Goal: Task Accomplishment & Management: Use online tool/utility

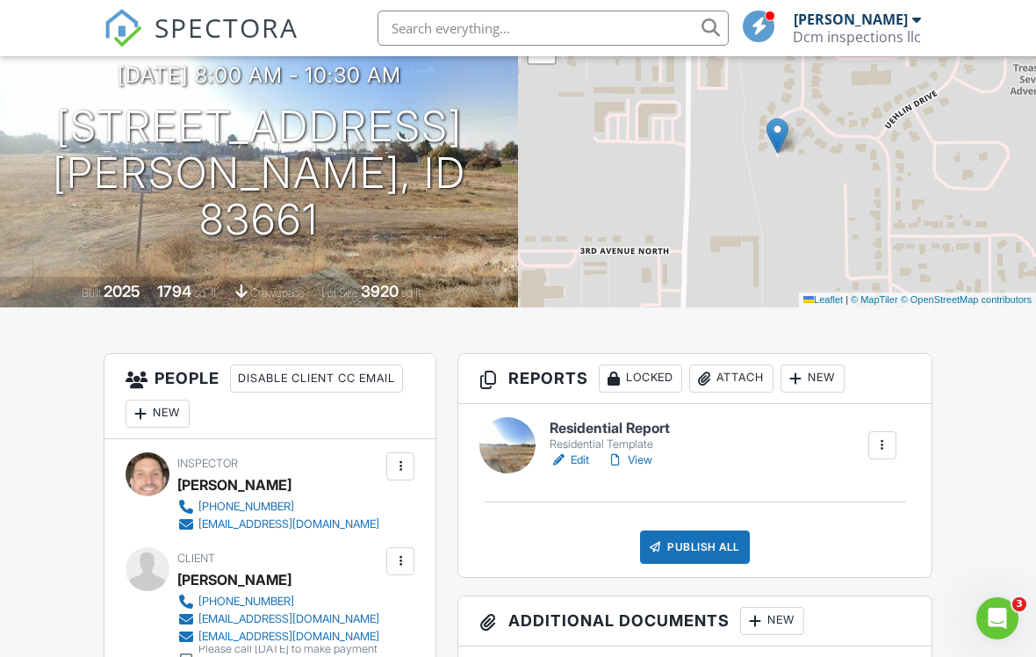
click at [581, 460] on link "Edit" at bounding box center [570, 460] width 40 height 18
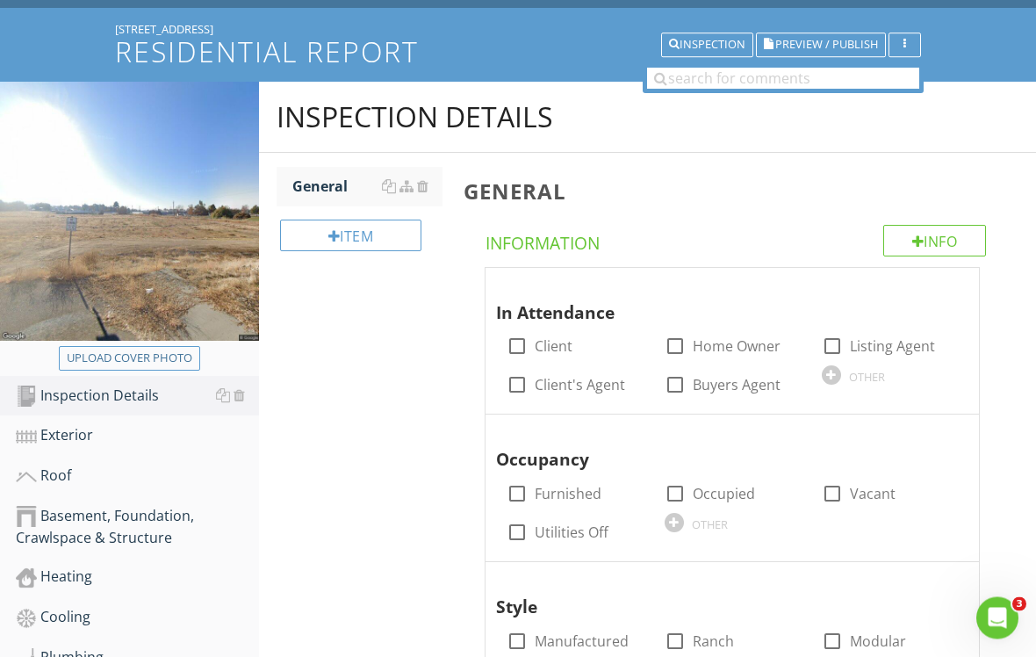
scroll to position [113, 0]
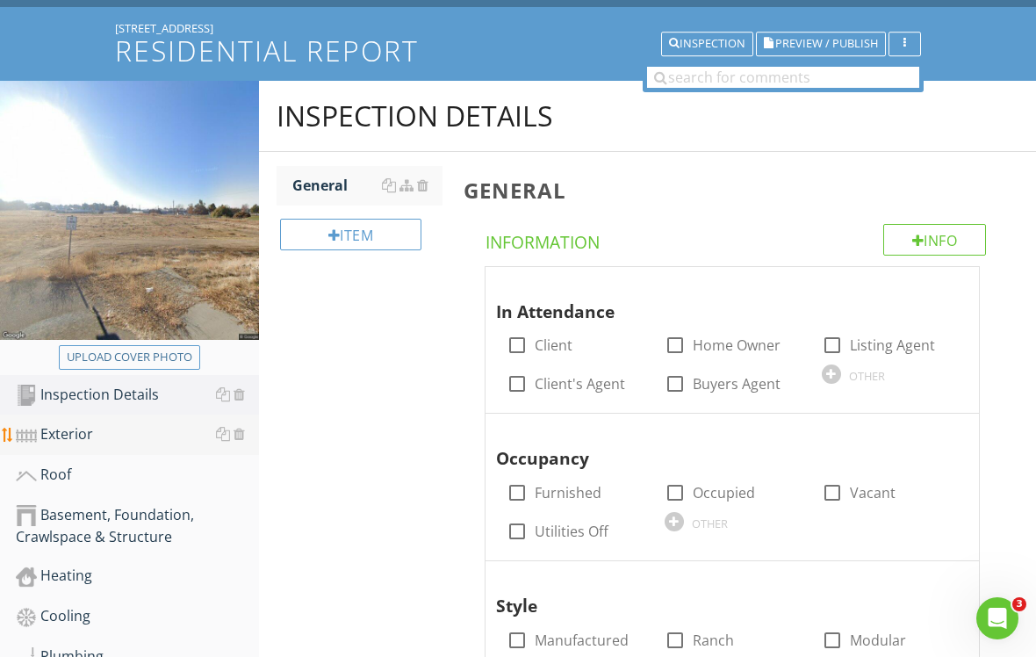
click at [141, 435] on div "Exterior" at bounding box center [137, 434] width 243 height 23
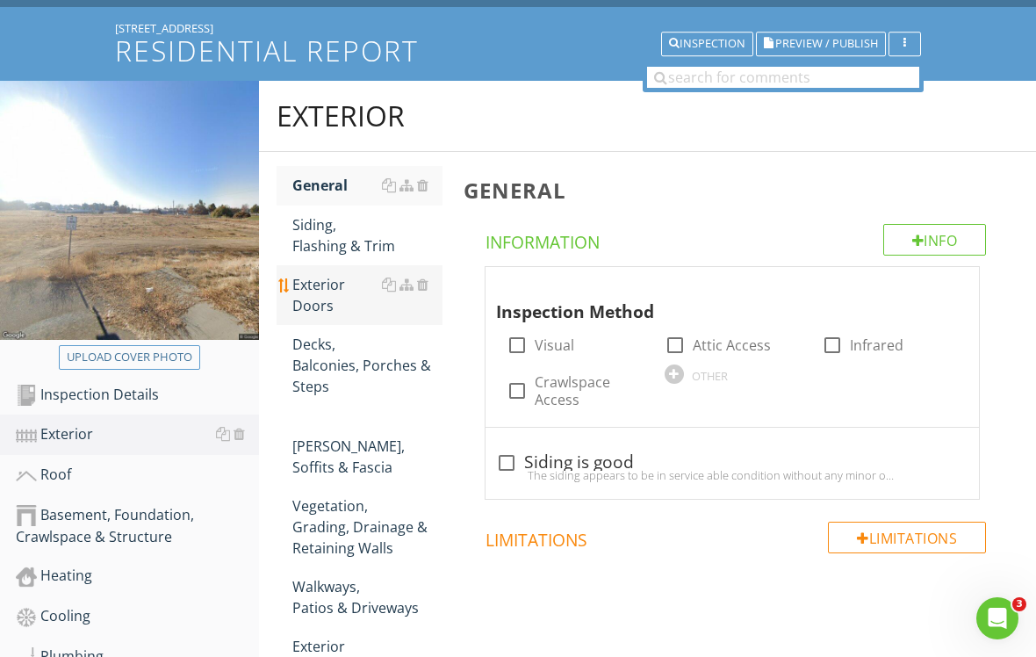
click at [373, 306] on div "Exterior Doors" at bounding box center [367, 295] width 150 height 42
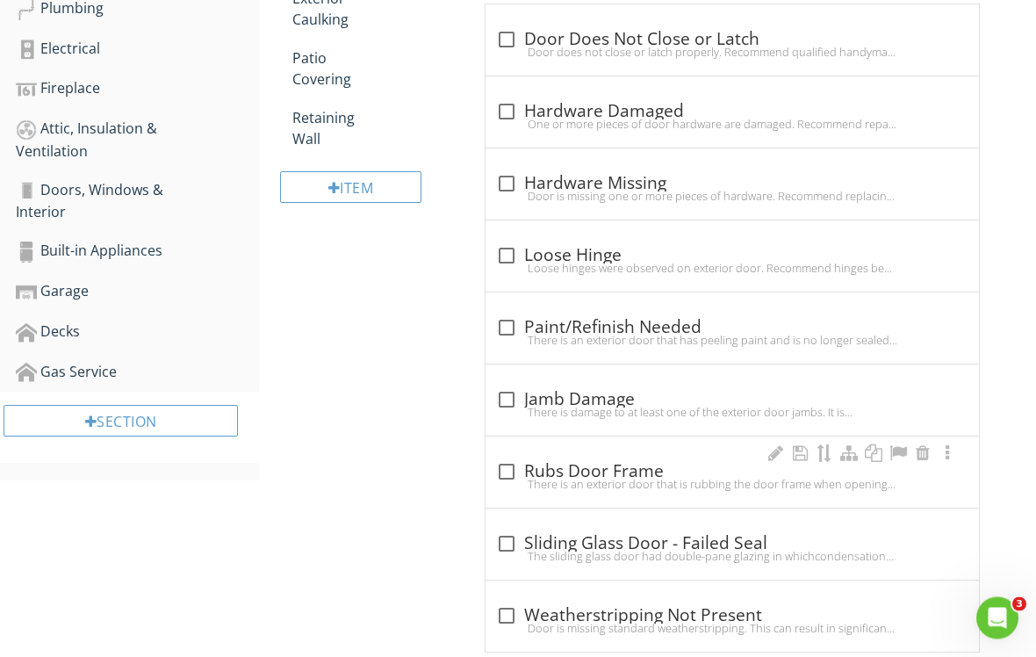
scroll to position [761, 0]
click at [510, 468] on div at bounding box center [507, 472] width 30 height 30
checkbox input "true"
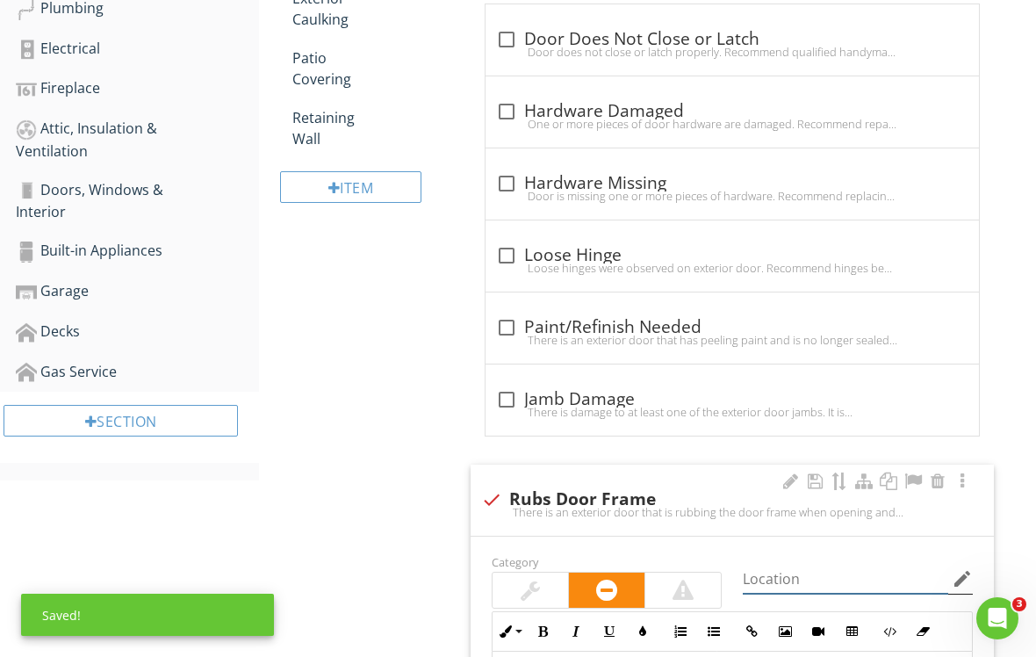
click at [838, 656] on html "SPECTORA Dave Martin Dcm inspections llc Role: Inspector Dashboard New Inspecti…" at bounding box center [518, 231] width 1036 height 1985
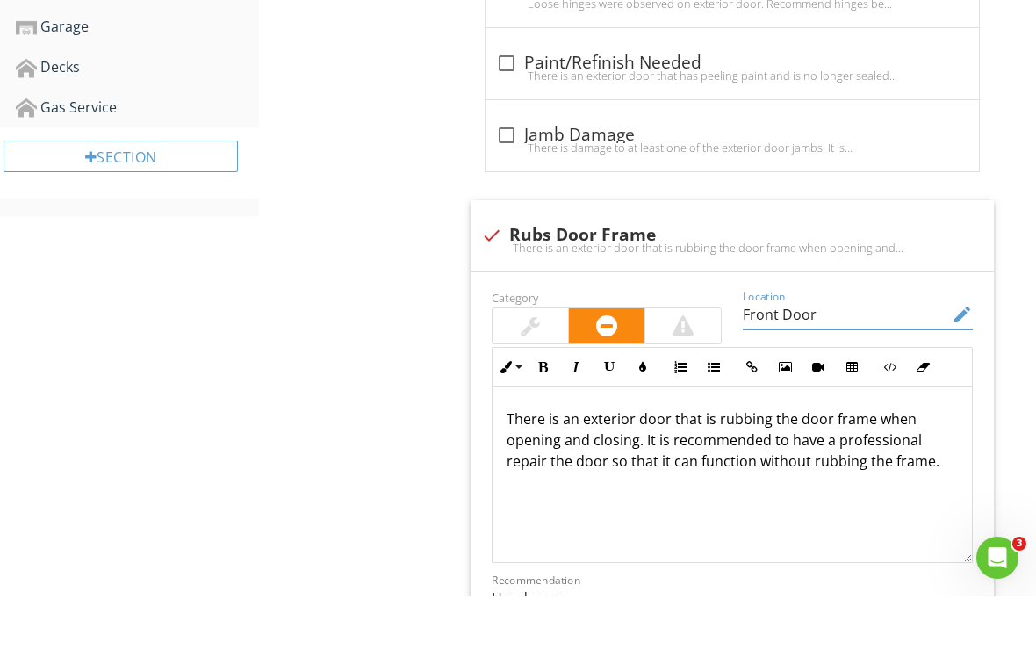
type input "Front Door"
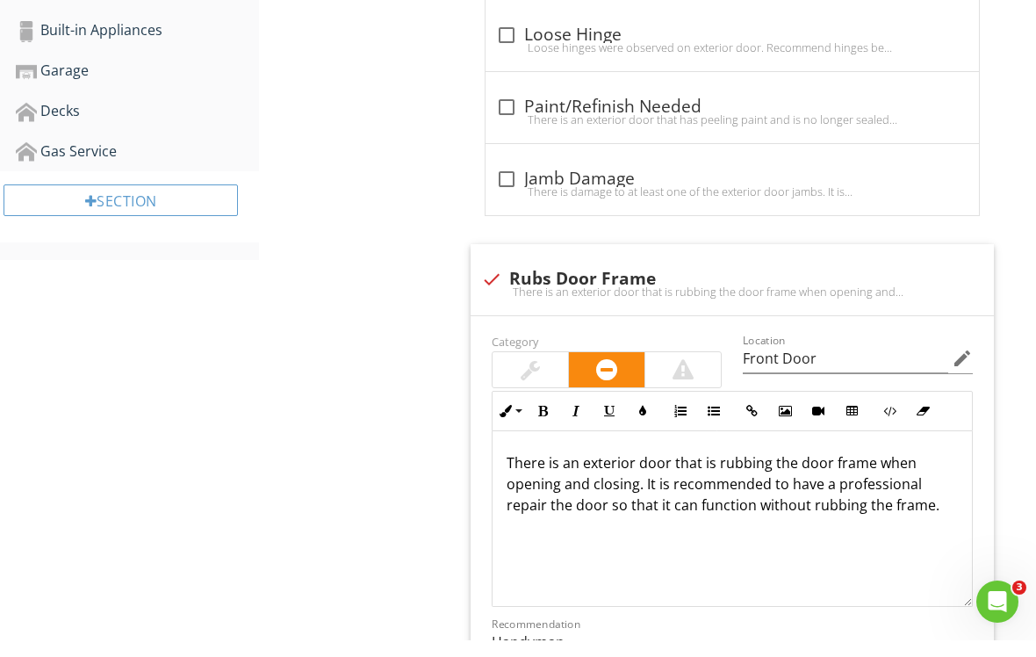
drag, startPoint x: 369, startPoint y: 423, endPoint x: 368, endPoint y: 446, distance: 22.8
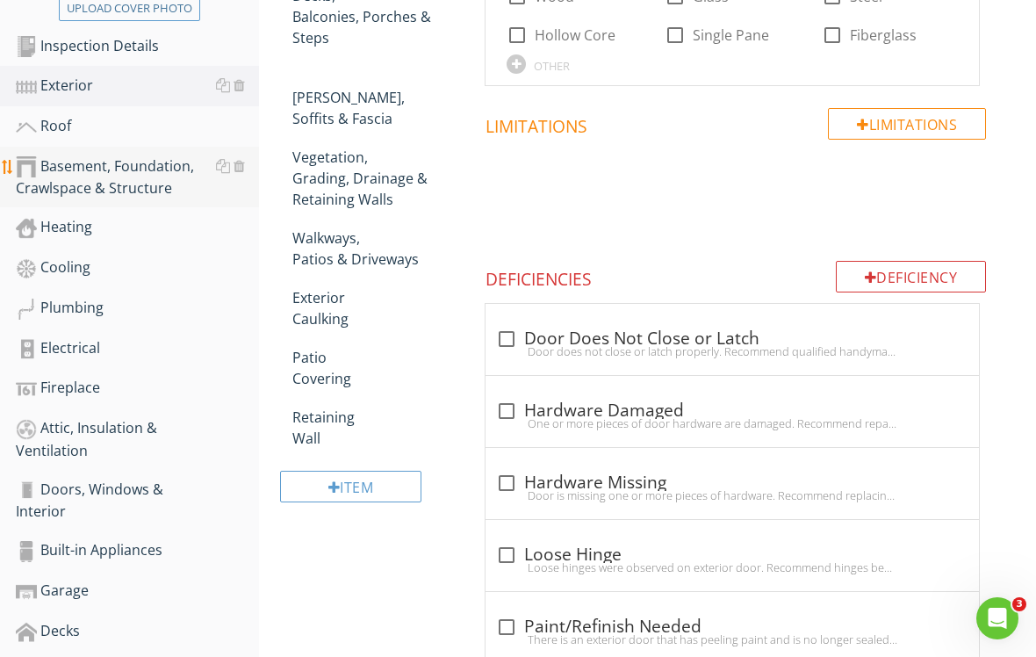
scroll to position [436, 0]
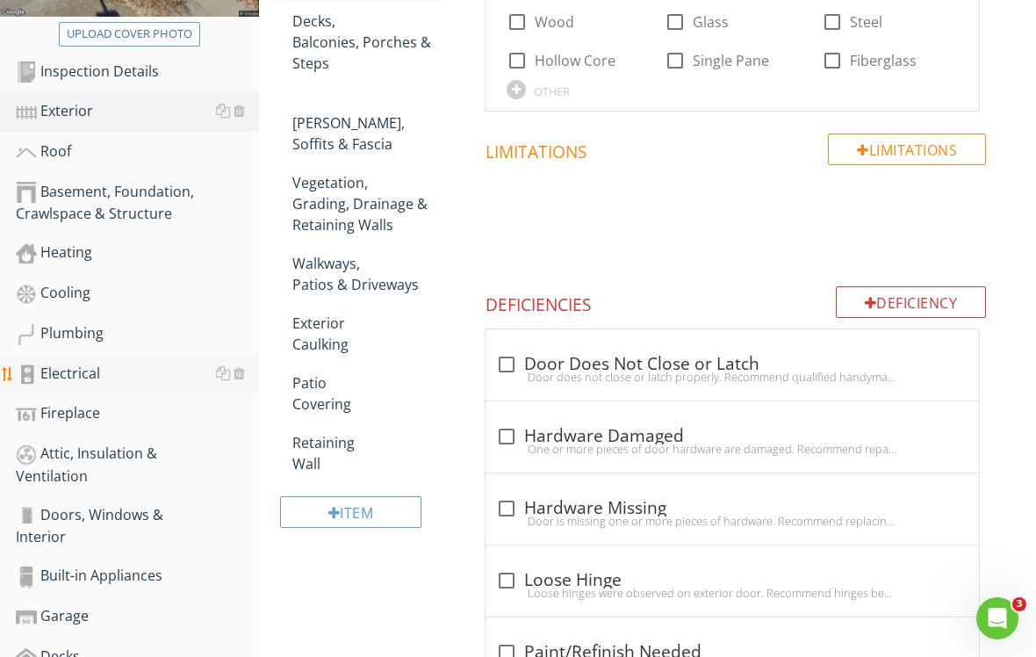
click at [146, 370] on div "Electrical" at bounding box center [137, 374] width 243 height 23
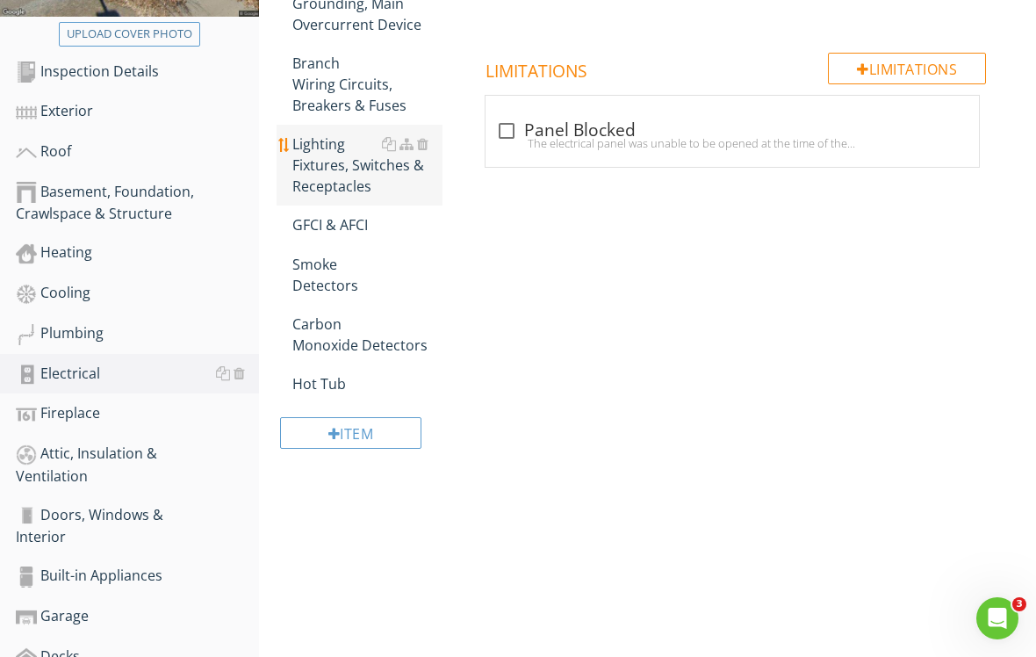
click at [407, 183] on div "Lighting Fixtures, Switches & Receptacles" at bounding box center [367, 164] width 150 height 63
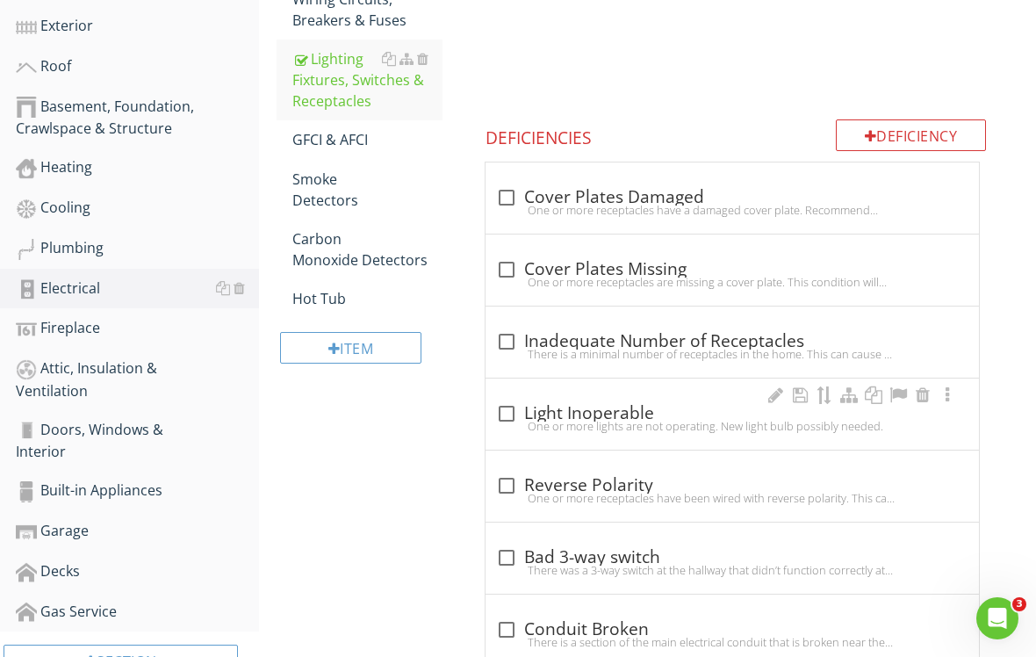
scroll to position [471, 0]
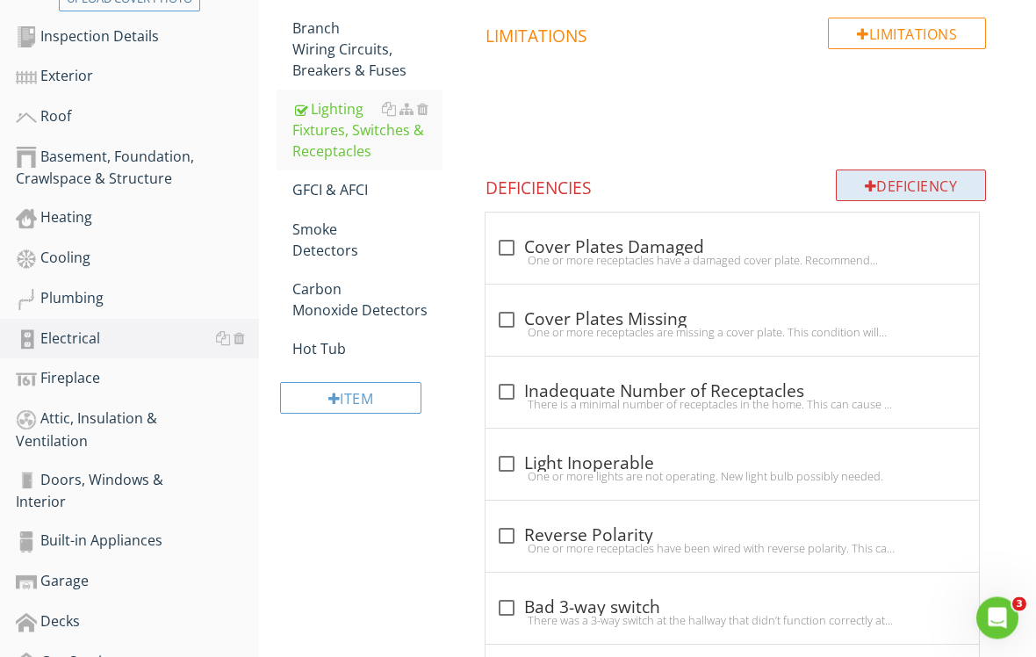
click at [924, 185] on div "Deficiency" at bounding box center [911, 186] width 151 height 32
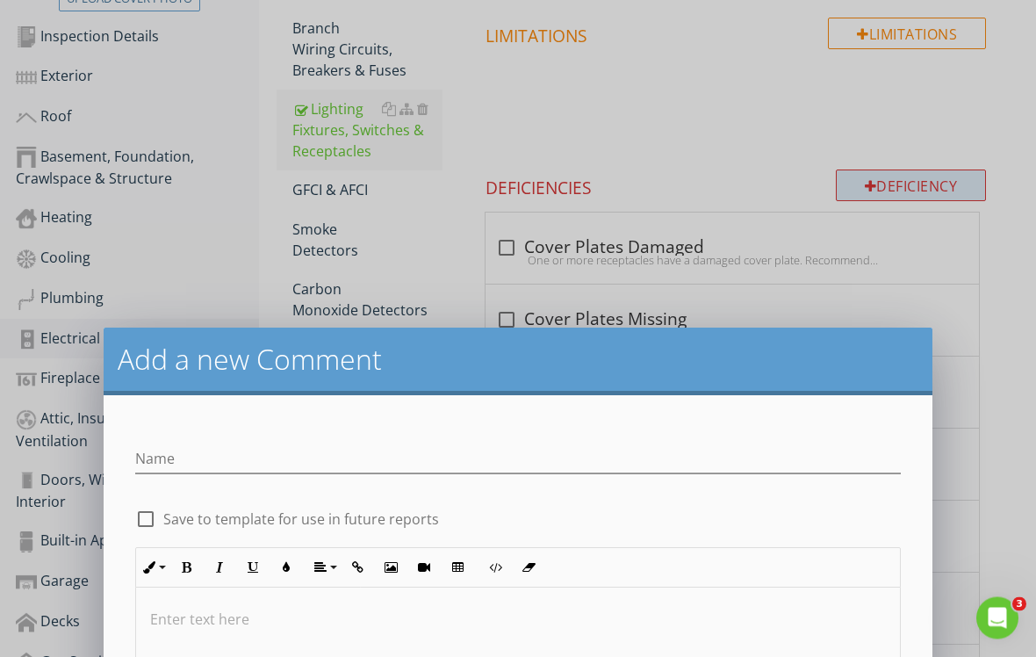
scroll to position [472, 0]
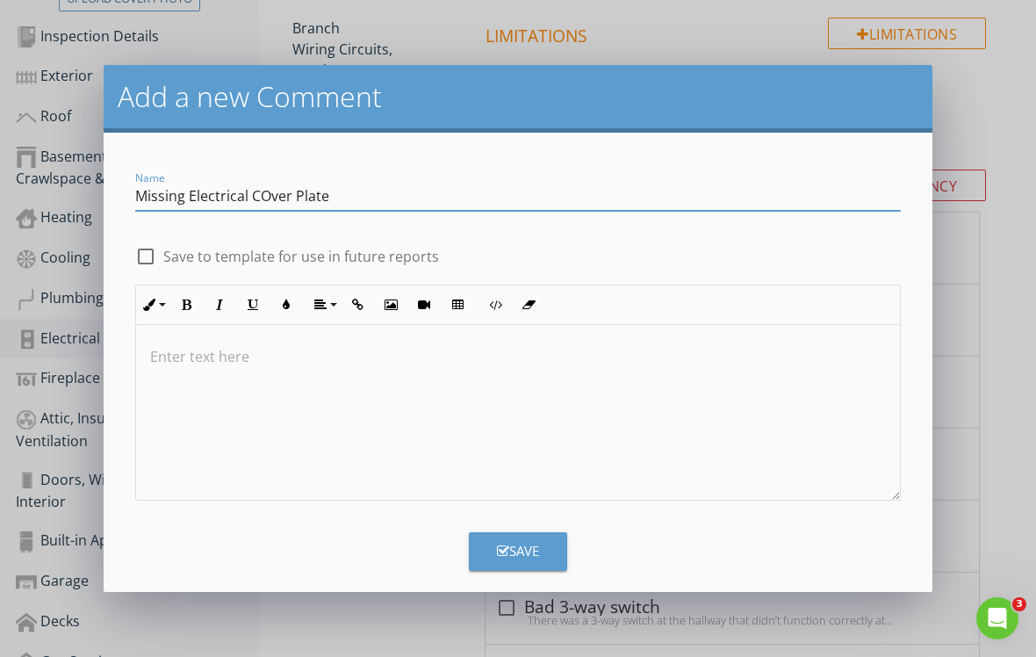
click at [271, 194] on input "Missing Electrical COver Plate" at bounding box center [518, 196] width 766 height 29
type input "Missing Electrical Cover Plate"
click at [148, 250] on div at bounding box center [146, 256] width 30 height 30
checkbox input "true"
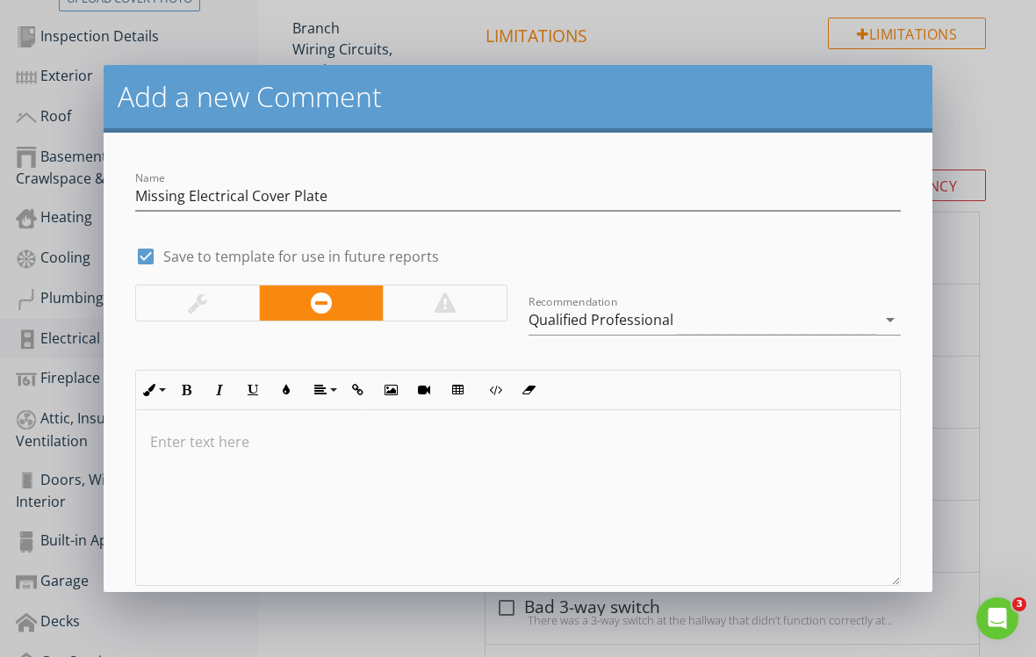
click at [190, 431] on p at bounding box center [518, 441] width 736 height 21
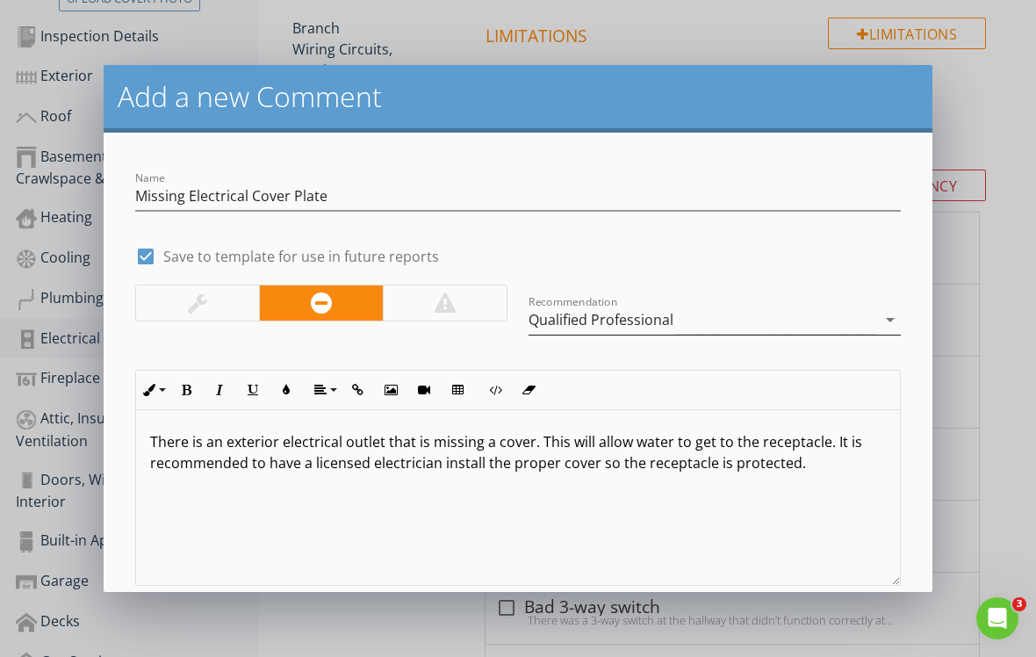
click at [673, 316] on div "Qualified Professional" at bounding box center [703, 320] width 348 height 29
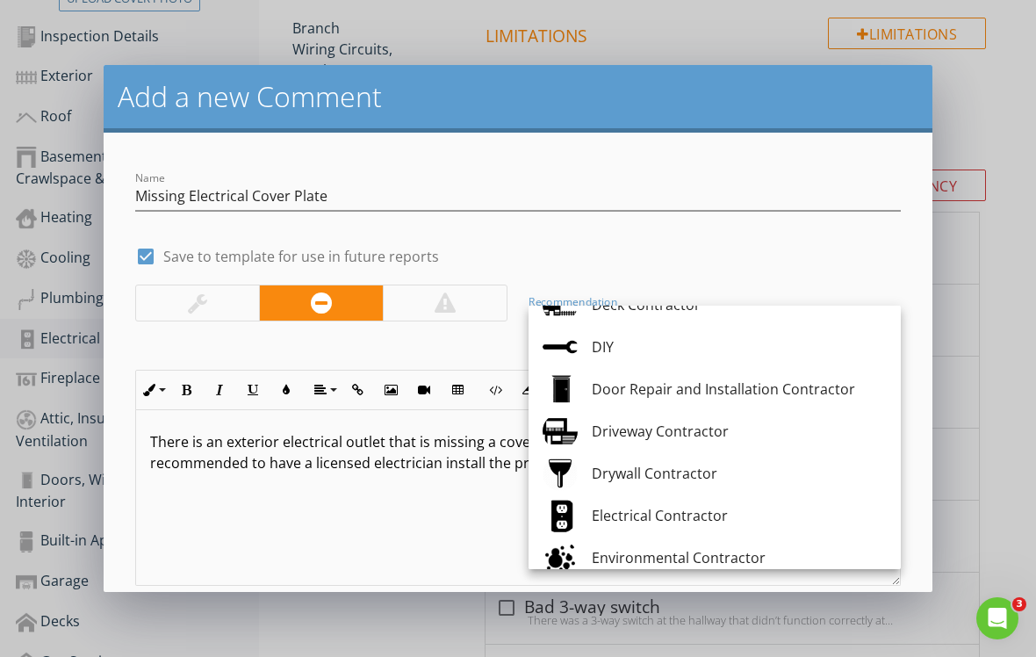
scroll to position [539, 0]
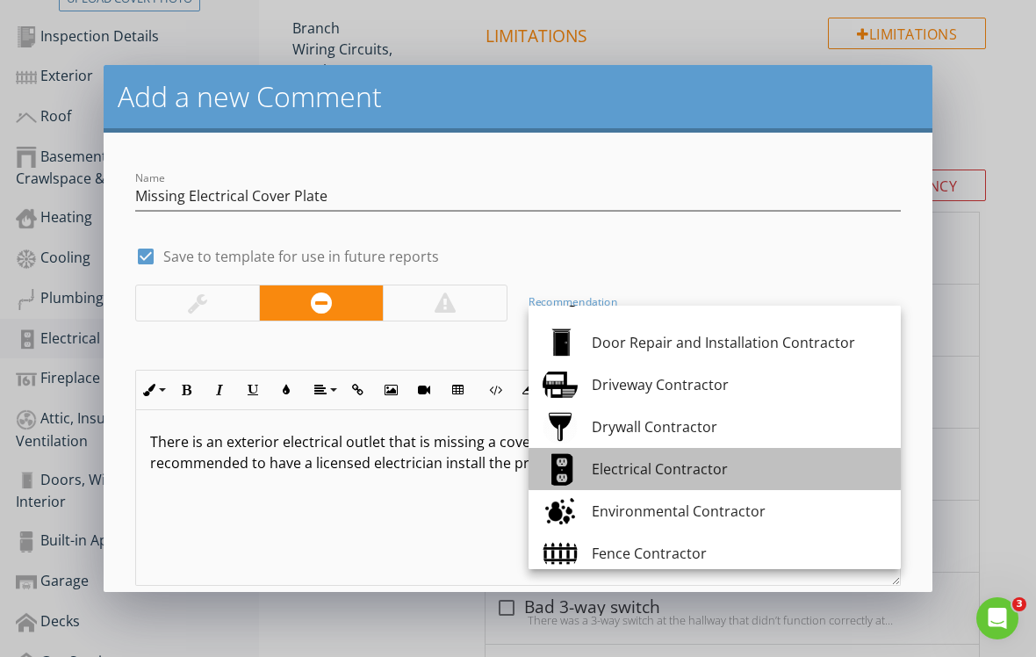
click at [704, 473] on div "Electrical Contractor" at bounding box center [739, 468] width 295 height 21
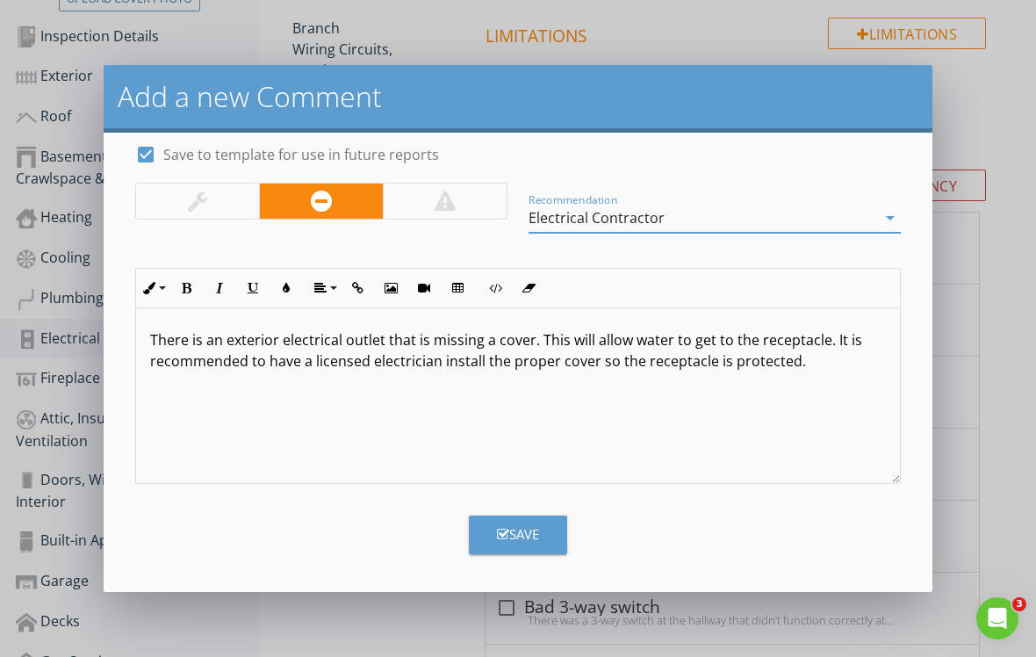
scroll to position [102, 0]
click at [502, 520] on button "Save" at bounding box center [518, 534] width 98 height 39
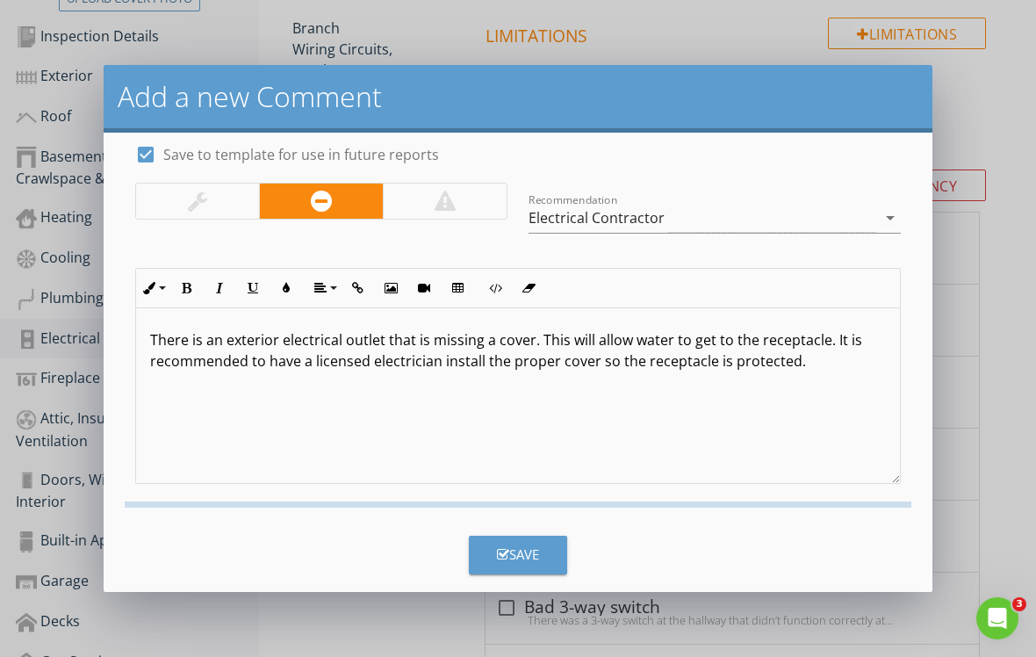
checkbox input "false"
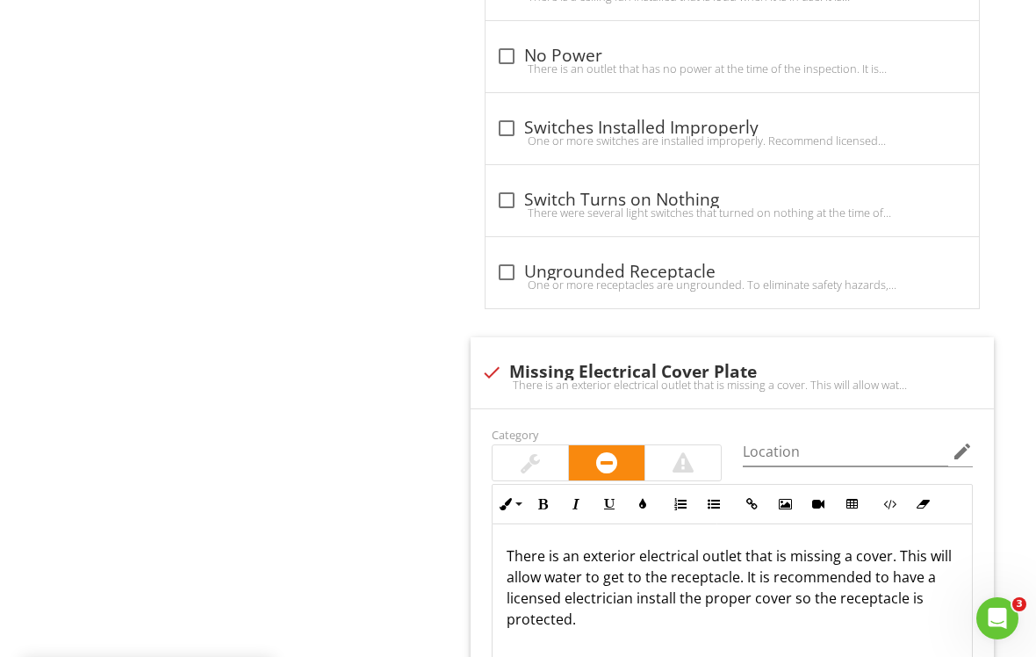
scroll to position [1793, 0]
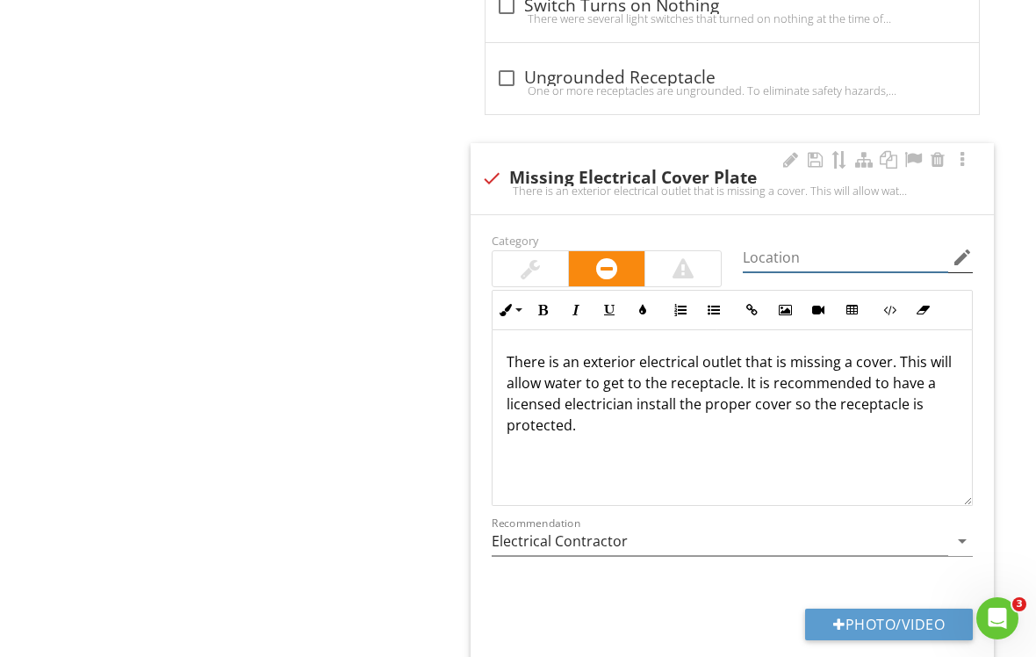
click at [787, 243] on input "Location" at bounding box center [845, 257] width 205 height 29
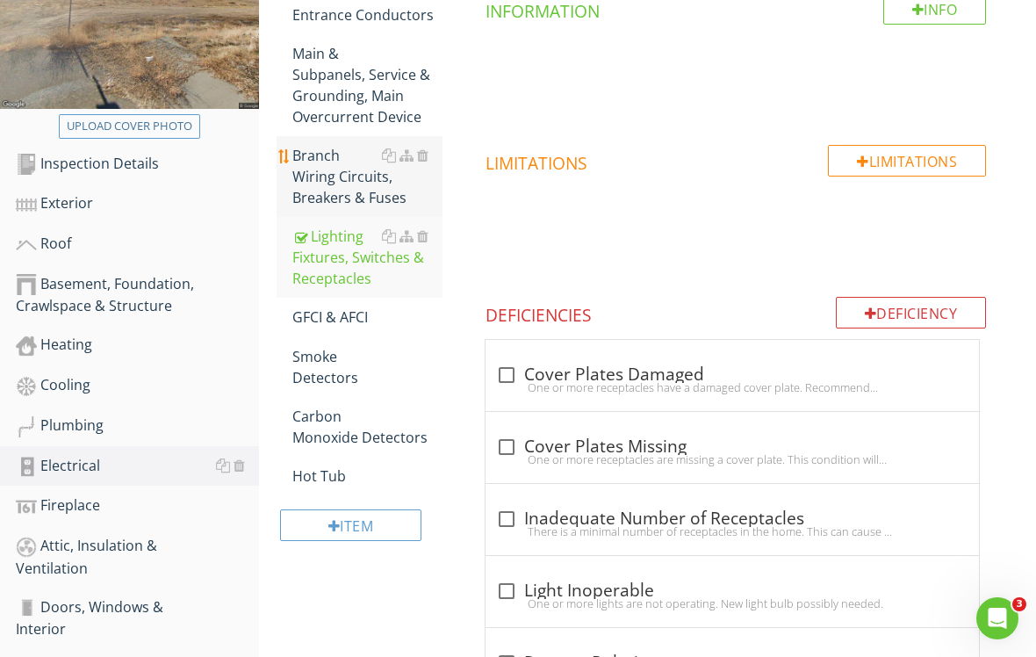
scroll to position [242, 0]
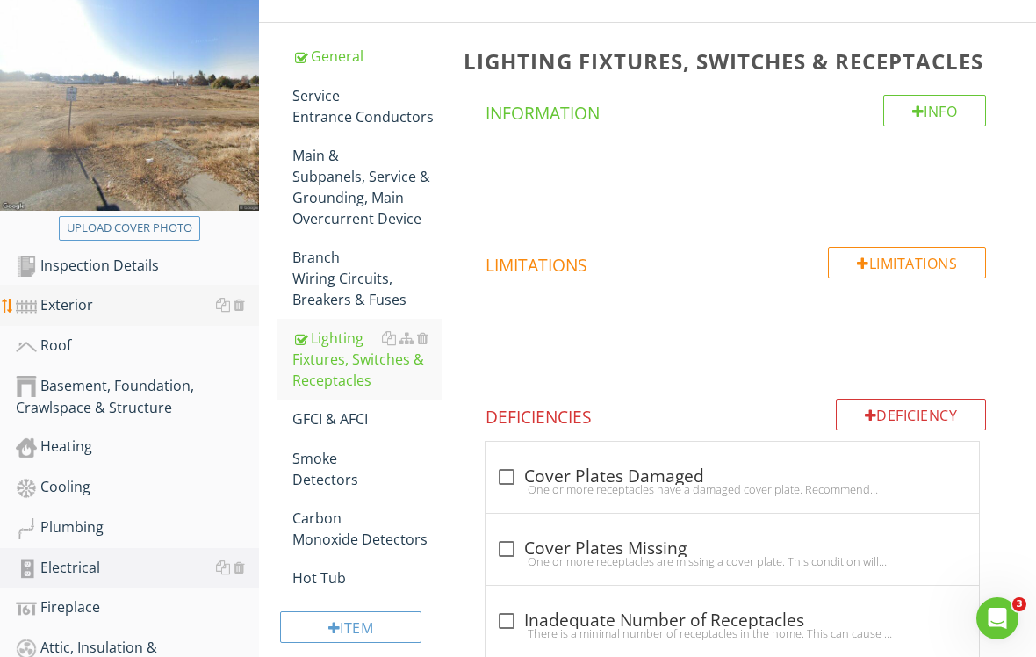
type input "Front Entry"
click at [118, 314] on div "Exterior" at bounding box center [137, 305] width 243 height 23
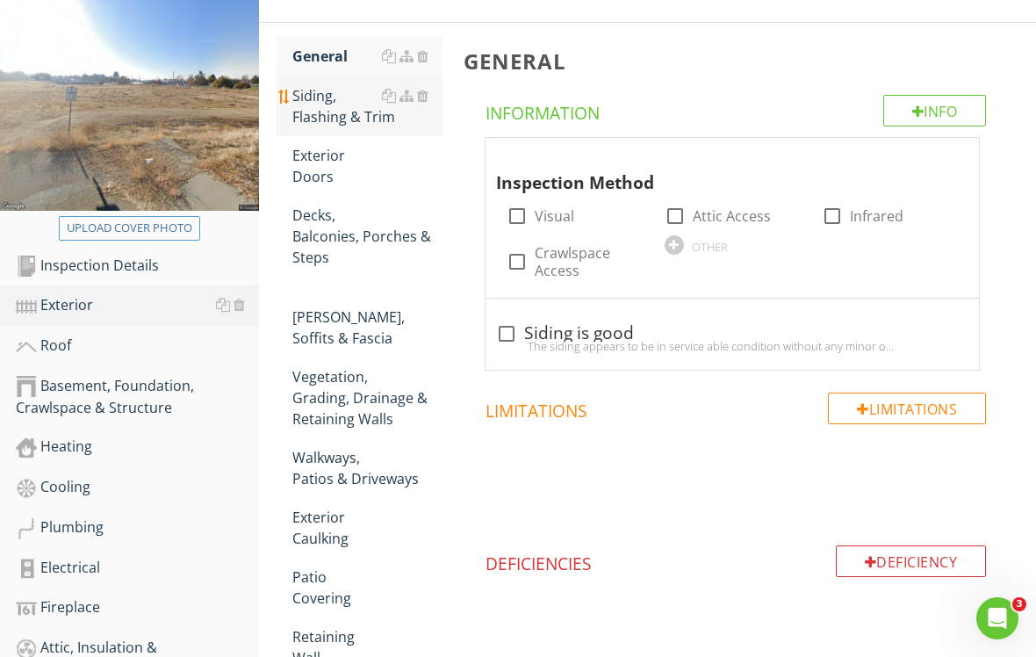
click at [406, 123] on div "Siding, Flashing & Trim" at bounding box center [367, 106] width 150 height 42
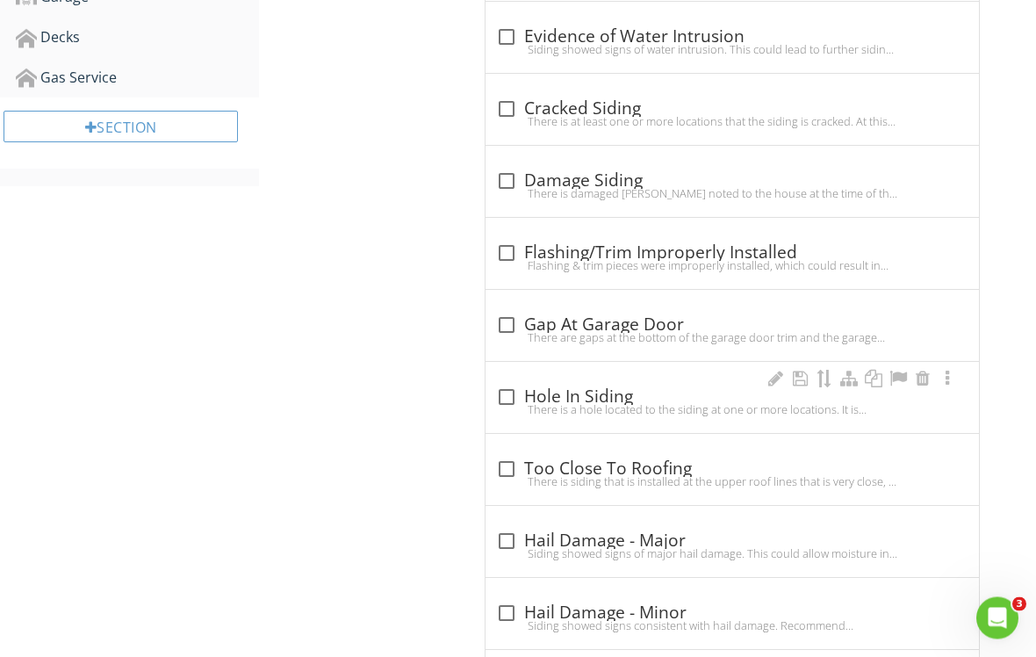
scroll to position [1056, 0]
click at [505, 394] on div at bounding box center [507, 397] width 30 height 30
checkbox input "true"
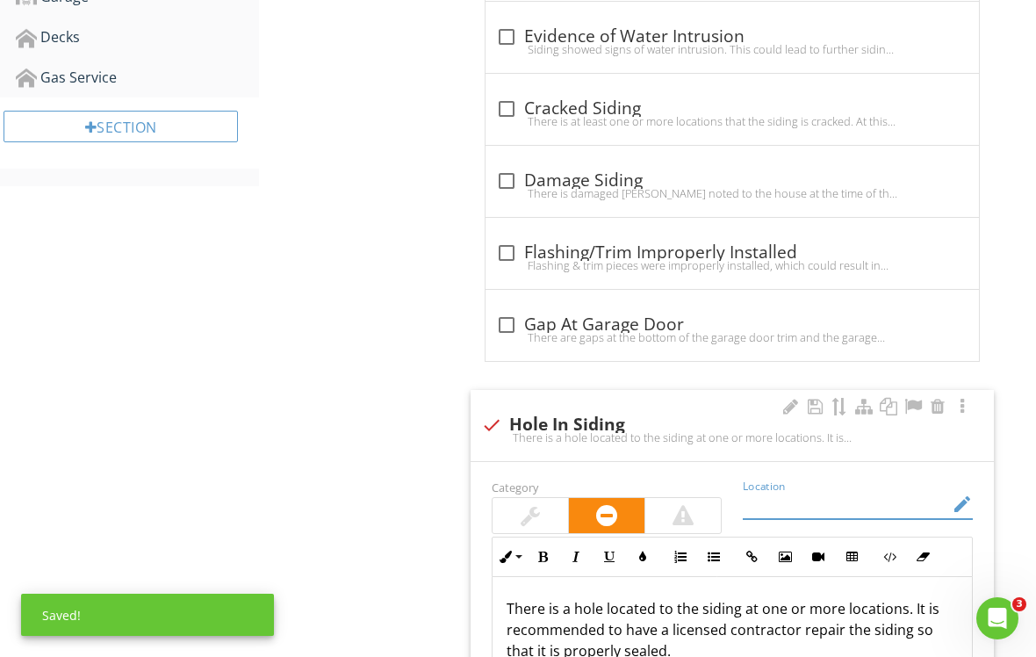
click at [807, 508] on input "Location" at bounding box center [845, 504] width 205 height 29
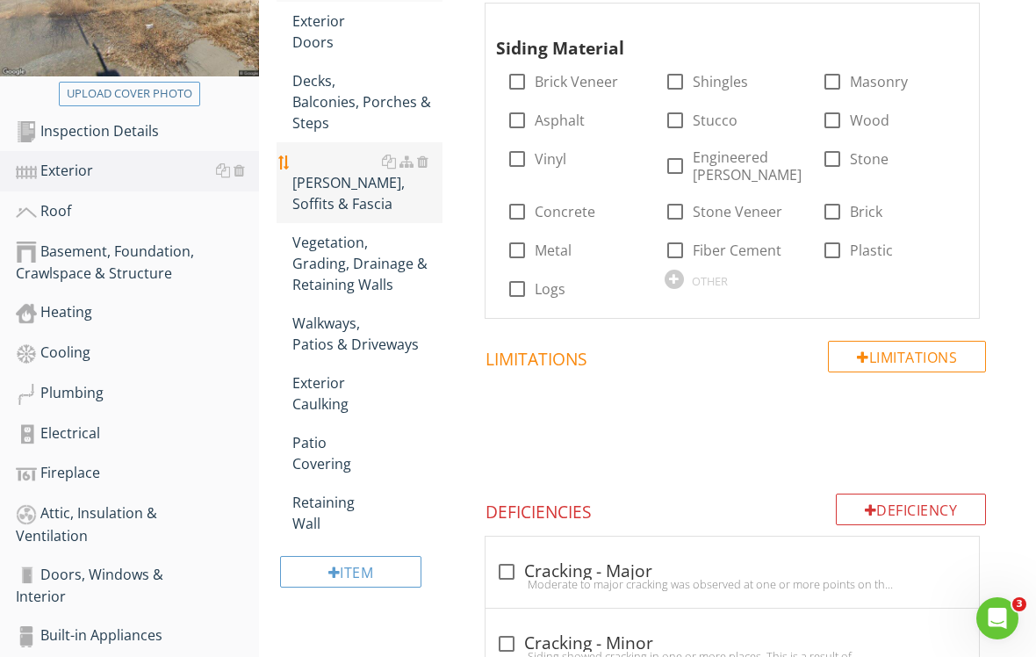
scroll to position [368, 0]
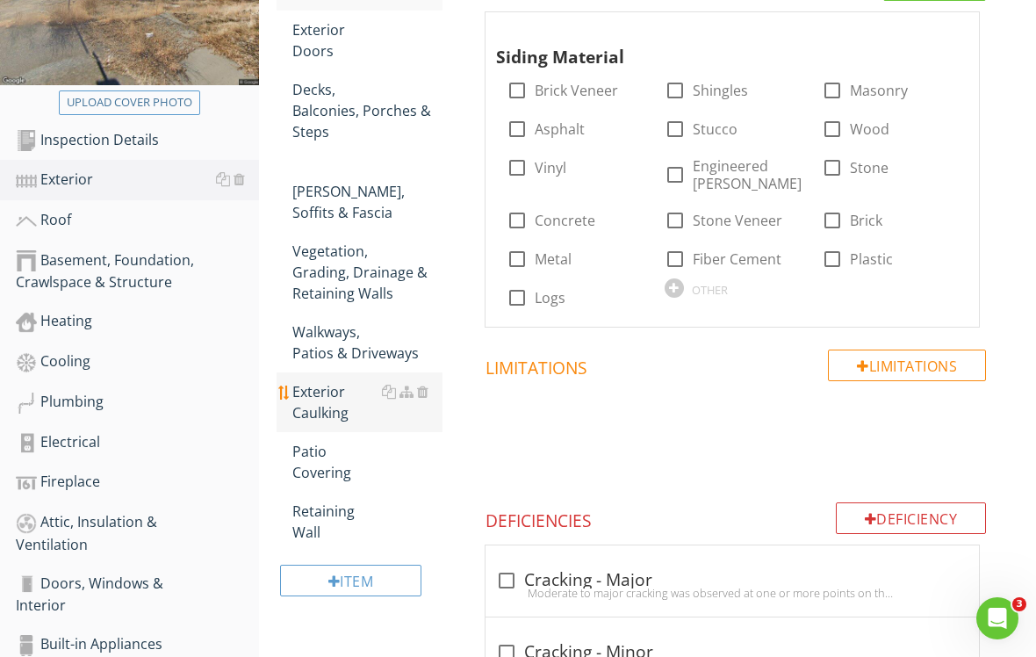
type input "Front Entry"
click at [360, 386] on div "Exterior Caulking" at bounding box center [367, 402] width 150 height 42
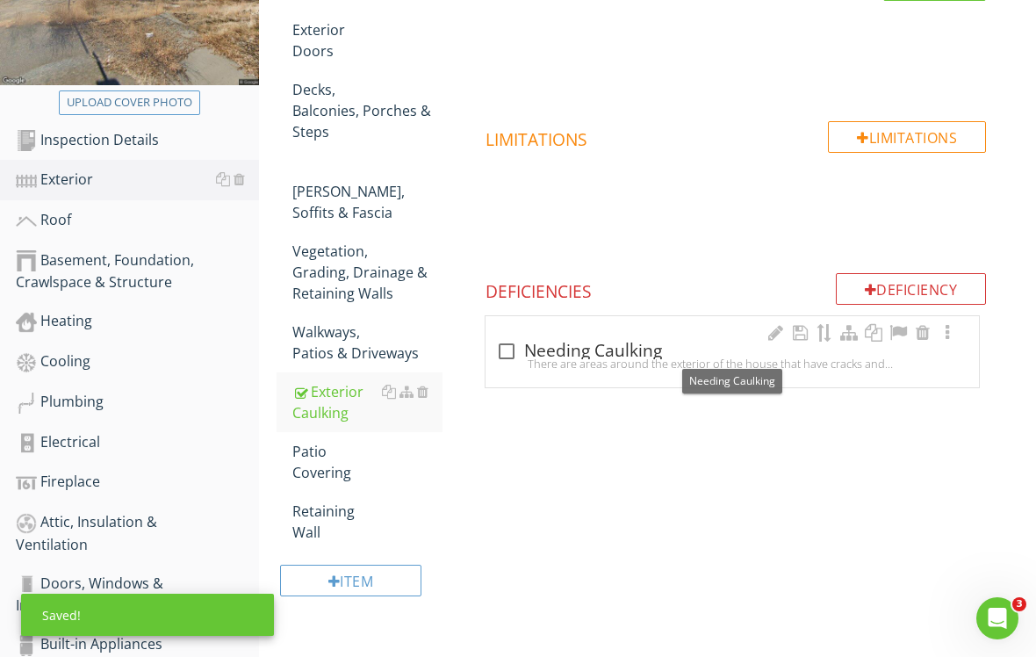
click at [507, 344] on div at bounding box center [507, 351] width 30 height 30
checkbox input "true"
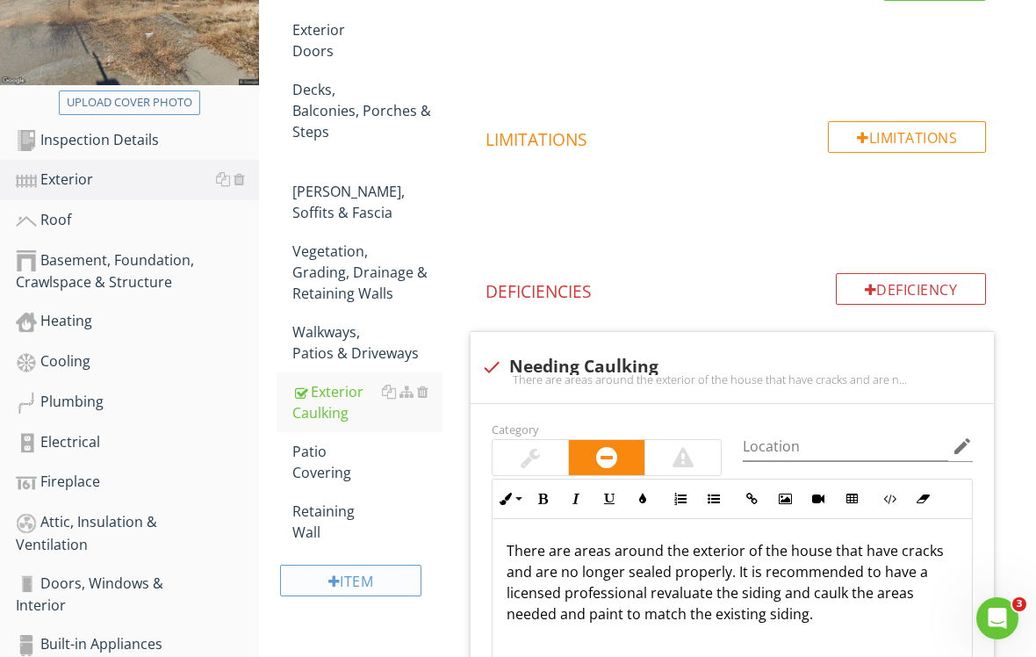
click at [375, 565] on div "Item" at bounding box center [350, 581] width 141 height 32
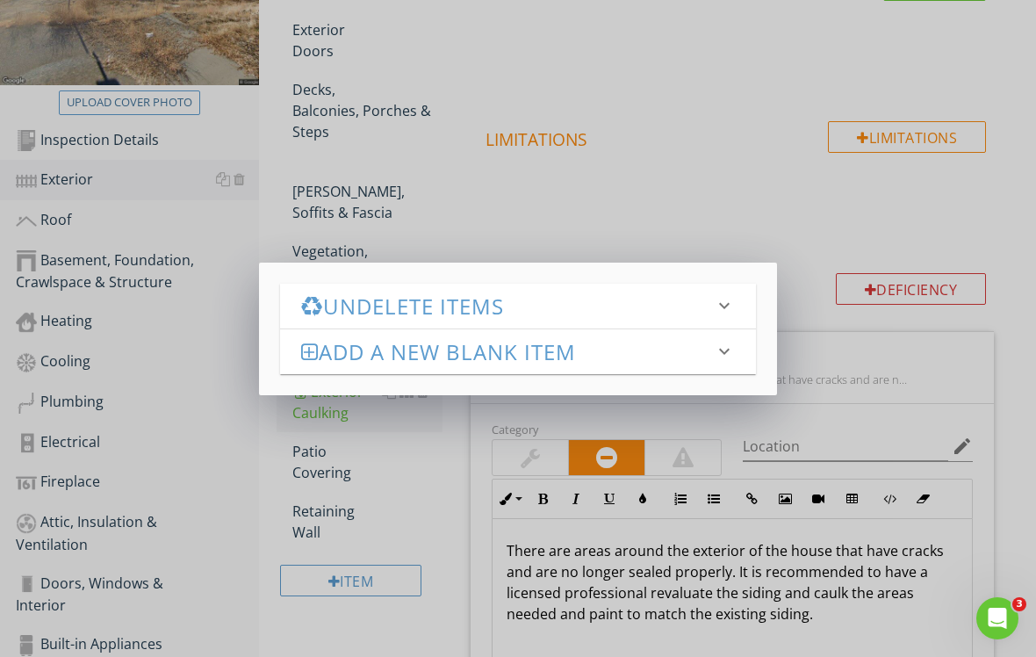
click at [376, 349] on h3 "Add a new Blank Item" at bounding box center [507, 352] width 413 height 24
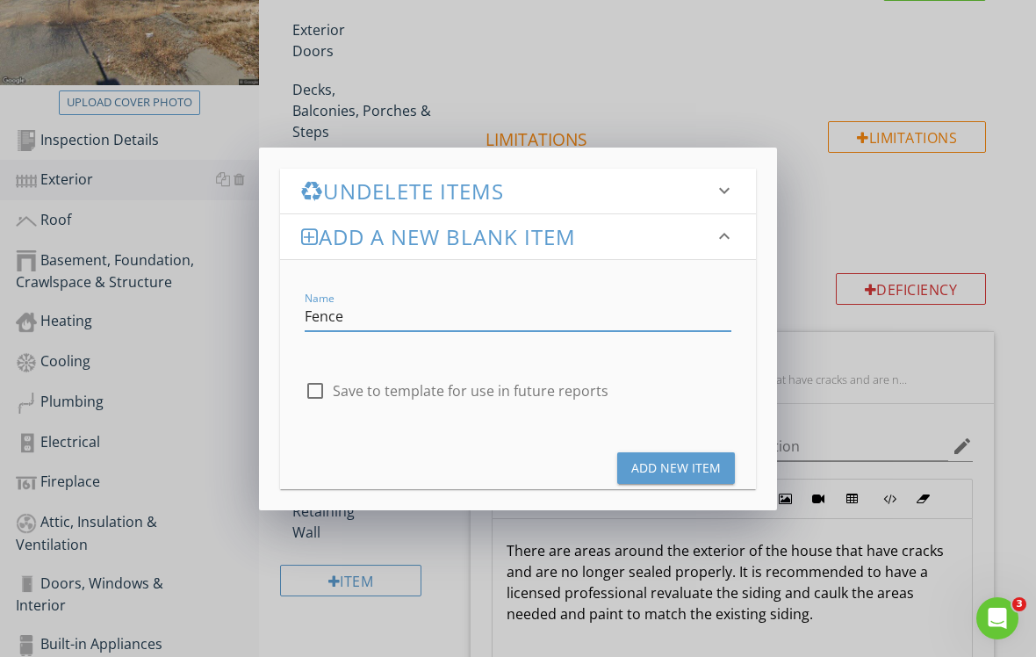
type input "Fence"
click at [321, 390] on div at bounding box center [315, 391] width 30 height 30
checkbox input "true"
click at [628, 466] on button "Add New Item" at bounding box center [676, 468] width 118 height 32
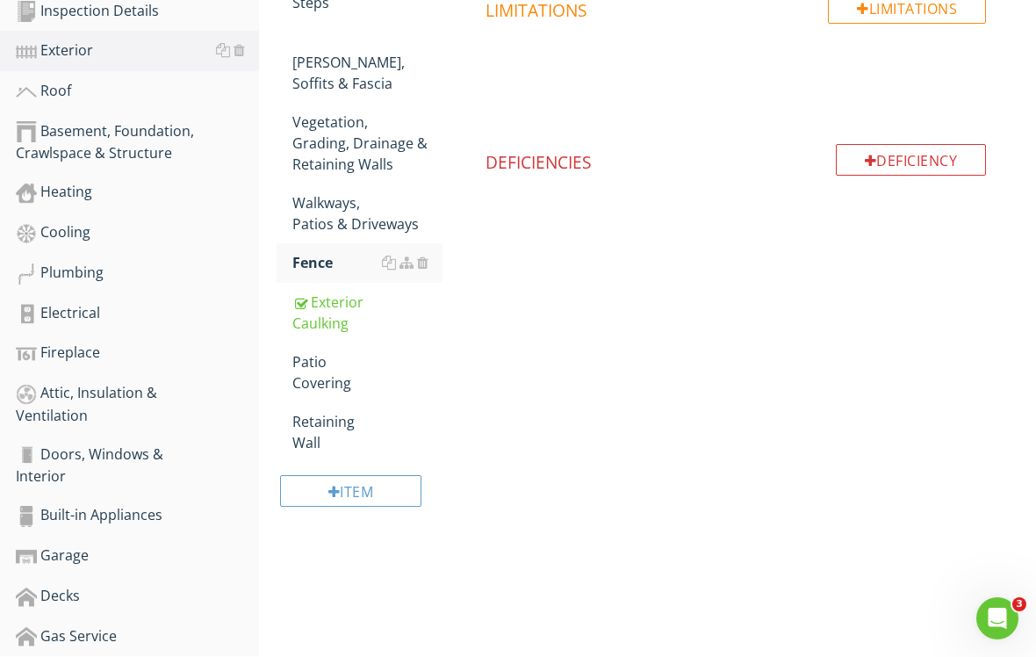
scroll to position [495, 0]
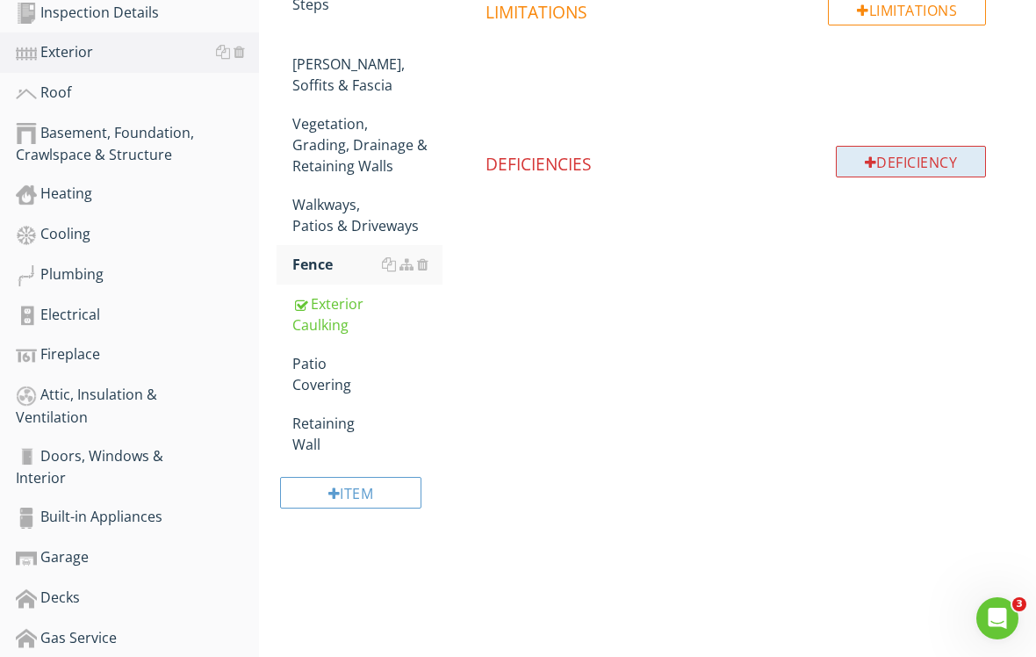
click at [909, 162] on div "Deficiency" at bounding box center [911, 162] width 151 height 32
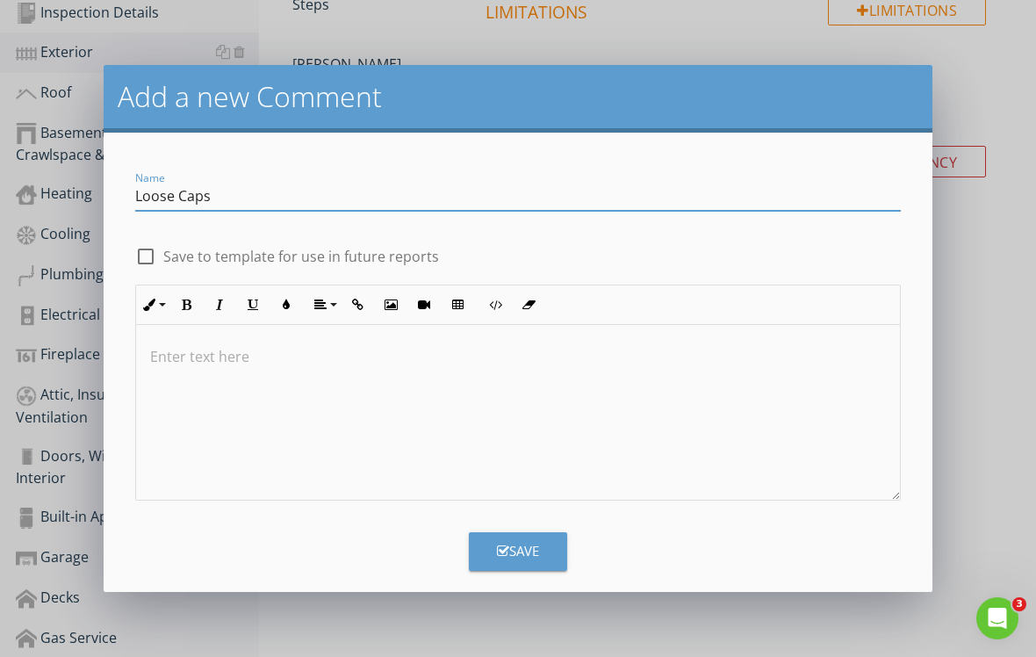
type input "Loose Caps"
click at [144, 255] on div at bounding box center [146, 256] width 30 height 30
checkbox input "true"
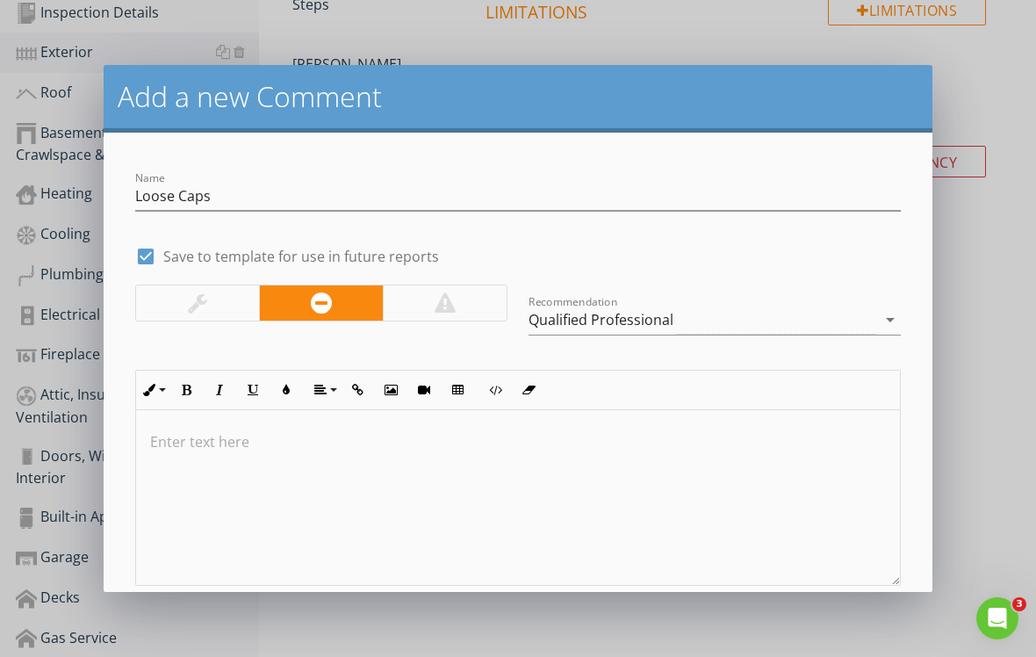
click at [189, 433] on p at bounding box center [518, 441] width 736 height 21
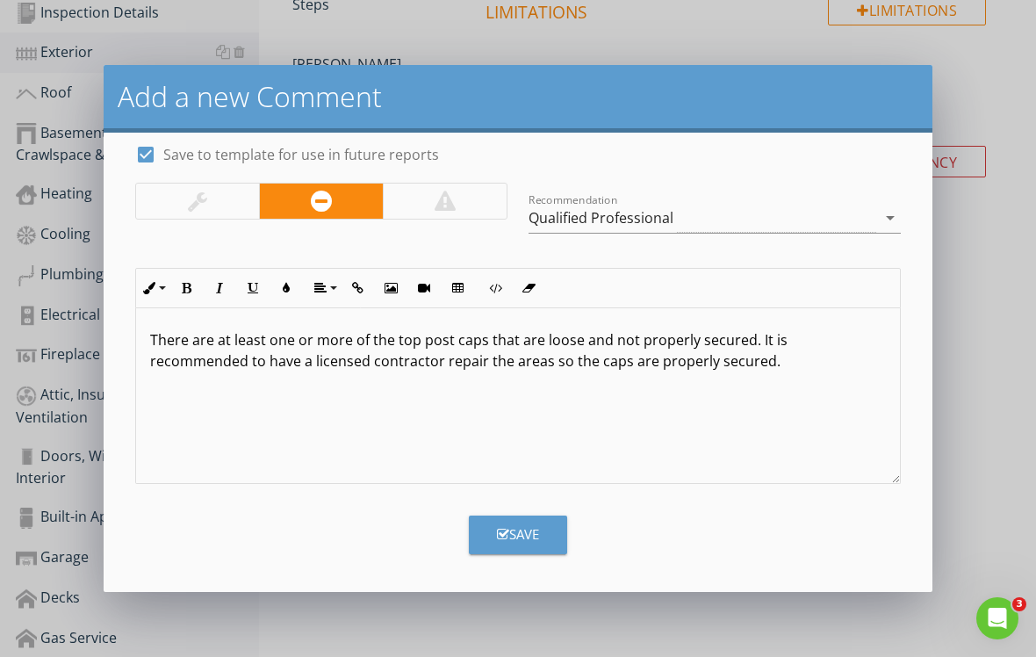
click at [529, 530] on div "Save" at bounding box center [518, 534] width 42 height 20
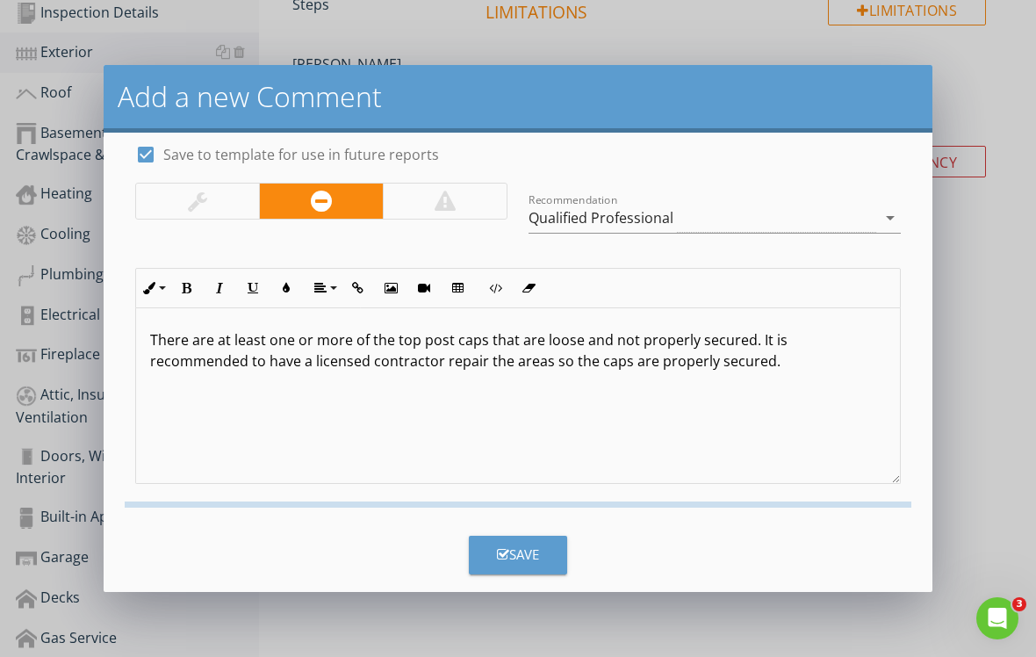
checkbox input "false"
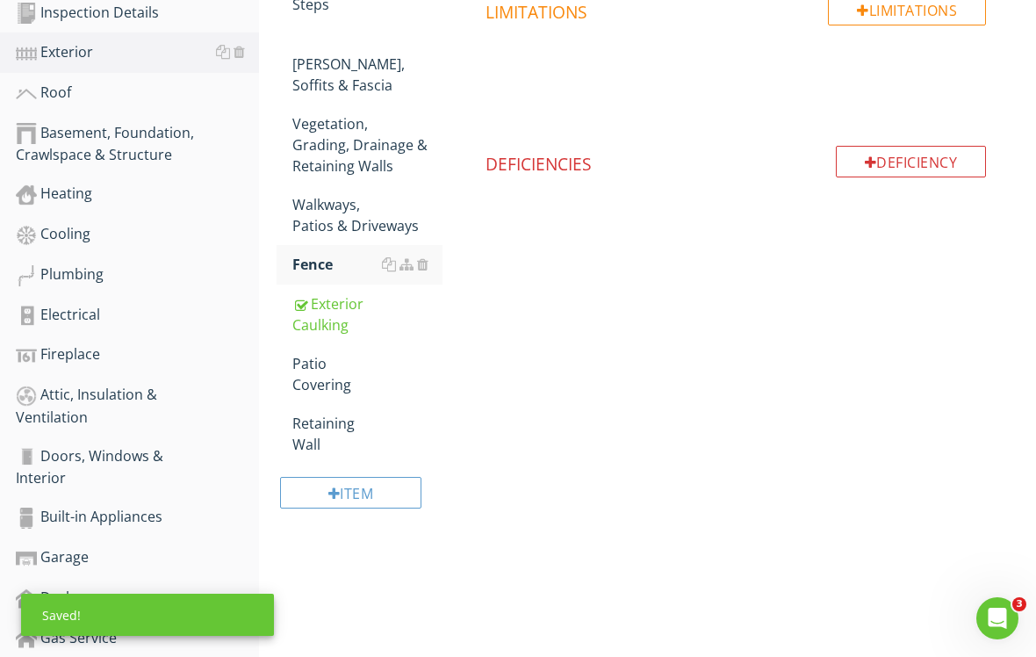
scroll to position [0, 0]
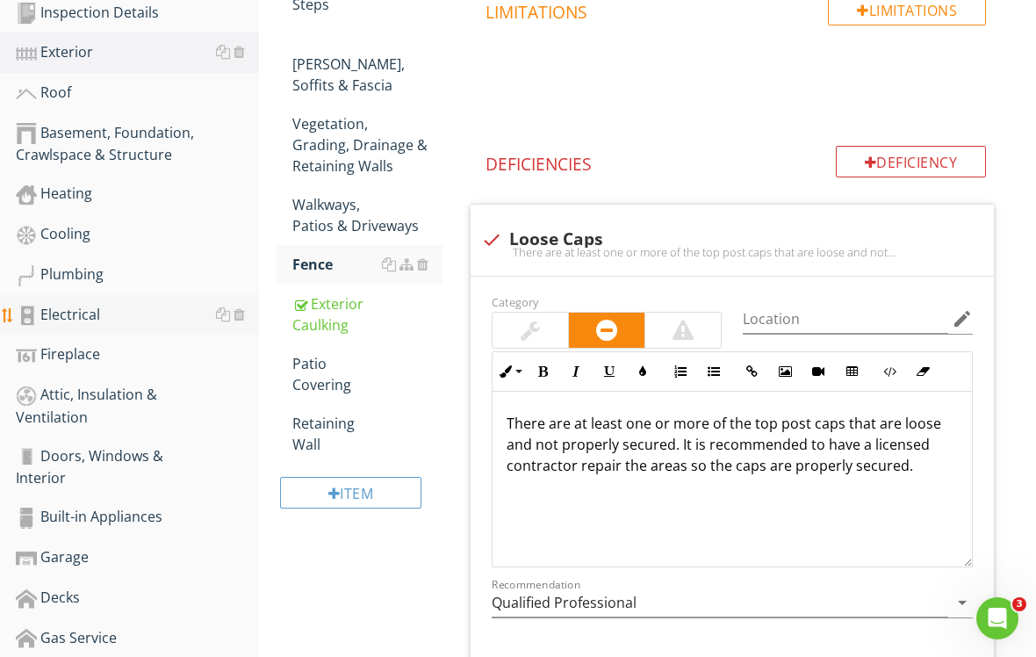
click at [179, 318] on div "Electrical" at bounding box center [137, 315] width 243 height 23
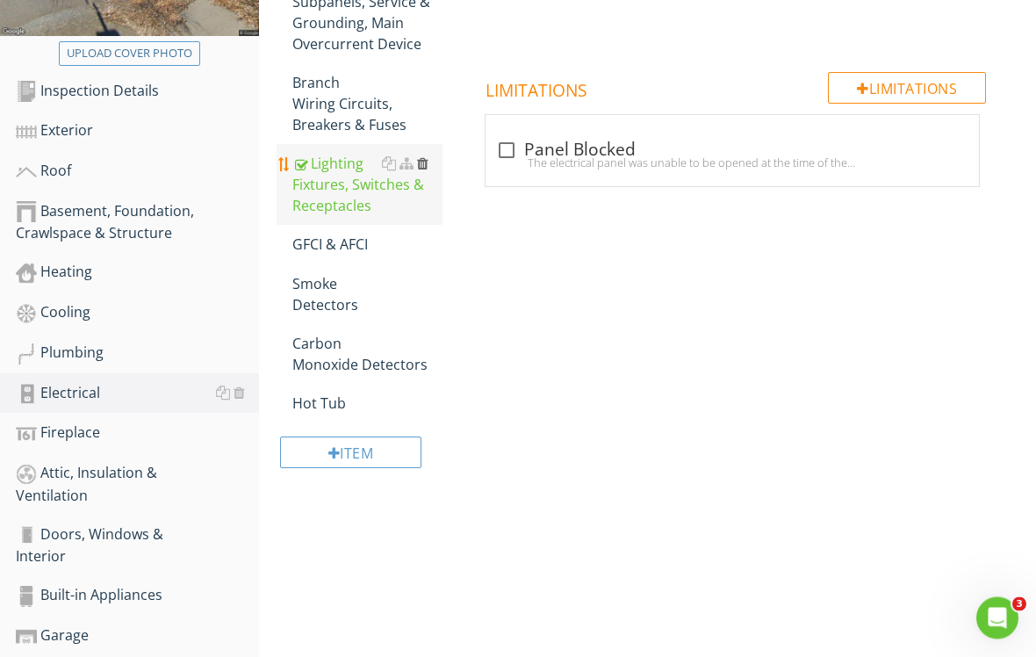
scroll to position [417, 0]
click at [422, 200] on div "Lighting Fixtures, Switches & Receptacles" at bounding box center [367, 184] width 150 height 63
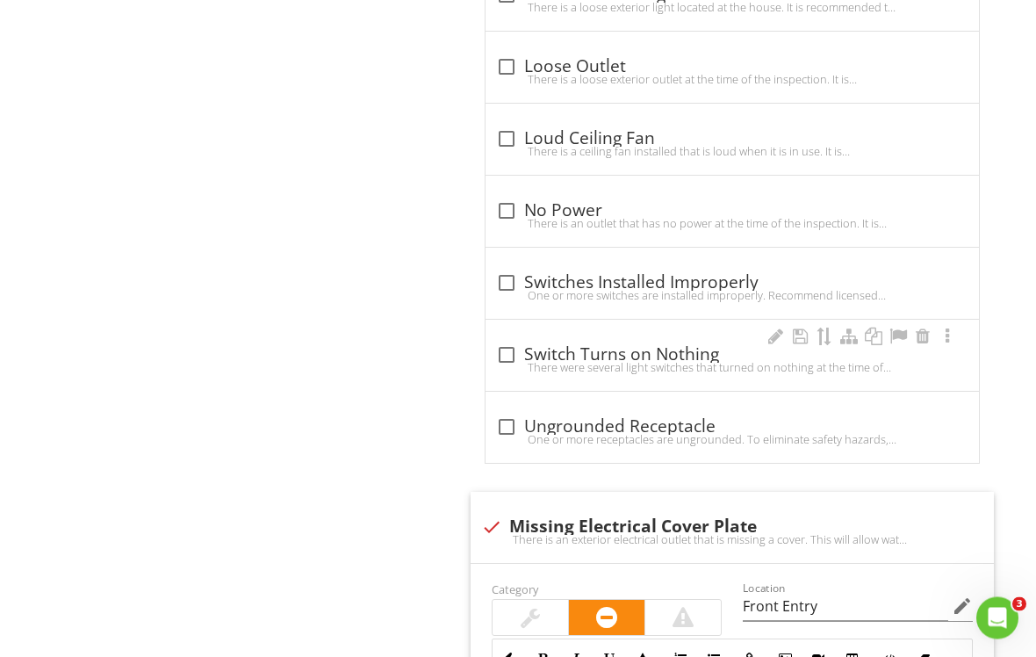
scroll to position [1445, 0]
click at [504, 350] on div at bounding box center [507, 355] width 30 height 30
checkbox input "true"
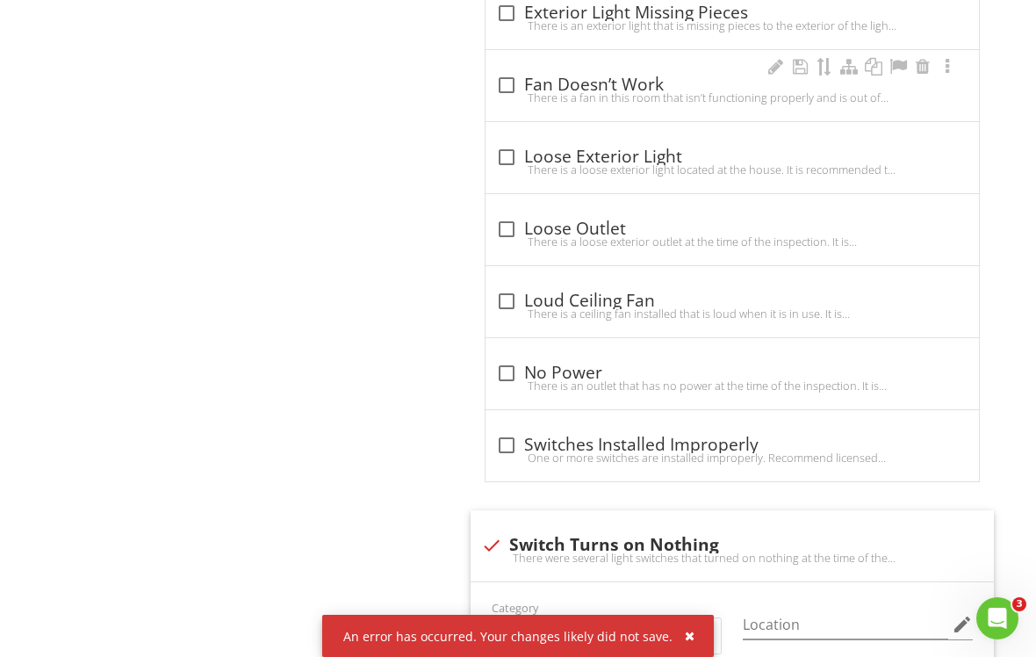
scroll to position [1271, 0]
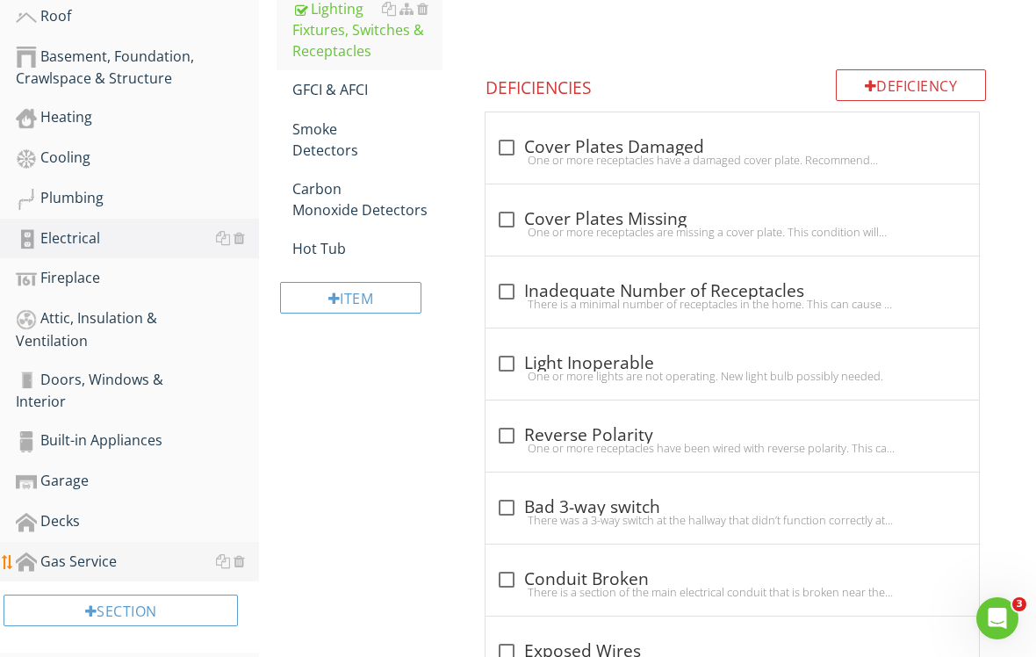
scroll to position [575, 0]
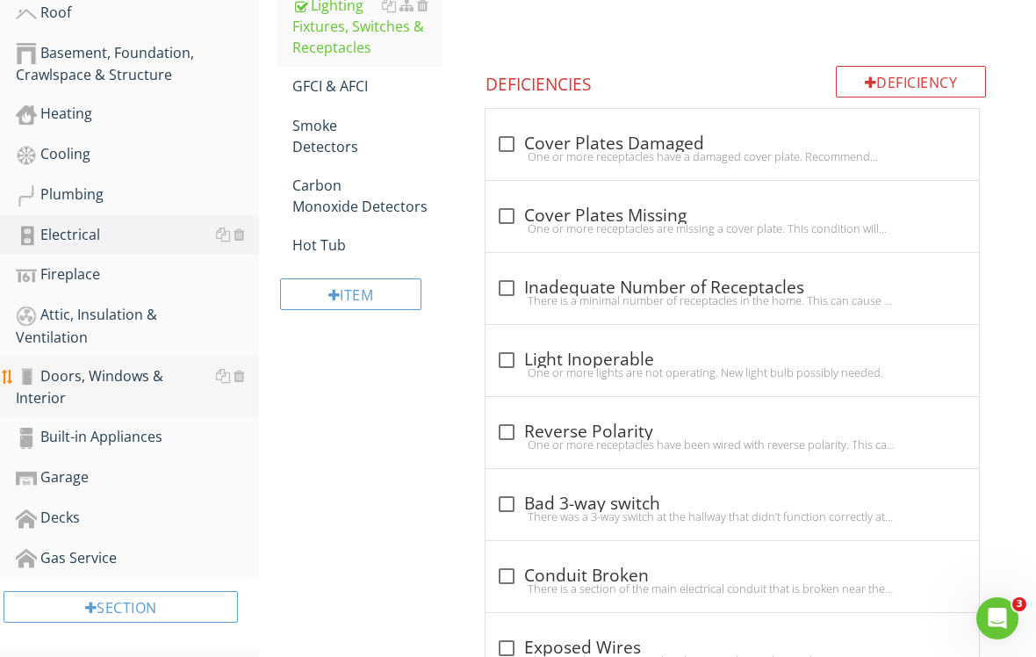
click at [158, 379] on div "Doors, Windows & Interior" at bounding box center [137, 387] width 243 height 44
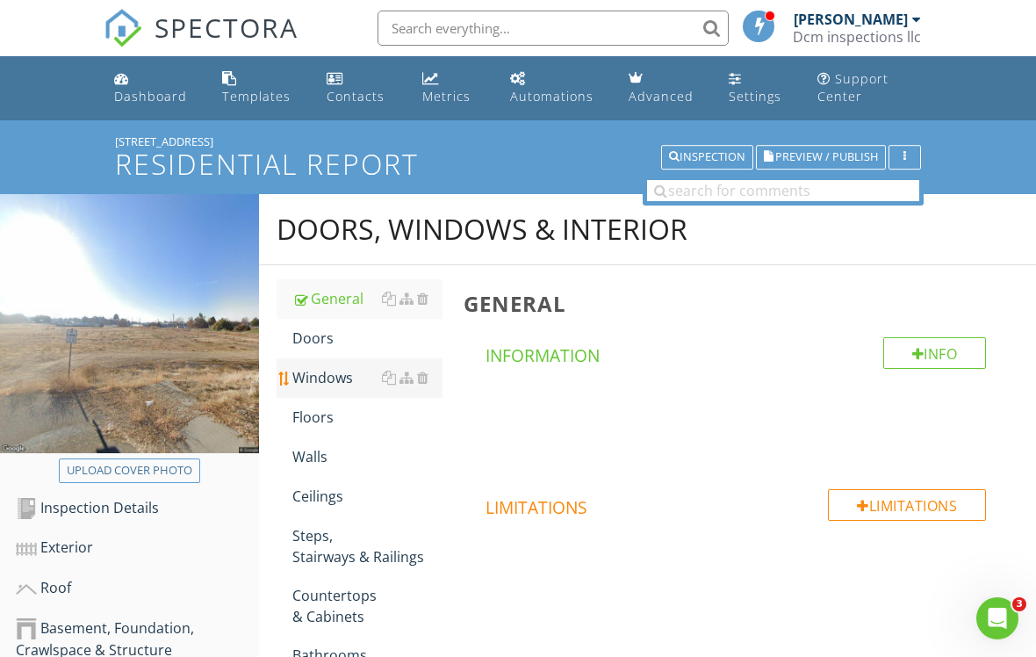
click at [368, 383] on div "Windows" at bounding box center [367, 377] width 150 height 21
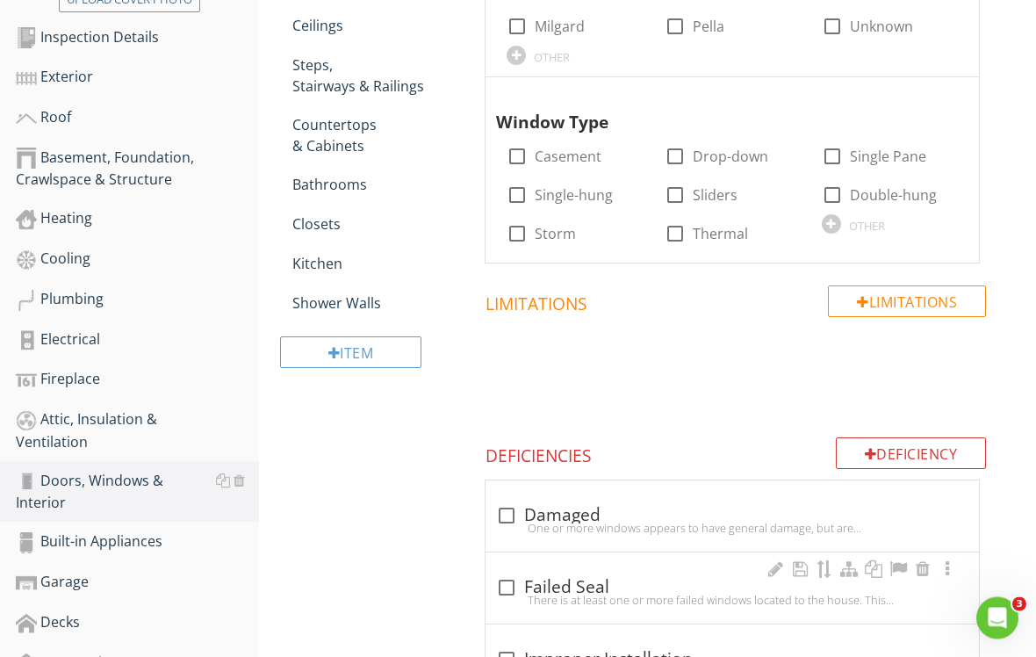
scroll to position [503, 0]
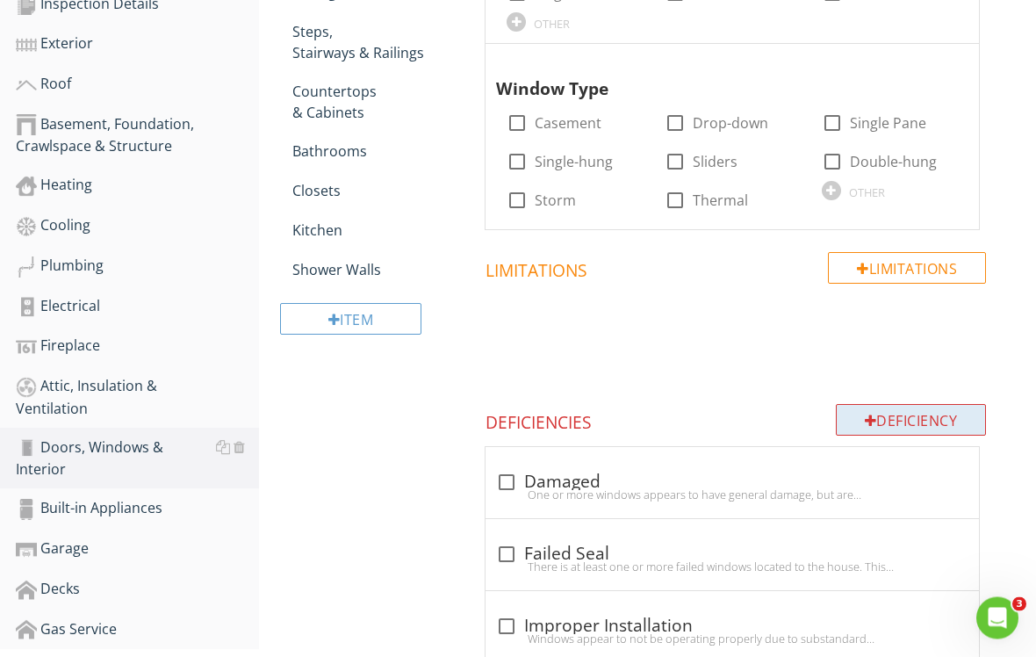
click at [903, 420] on div "Deficiency" at bounding box center [911, 421] width 151 height 32
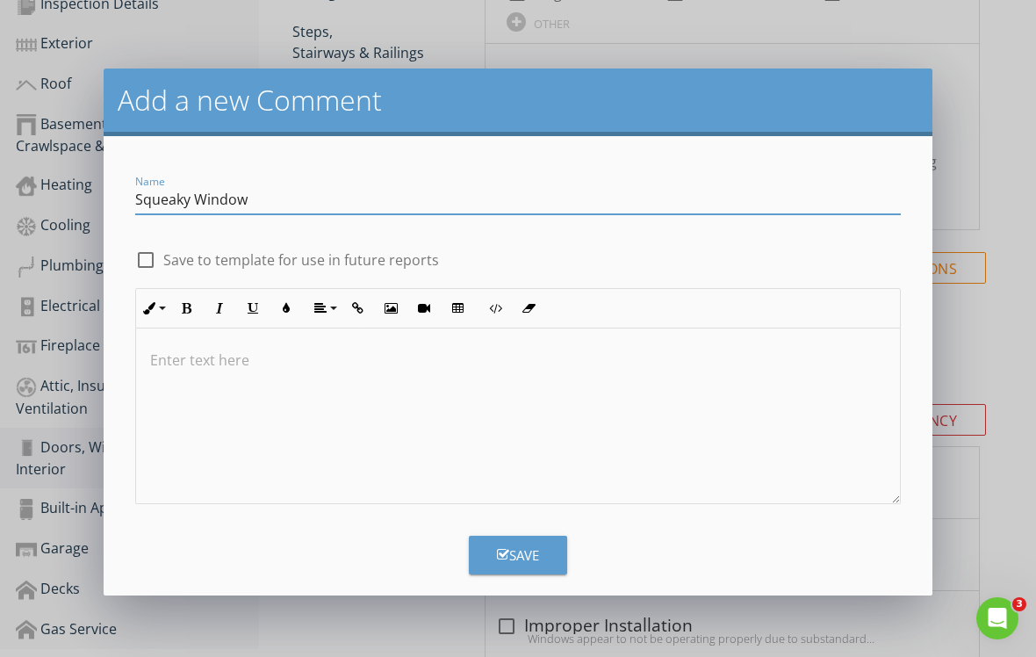
type input "Squeaky Window"
click at [357, 344] on div at bounding box center [518, 416] width 764 height 176
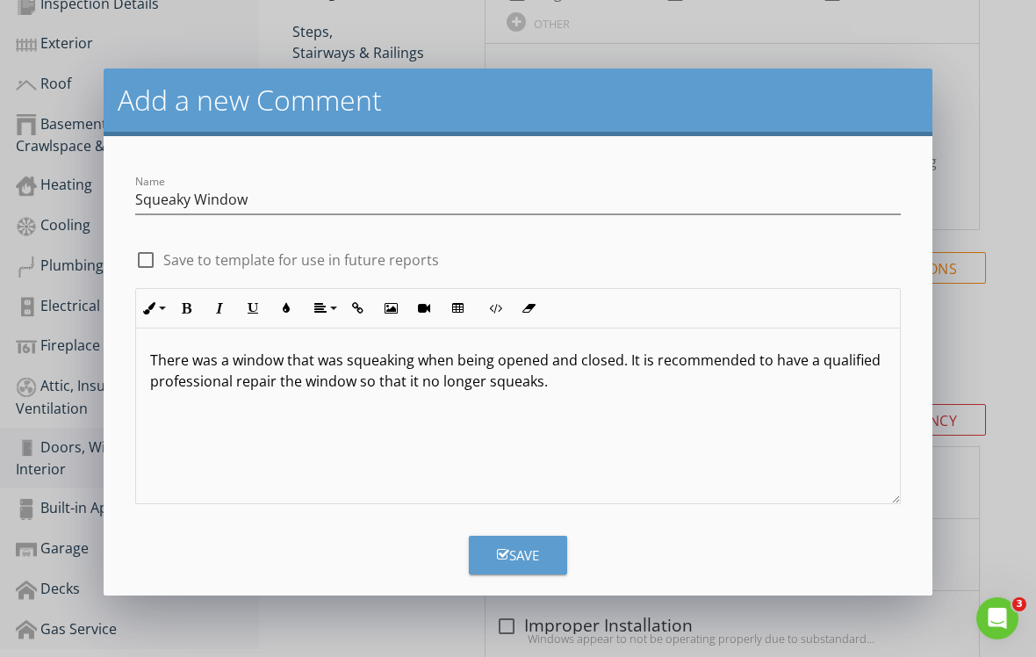
click at [506, 551] on icon "button" at bounding box center [503, 554] width 12 height 13
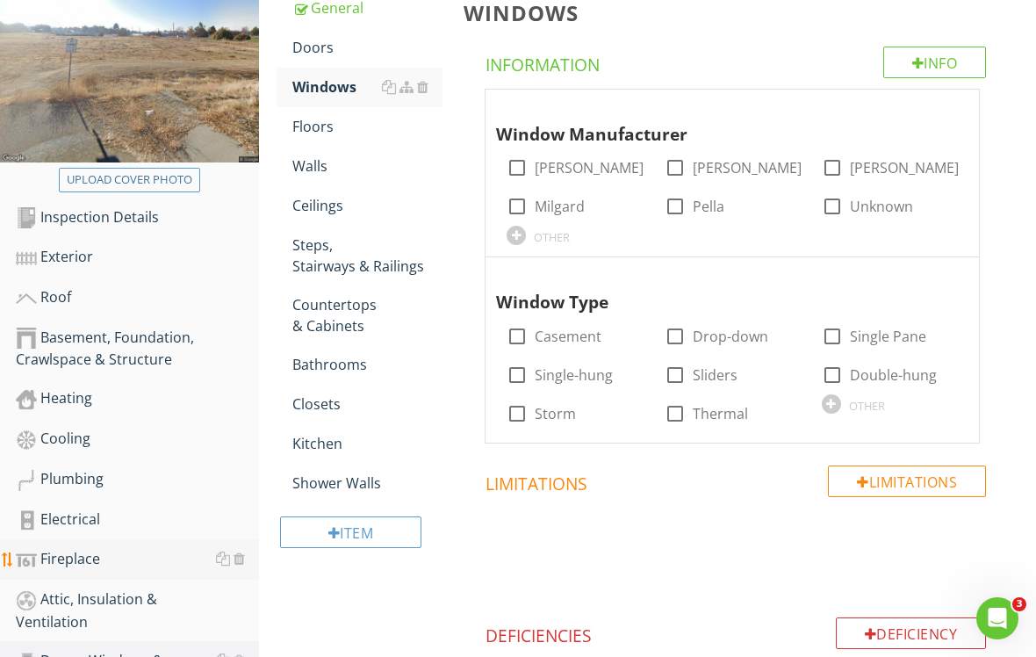
scroll to position [264, 0]
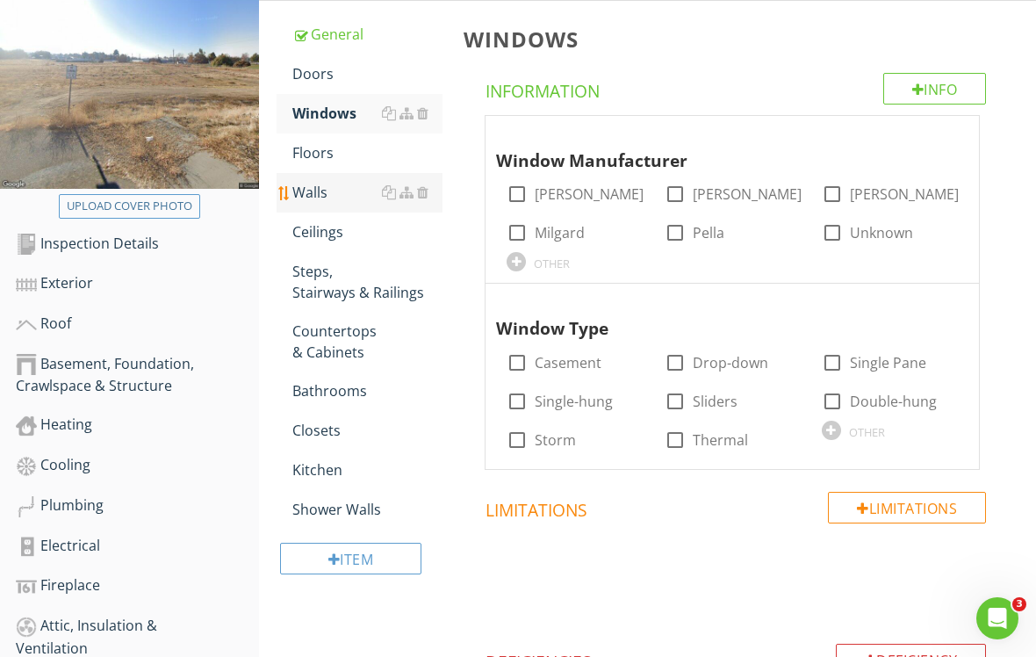
click at [375, 199] on div "Walls" at bounding box center [367, 192] width 150 height 21
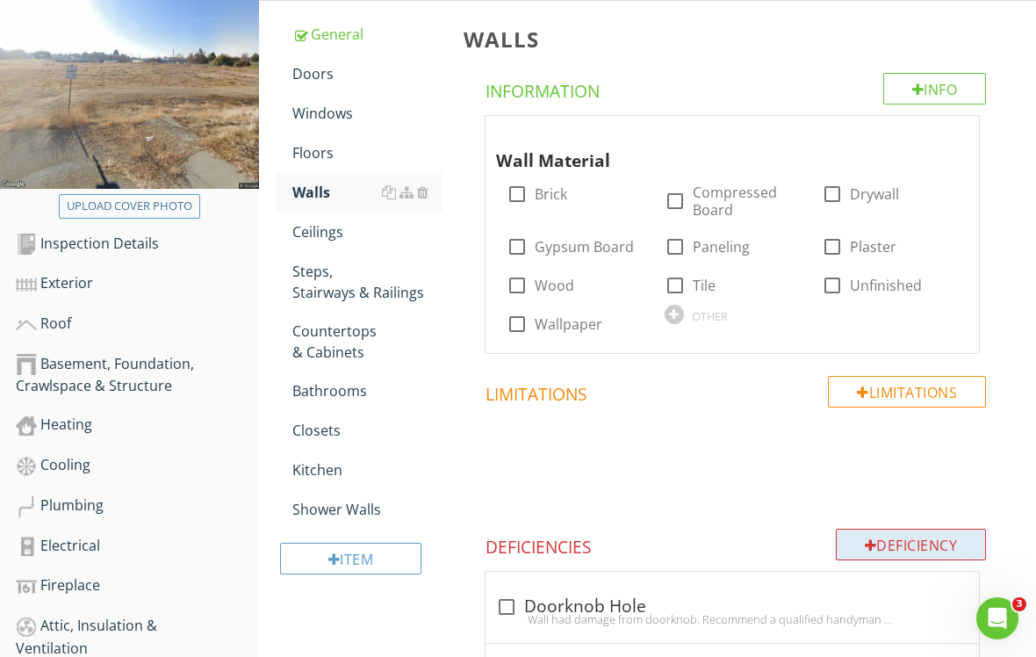
click at [894, 540] on div "Deficiency" at bounding box center [911, 545] width 151 height 32
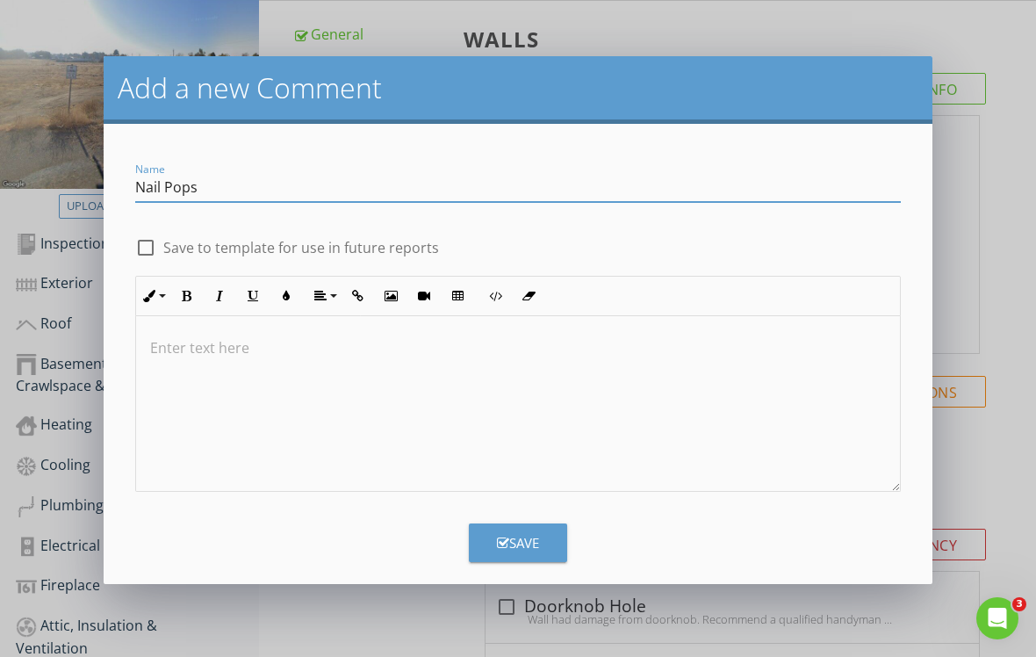
type input "Nail Pops"
click at [152, 249] on div at bounding box center [146, 248] width 30 height 30
checkbox input "true"
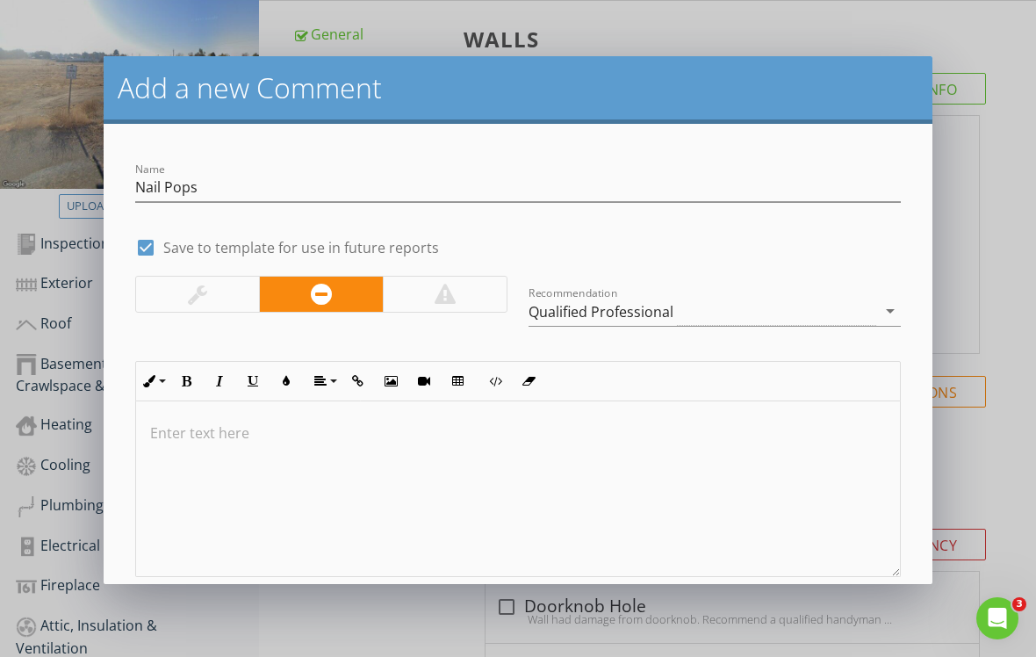
click at [202, 404] on div at bounding box center [518, 489] width 764 height 176
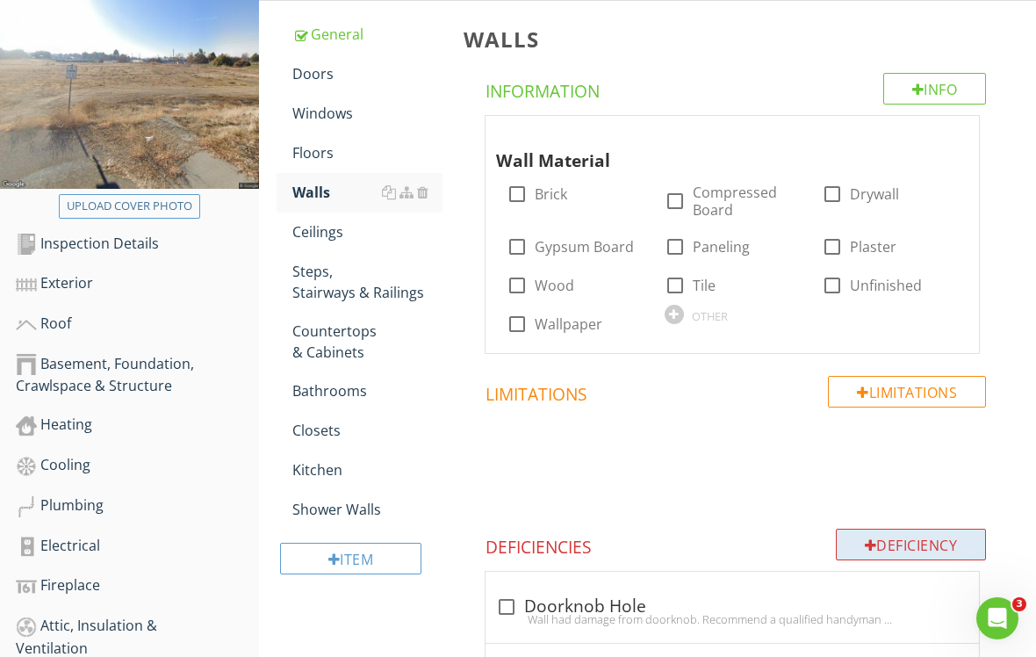
click at [905, 534] on div "Deficiency" at bounding box center [911, 545] width 151 height 32
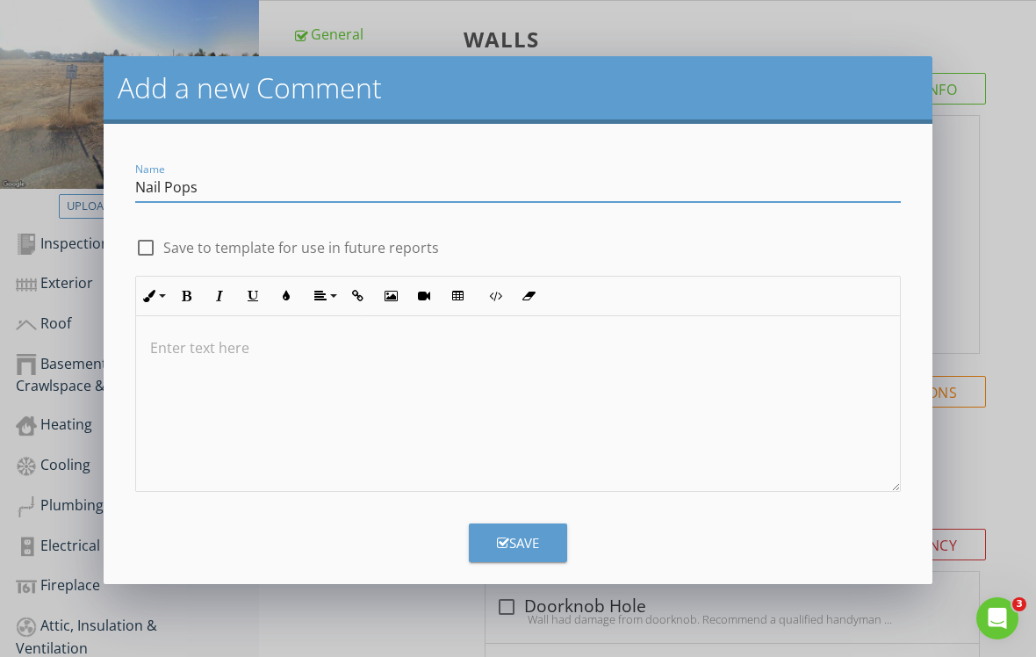
type input "Nail Pops"
click at [153, 248] on div at bounding box center [146, 248] width 30 height 30
checkbox input "true"
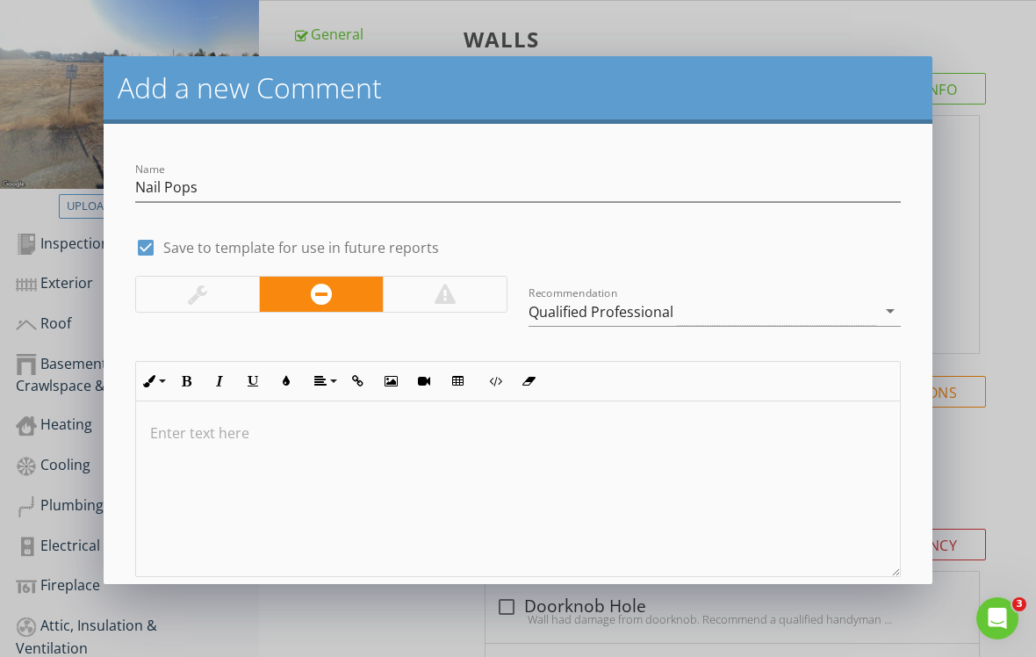
click at [193, 439] on p at bounding box center [518, 432] width 736 height 21
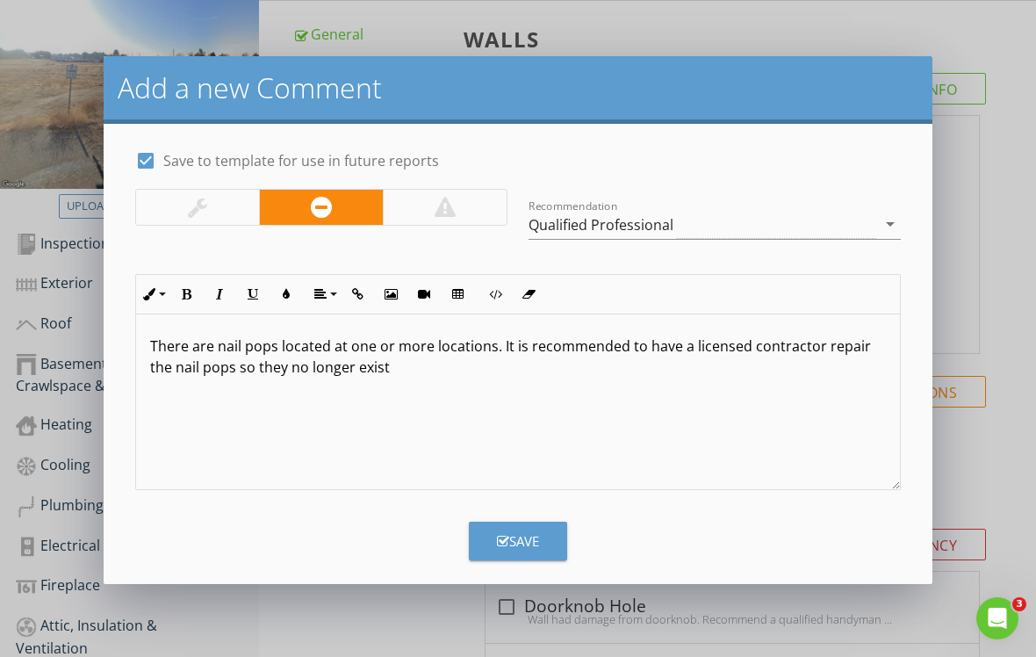
scroll to position [85, 0]
click at [538, 535] on div "Save" at bounding box center [518, 543] width 42 height 20
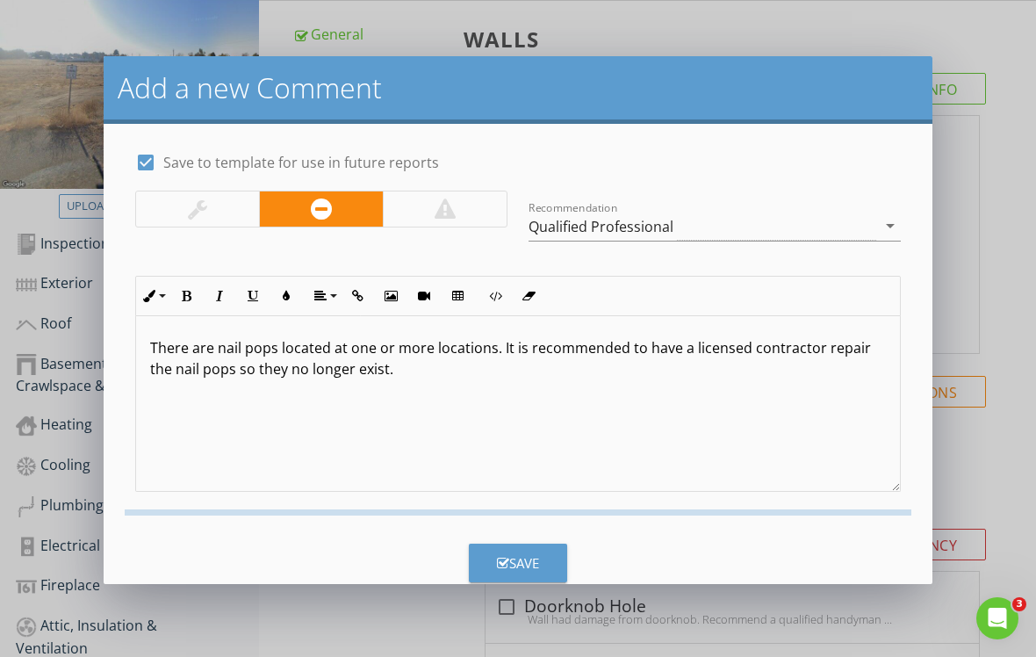
checkbox input "false"
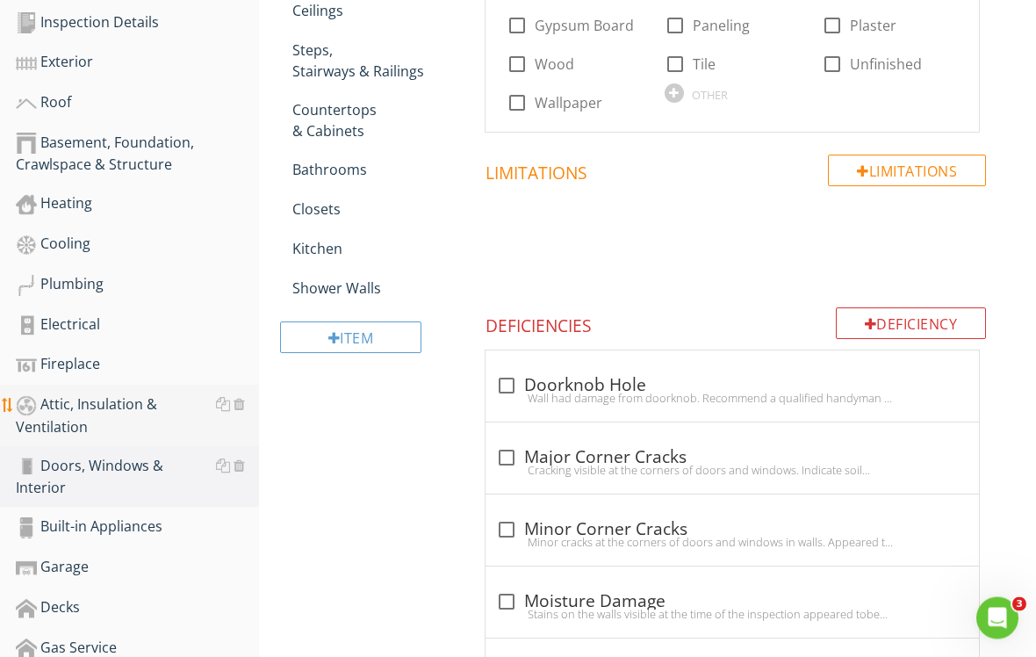
scroll to position [567, 0]
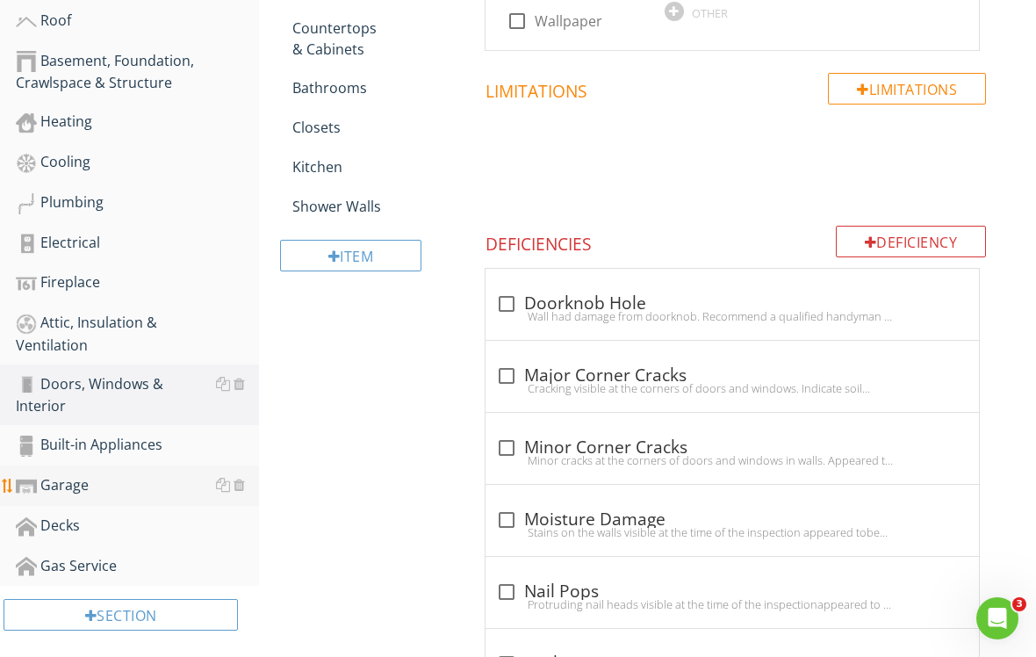
click at [140, 479] on link "Garage" at bounding box center [137, 485] width 243 height 40
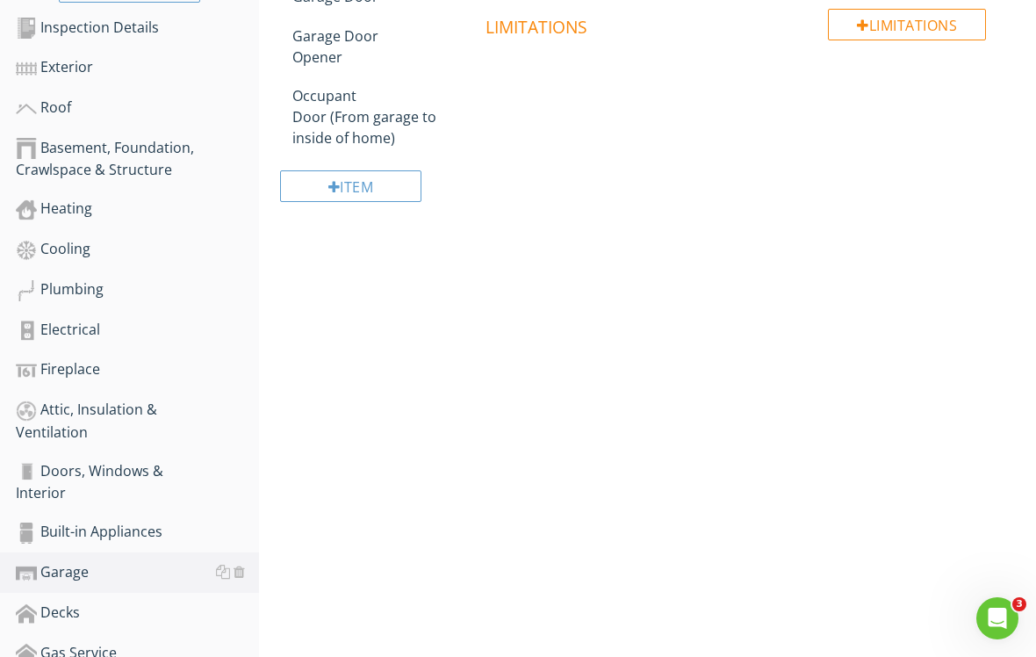
scroll to position [451, 0]
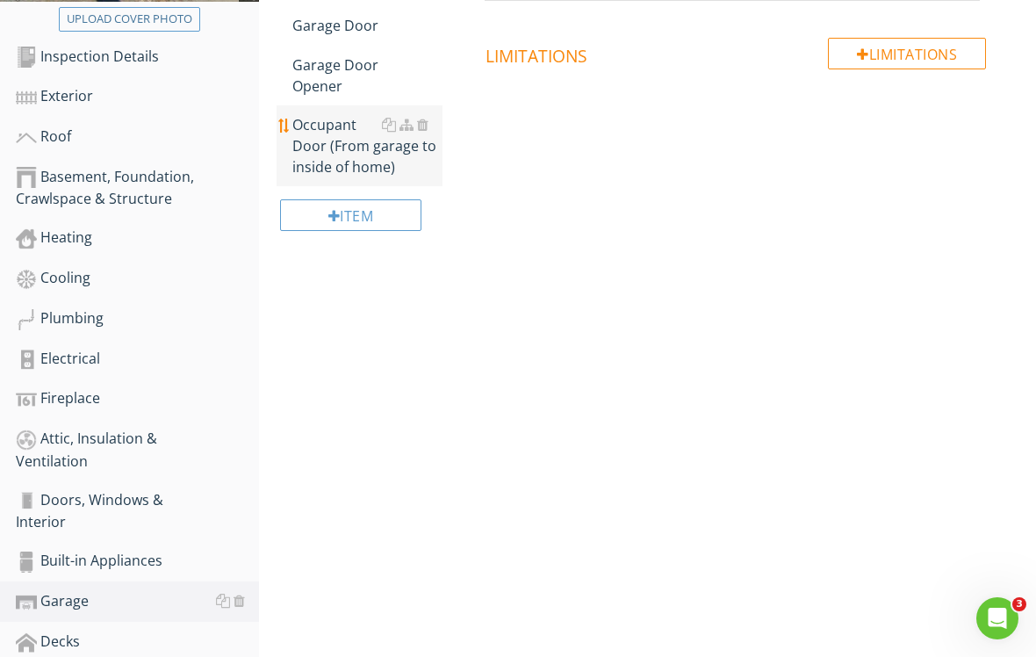
click at [375, 144] on div "Occupant Door (From garage to inside of home)" at bounding box center [367, 145] width 150 height 63
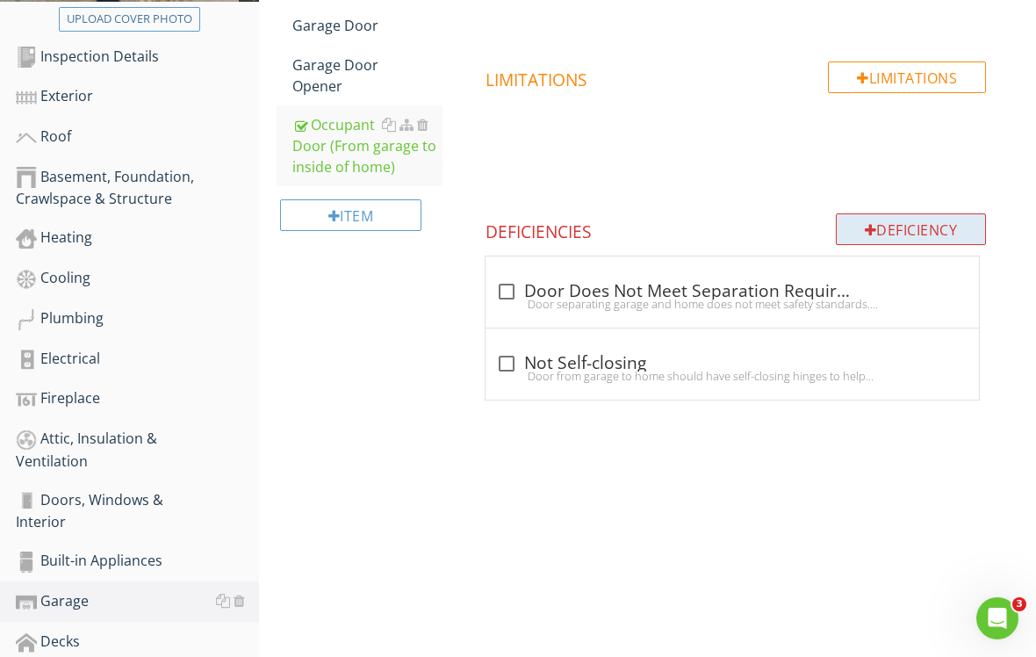
click at [897, 230] on div "Deficiency" at bounding box center [911, 229] width 151 height 32
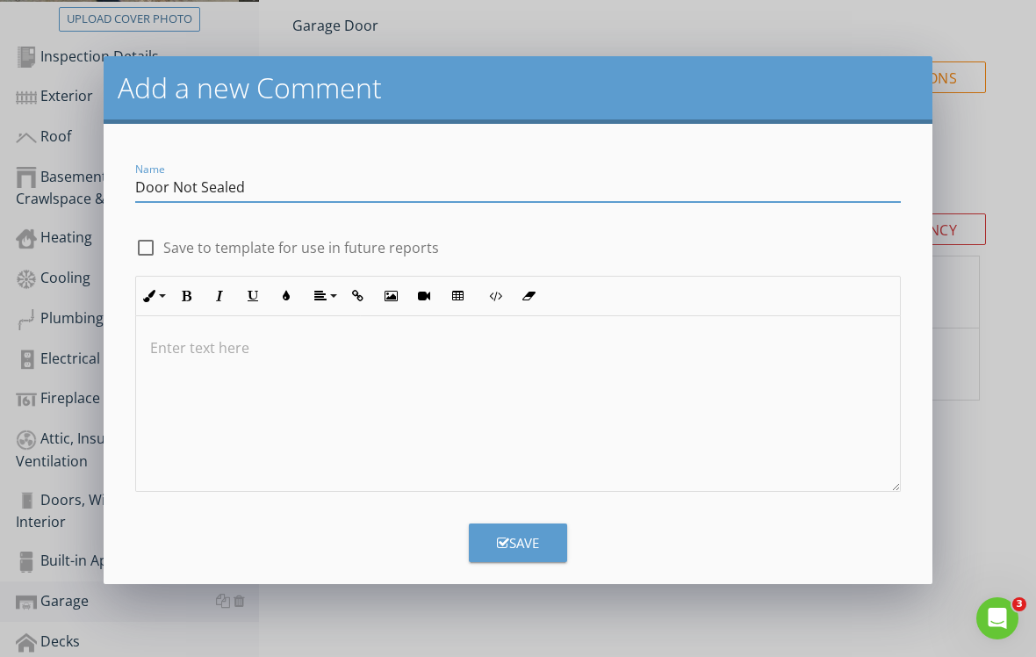
type input "Door Not Sealed"
click at [149, 246] on div at bounding box center [146, 248] width 30 height 30
checkbox input "true"
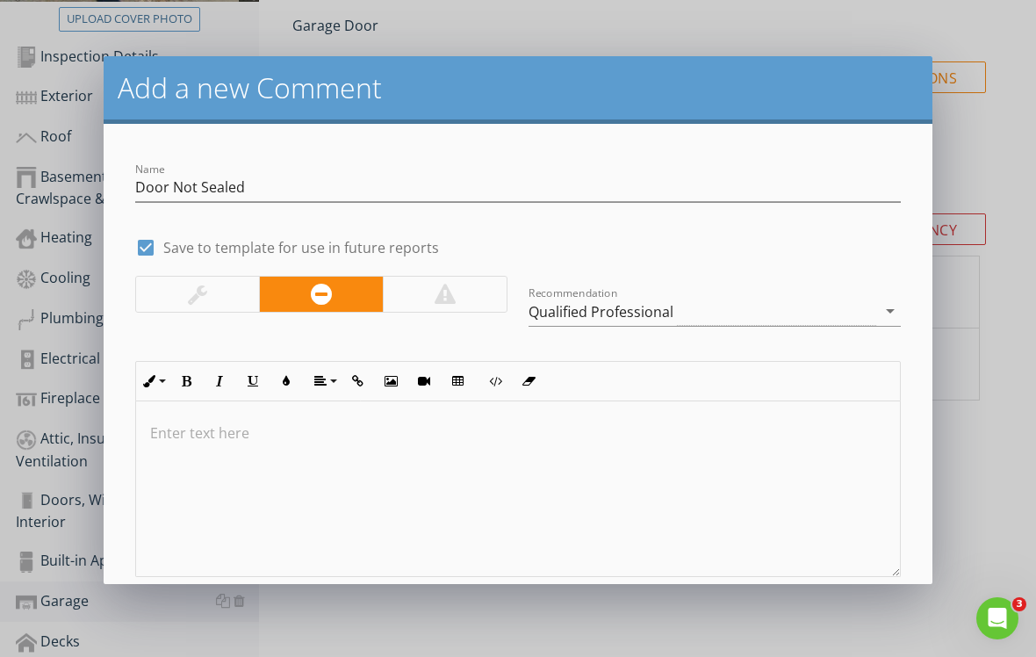
click at [221, 417] on div at bounding box center [518, 489] width 764 height 176
click at [332, 435] on p "The fire rated door is not pr seal when it is closed." at bounding box center [518, 432] width 736 height 21
click at [528, 436] on p "The fire rated door is not properly seal when it is closed." at bounding box center [518, 432] width 736 height 21
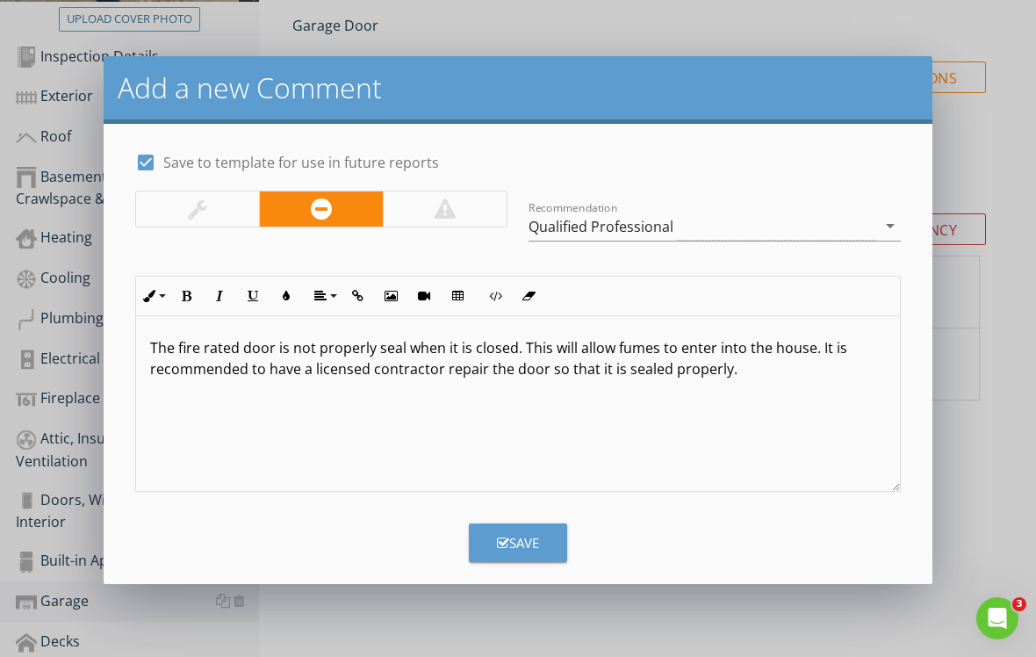
click at [528, 544] on div "Save" at bounding box center [518, 543] width 42 height 20
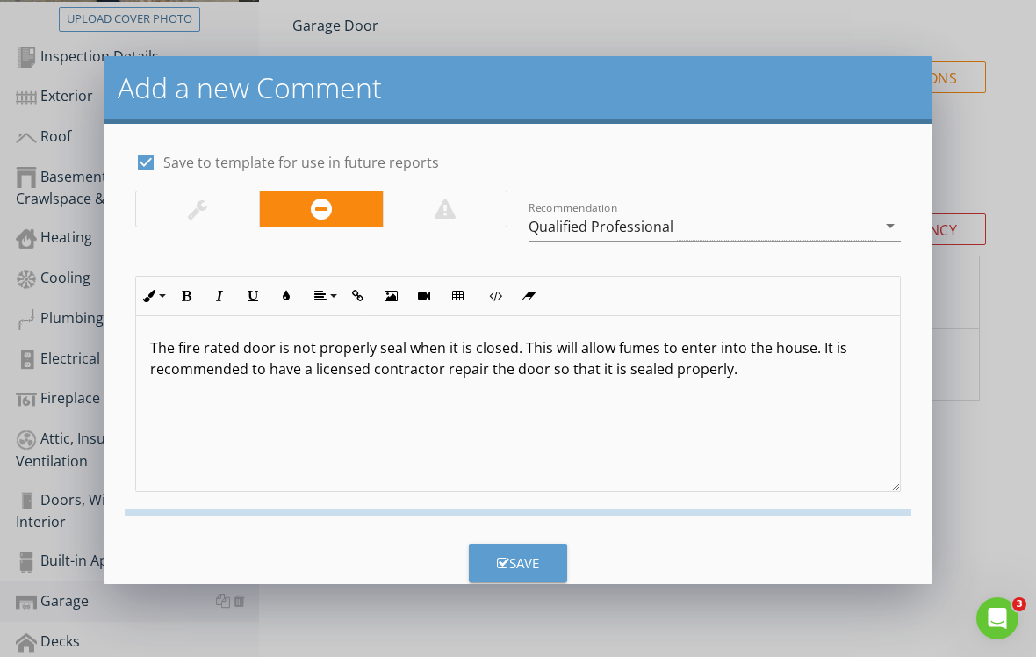
checkbox input "false"
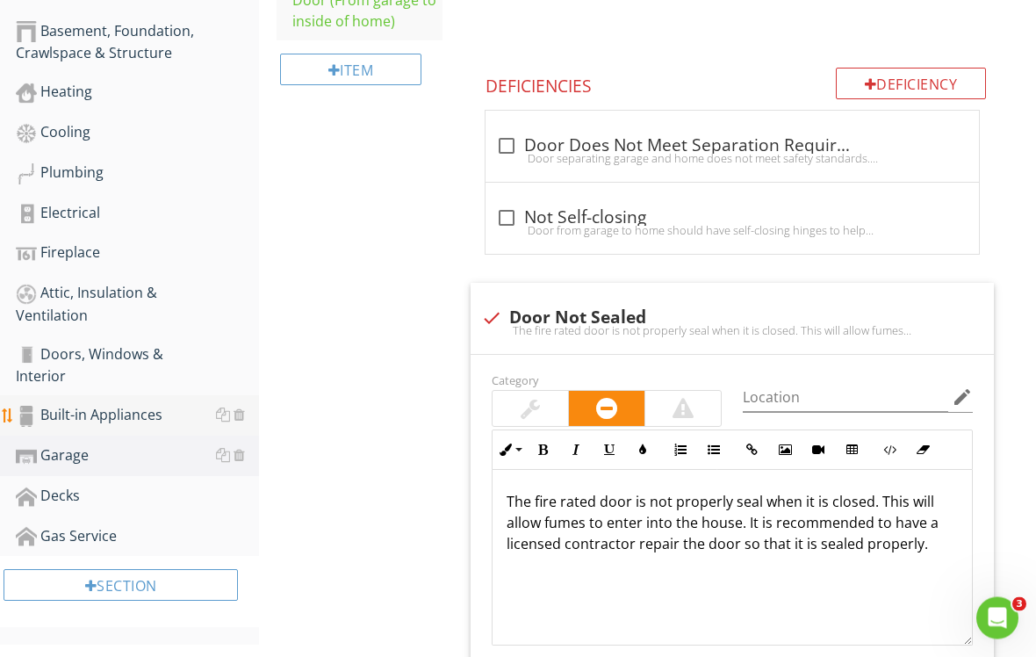
scroll to position [597, 0]
click at [153, 404] on div "Built-in Appliances" at bounding box center [137, 415] width 243 height 23
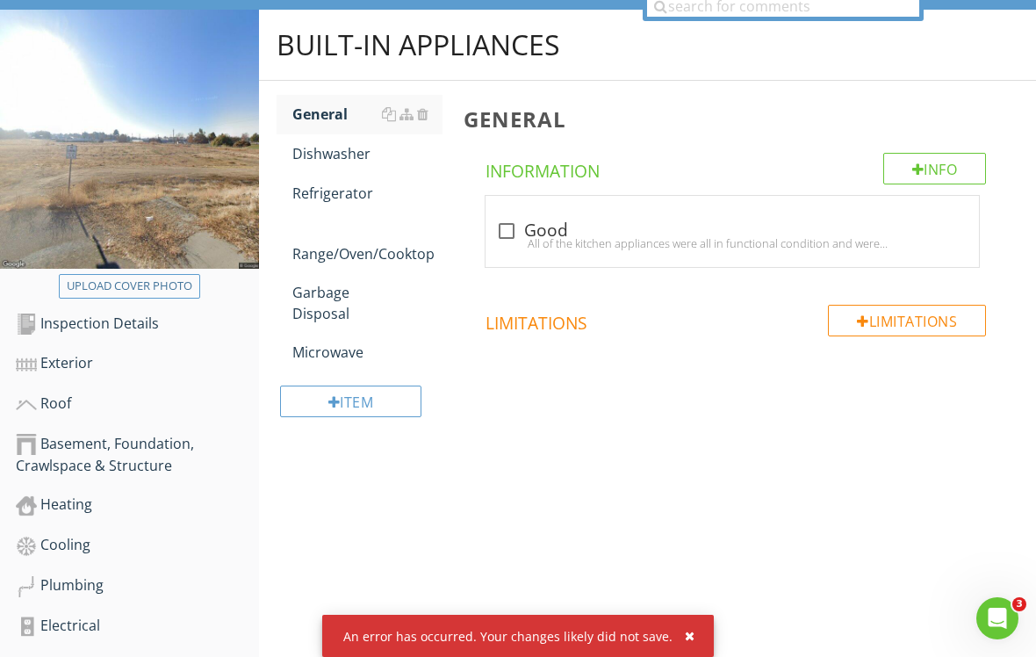
scroll to position [96, 0]
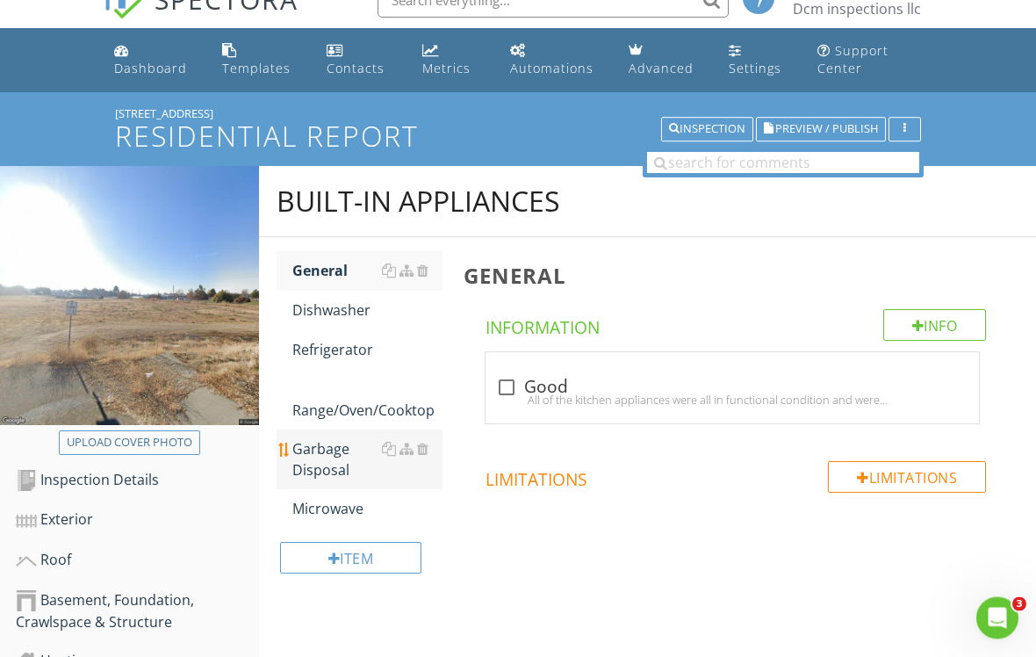
scroll to position [28, 0]
click at [418, 474] on div "Garbage Disposal" at bounding box center [367, 459] width 150 height 42
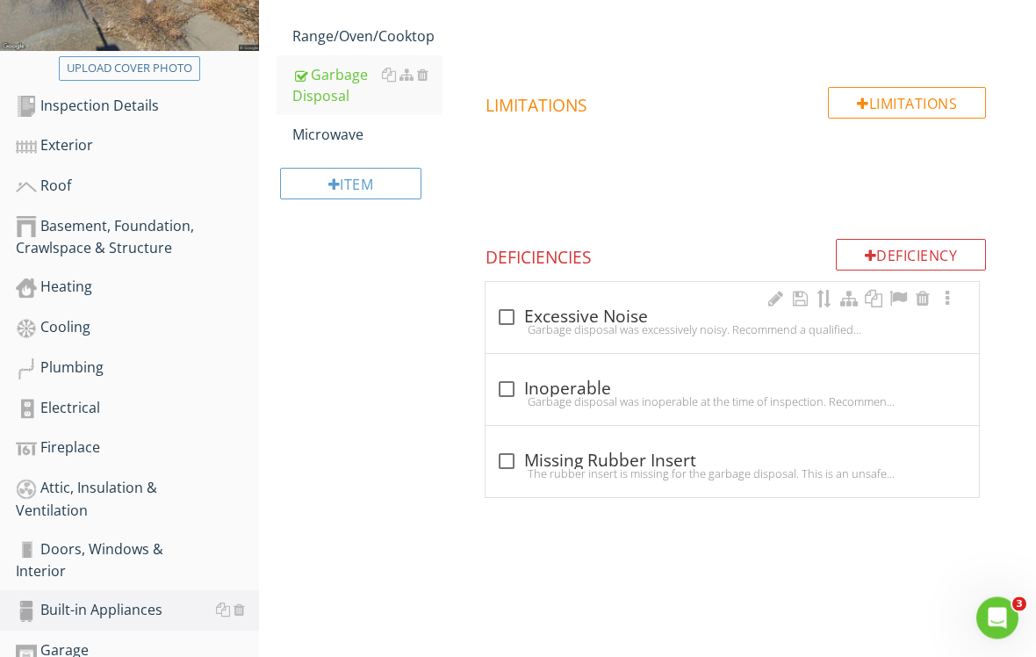
scroll to position [402, 0]
click at [502, 307] on div at bounding box center [507, 317] width 30 height 30
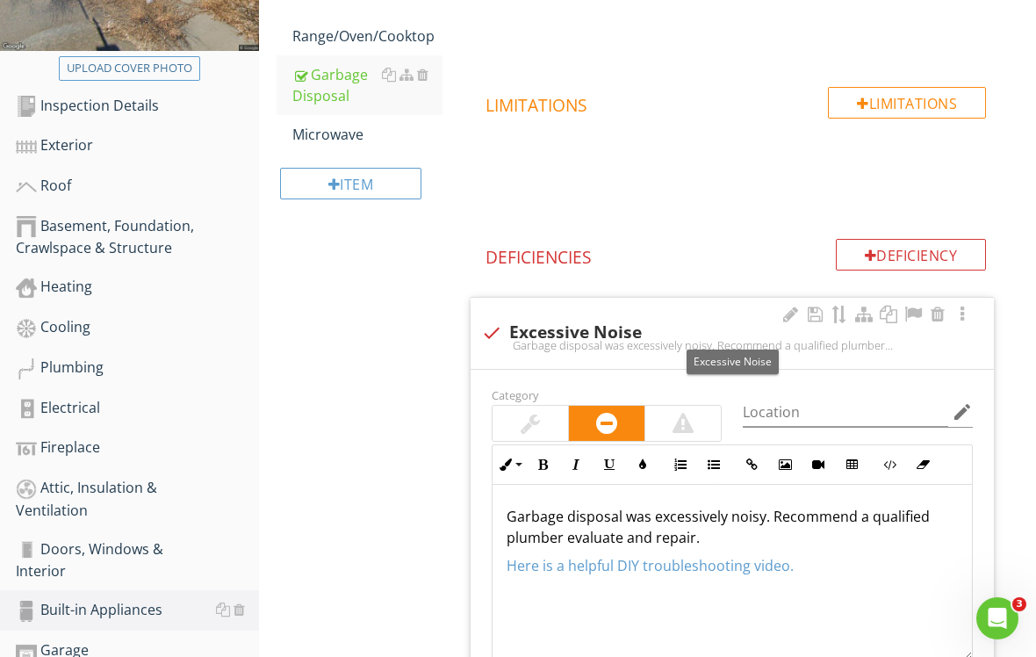
click at [486, 332] on div at bounding box center [492, 333] width 30 height 30
checkbox input "true"
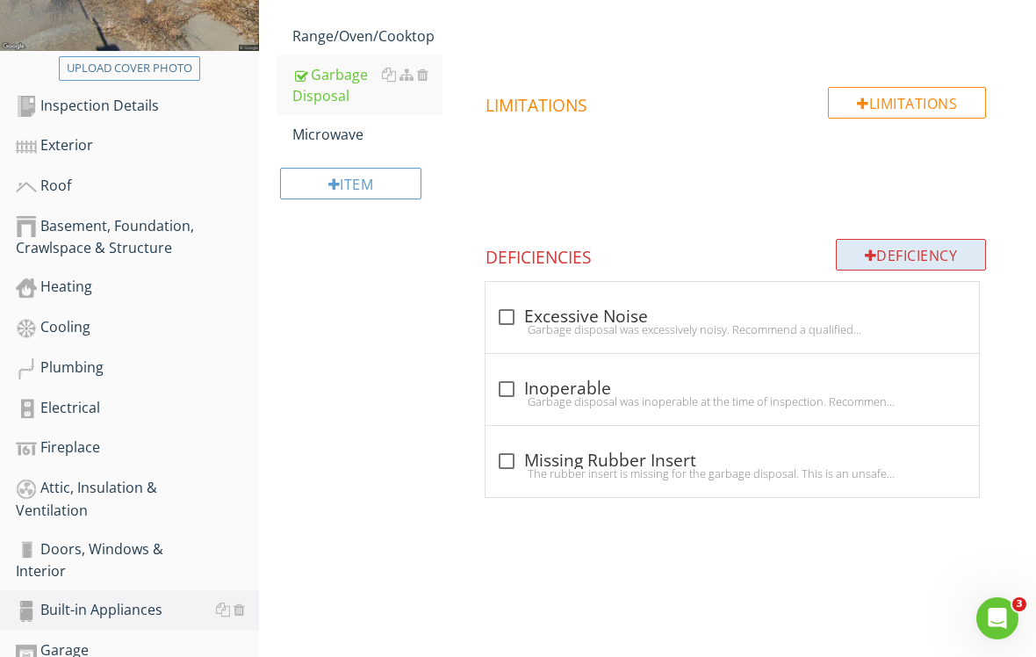
click at [885, 259] on html "SPECTORA Dave Martin Dcm inspections llc Role: Inspector Dashboard New Inspecti…" at bounding box center [518, 219] width 1036 height 1242
click at [885, 260] on div "Deficiency" at bounding box center [911, 255] width 151 height 32
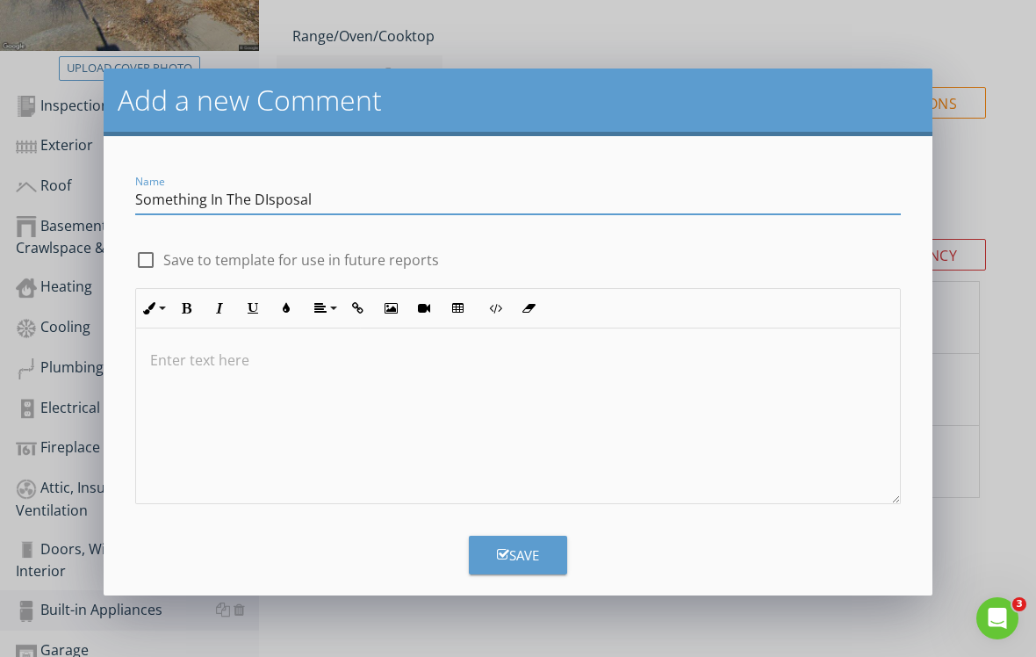
type input "Something In The DIsposal"
click at [150, 263] on div at bounding box center [146, 260] width 30 height 30
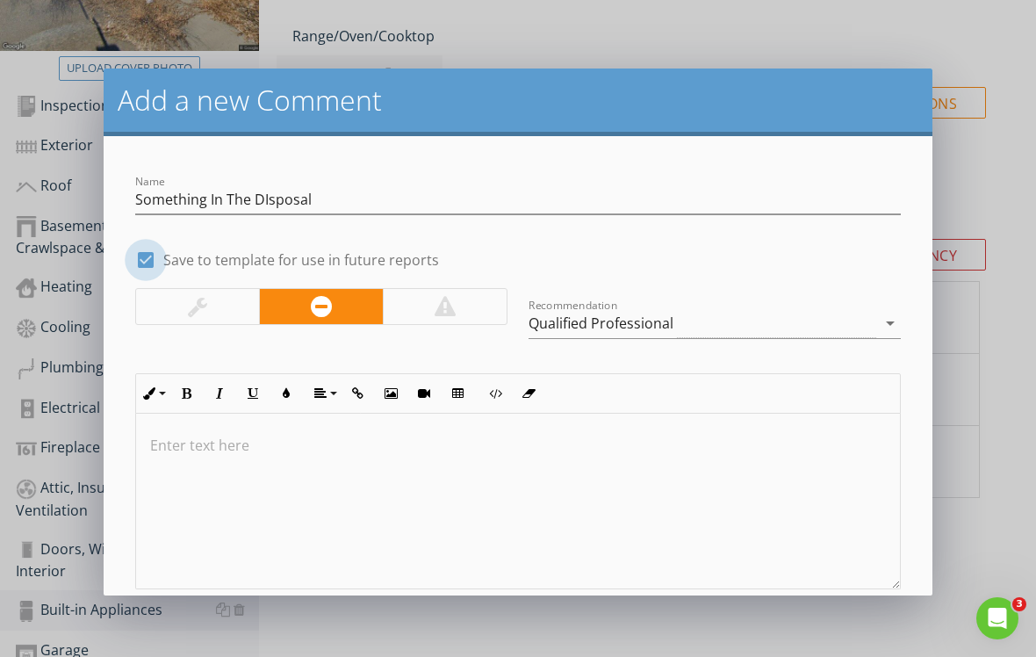
click at [150, 263] on html "SPECTORA Dave Martin Dcm inspections llc Role: Inspector Dashboard New Inspecti…" at bounding box center [518, 219] width 1036 height 1242
click at [151, 263] on div at bounding box center [146, 260] width 30 height 30
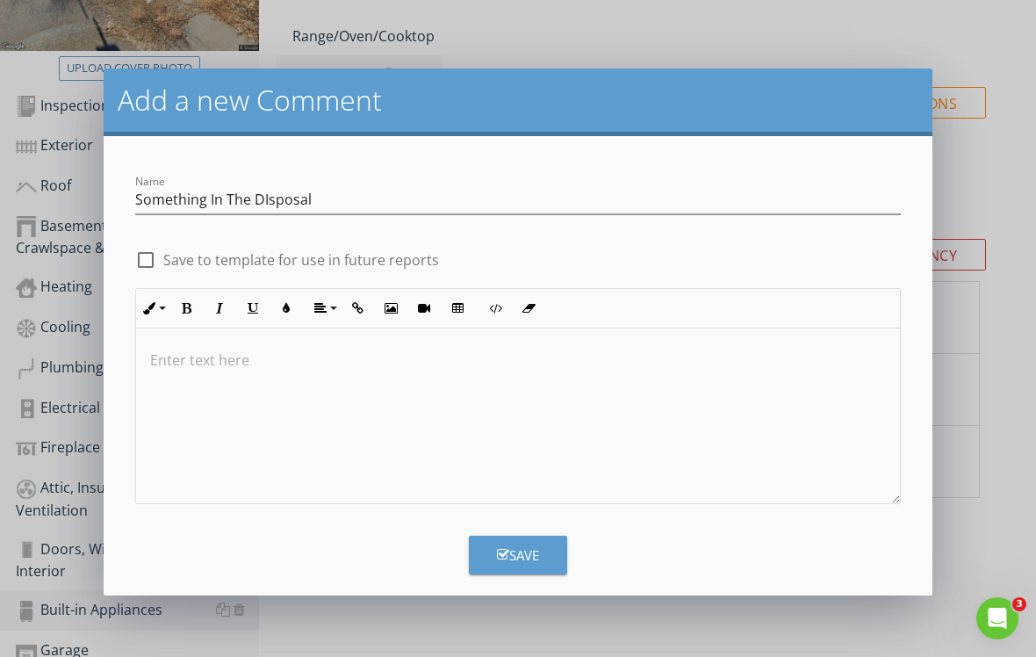
click at [149, 266] on div at bounding box center [146, 260] width 30 height 30
checkbox input "true"
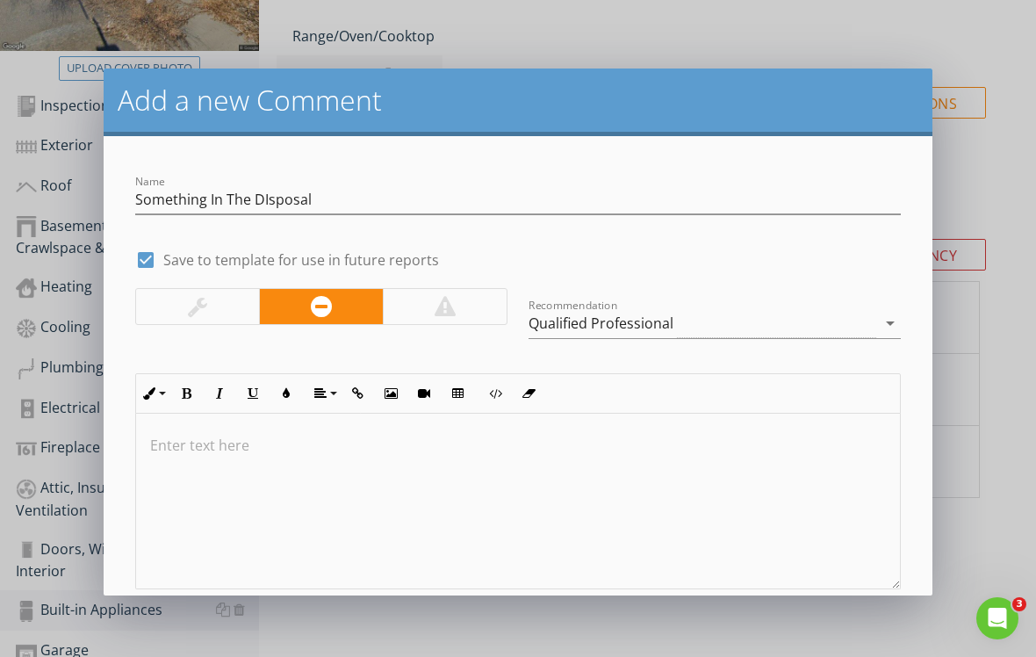
click at [218, 436] on p at bounding box center [518, 445] width 736 height 21
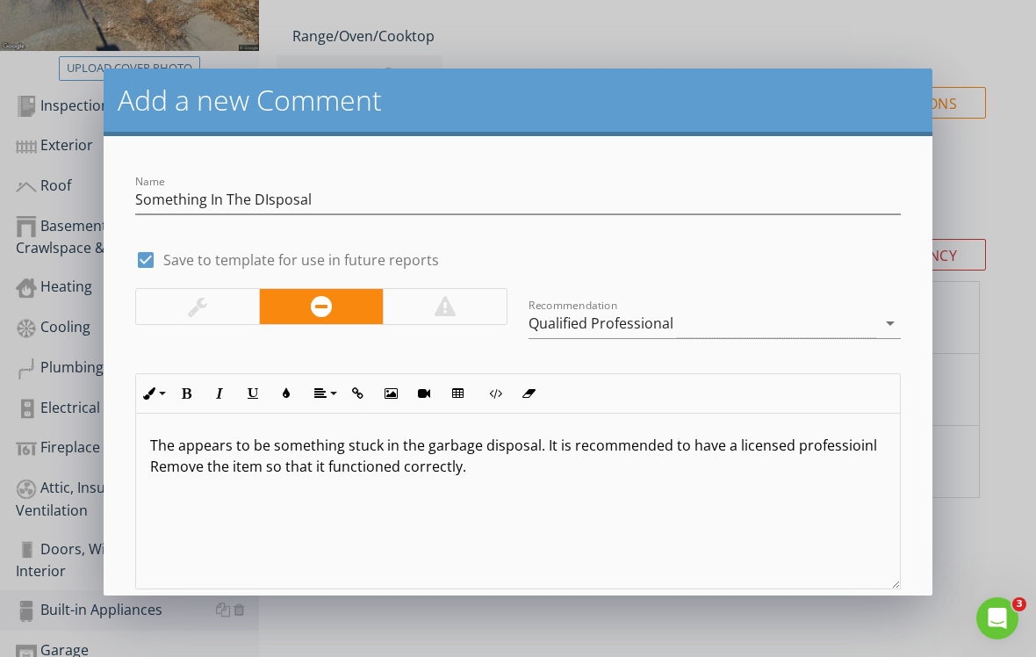
click at [160, 464] on p "The appears to be something stuck in the garbage disposal. It is recommended to…" at bounding box center [518, 456] width 736 height 42
click at [852, 443] on p "The appears to be something stuck in the garbage disposal. It is recommended to…" at bounding box center [518, 456] width 736 height 42
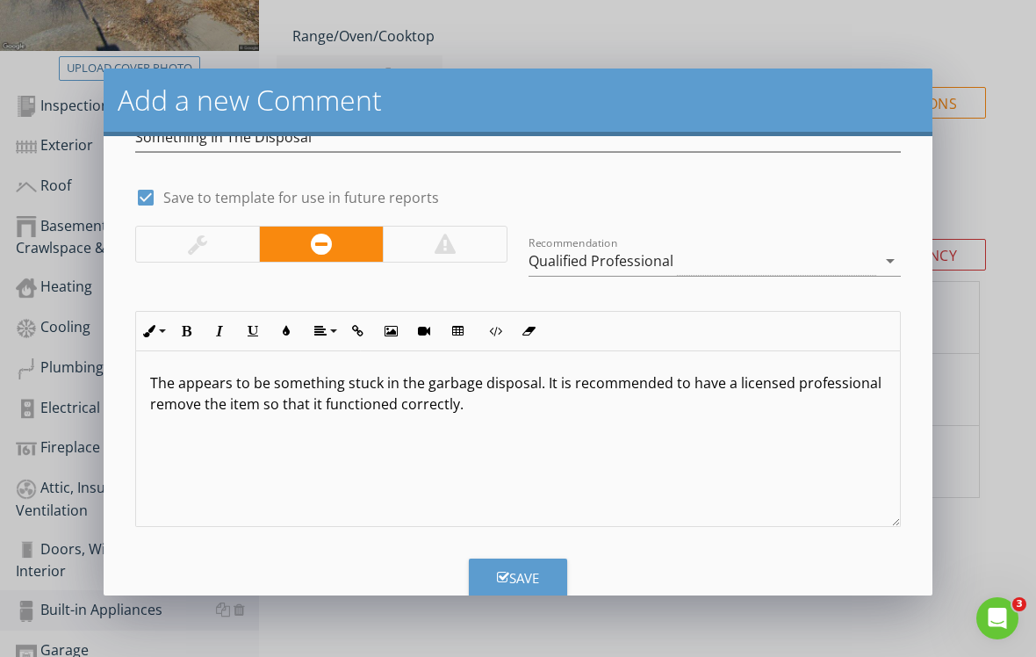
click at [530, 580] on div "Save" at bounding box center [518, 578] width 42 height 20
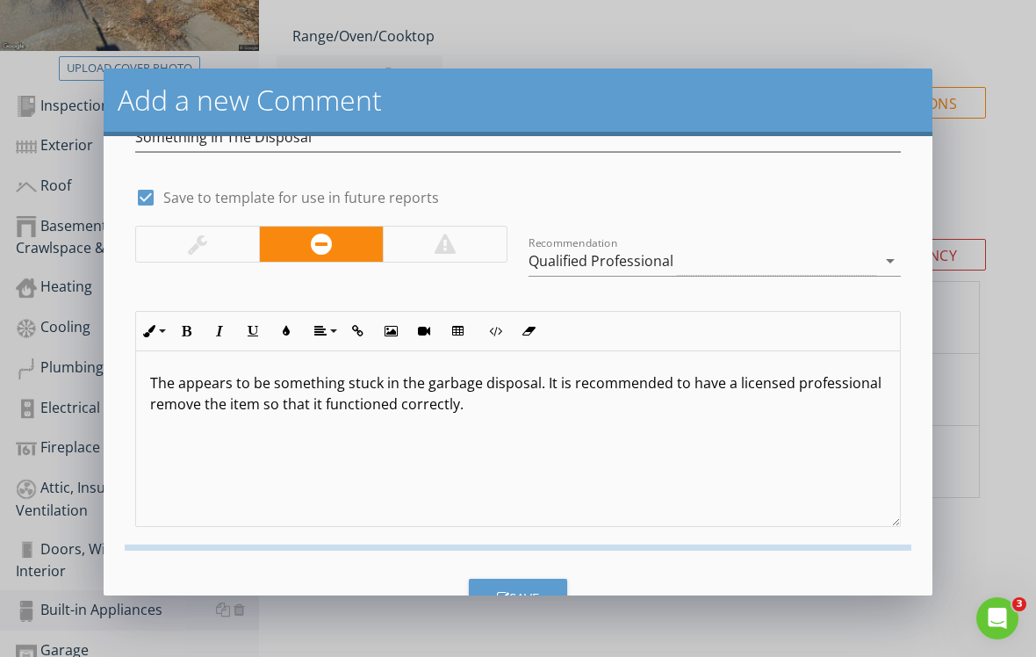
checkbox input "false"
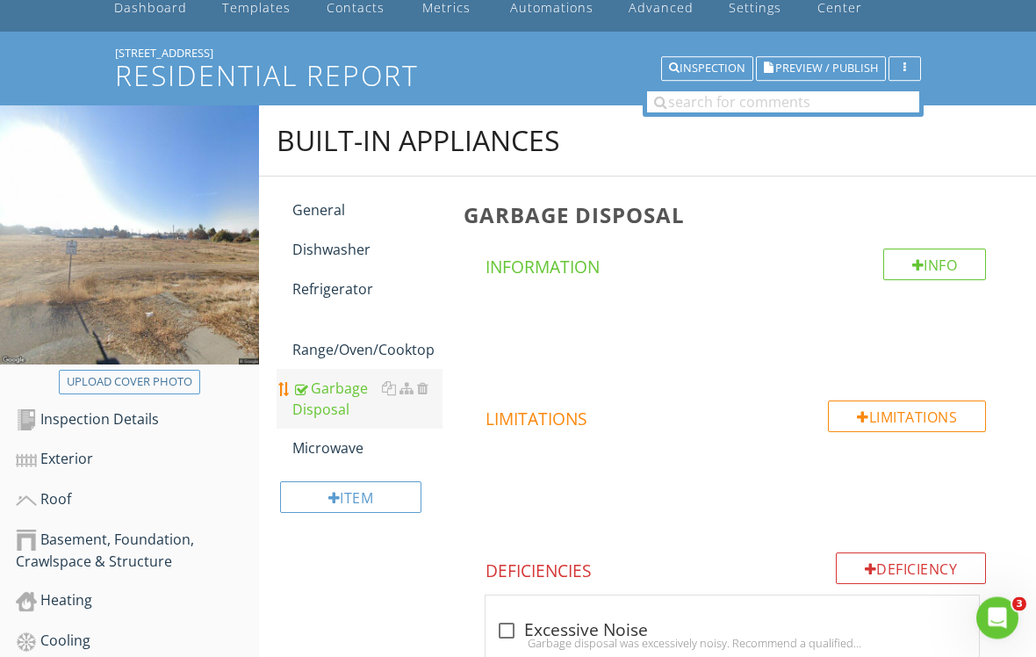
scroll to position [89, 0]
click at [377, 247] on div "Dishwasher" at bounding box center [367, 249] width 150 height 21
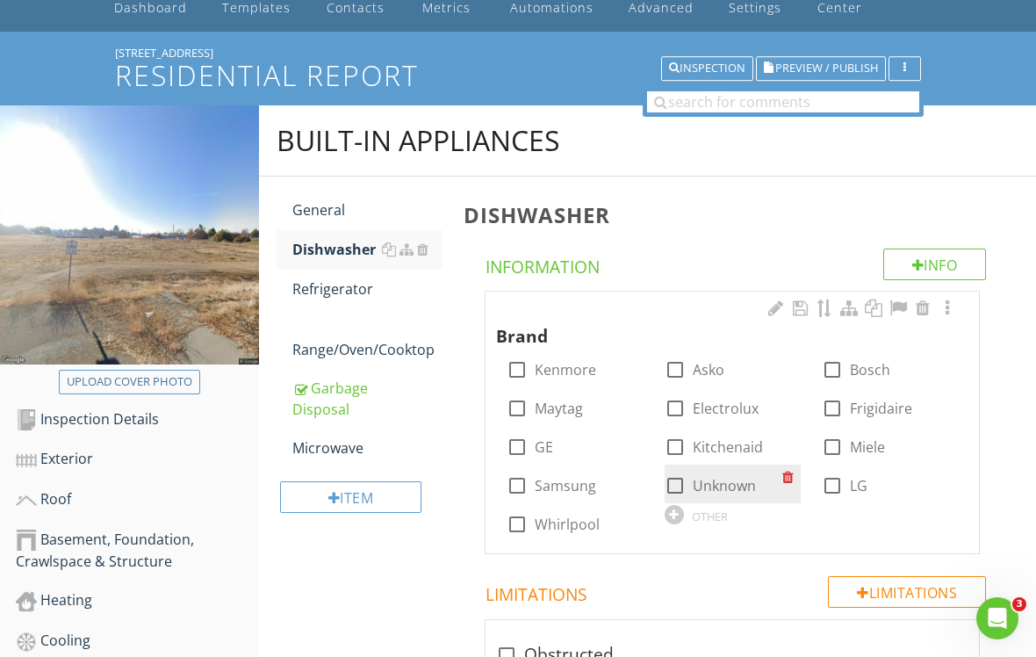
drag, startPoint x: 677, startPoint y: 595, endPoint x: 678, endPoint y: 490, distance: 105.4
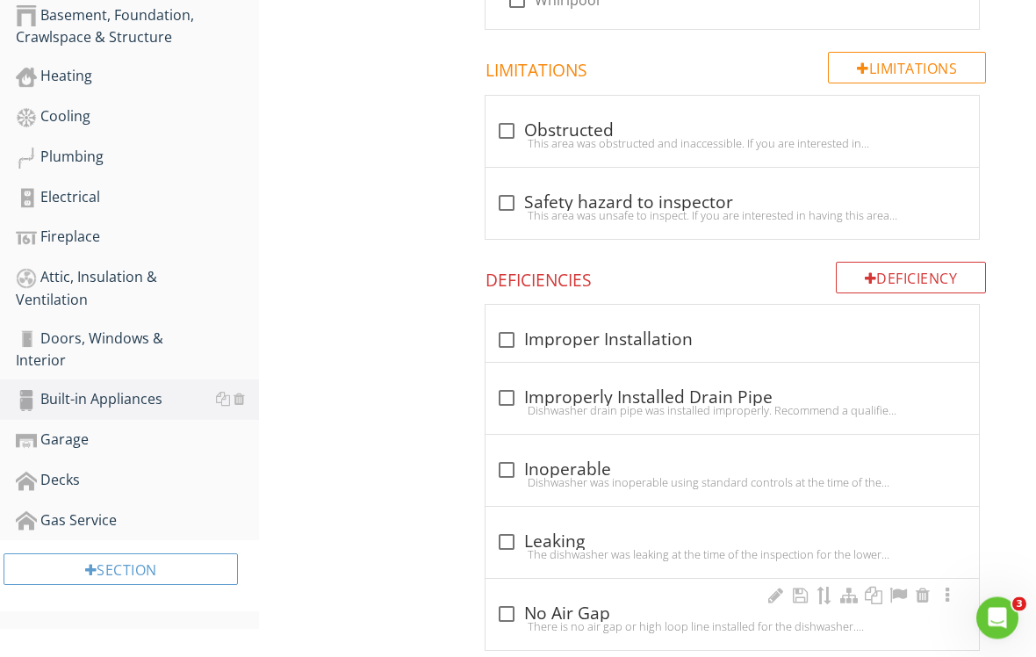
scroll to position [623, 0]
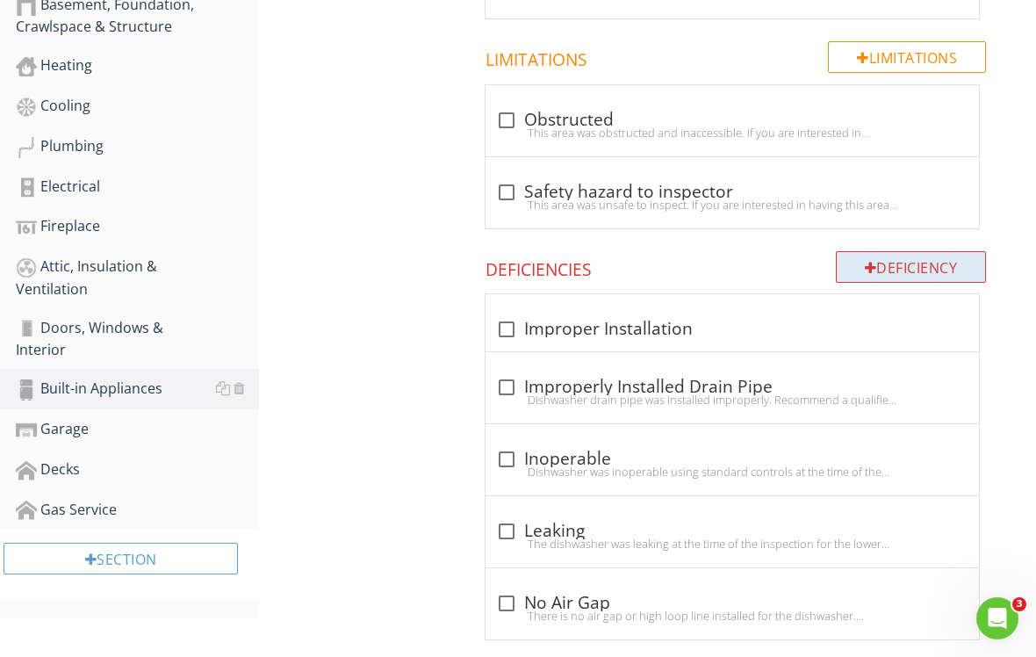
click at [915, 269] on div "Deficiency" at bounding box center [911, 267] width 151 height 32
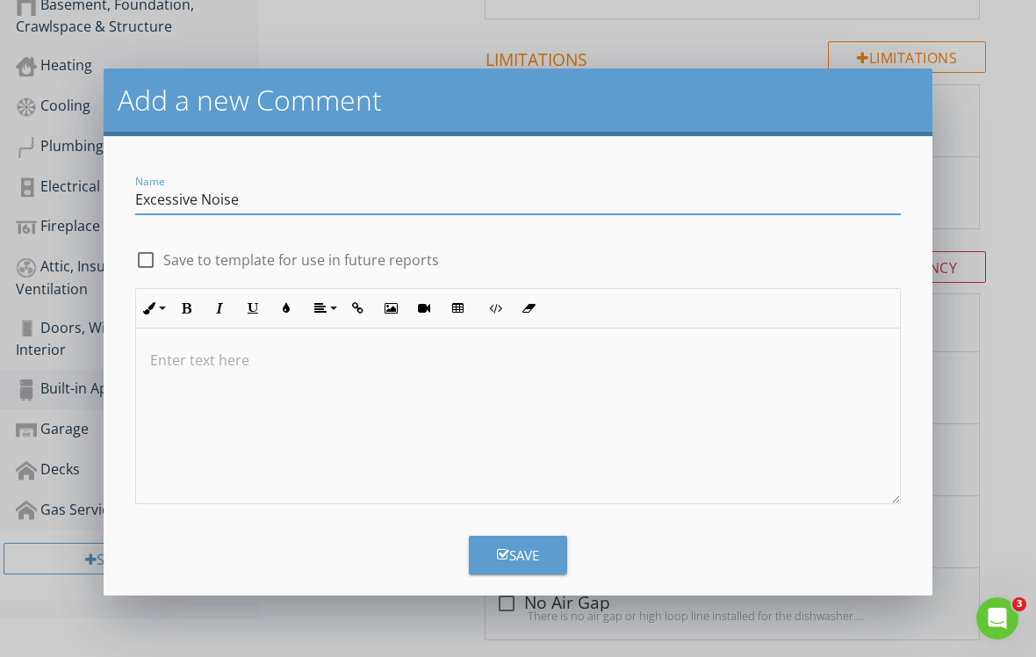
type input "Excessive Noise"
click at [148, 264] on div at bounding box center [146, 260] width 30 height 30
checkbox input "true"
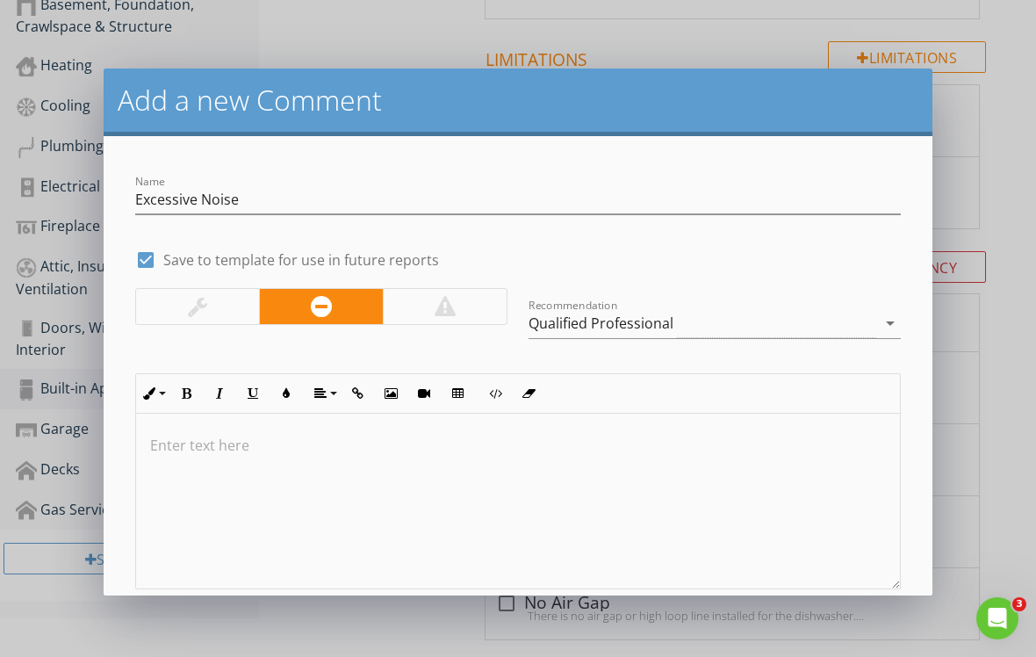
click at [197, 438] on p at bounding box center [518, 445] width 736 height 21
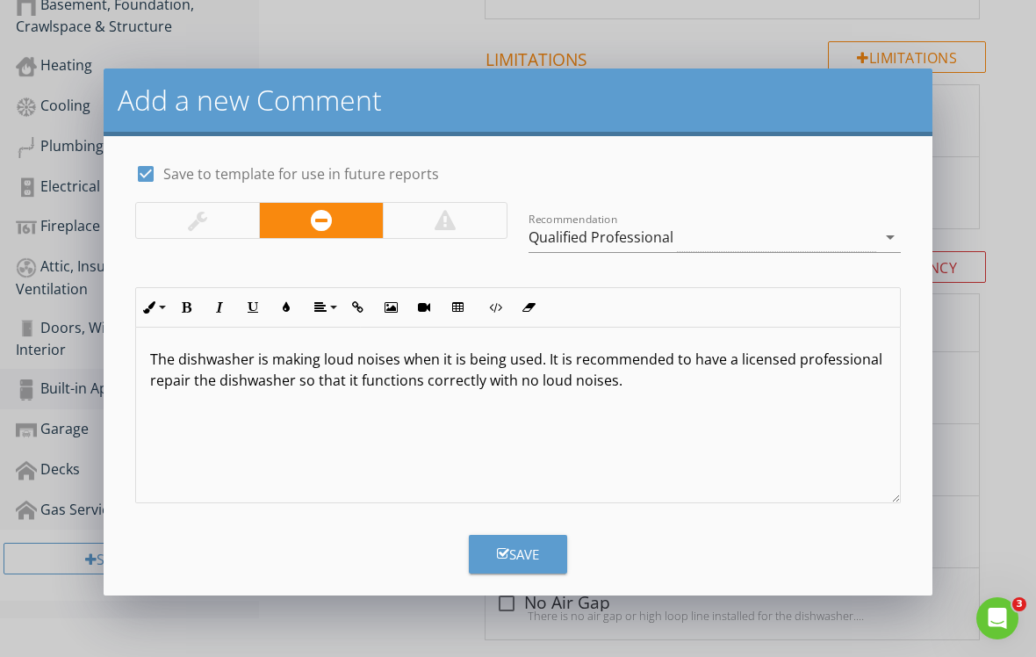
scroll to position [85, 0]
click at [497, 558] on icon "button" at bounding box center [503, 554] width 12 height 13
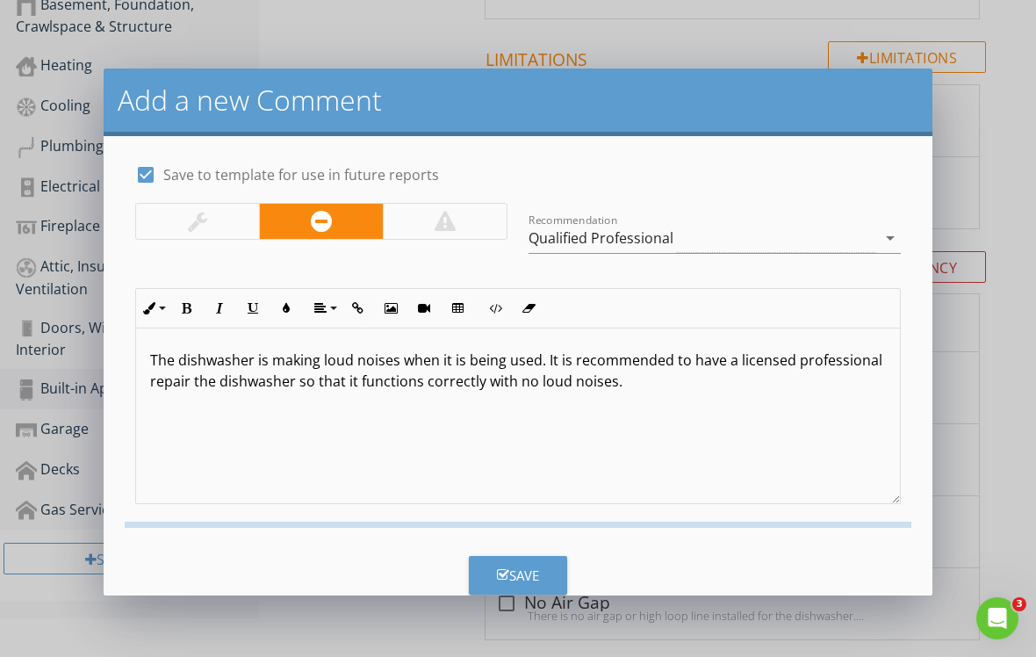
checkbox input "false"
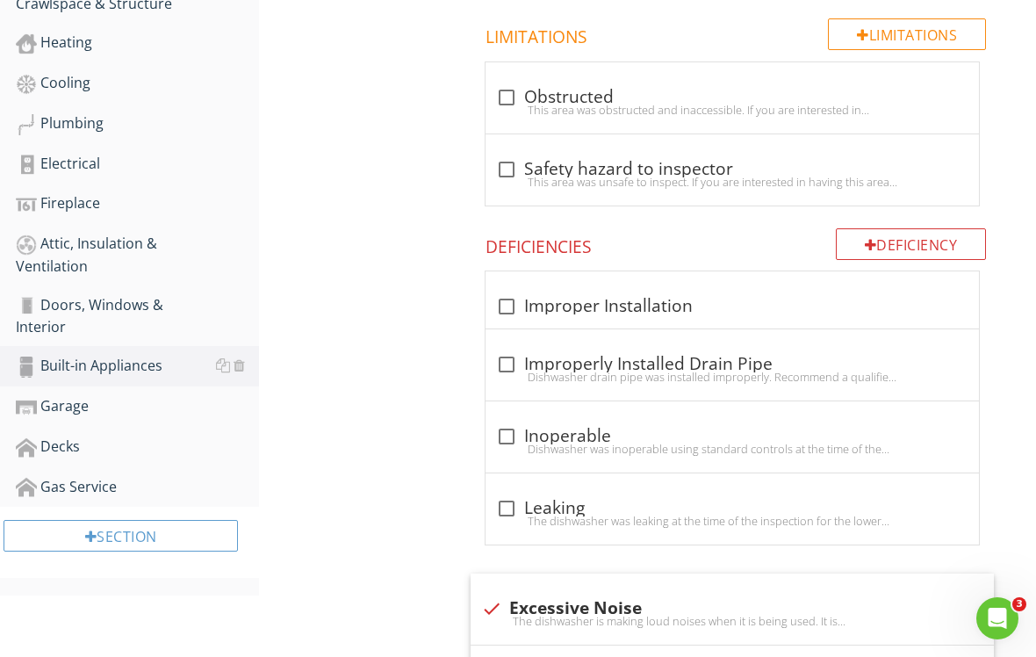
scroll to position [647, 0]
click at [175, 306] on div "Doors, Windows & Interior" at bounding box center [137, 315] width 243 height 44
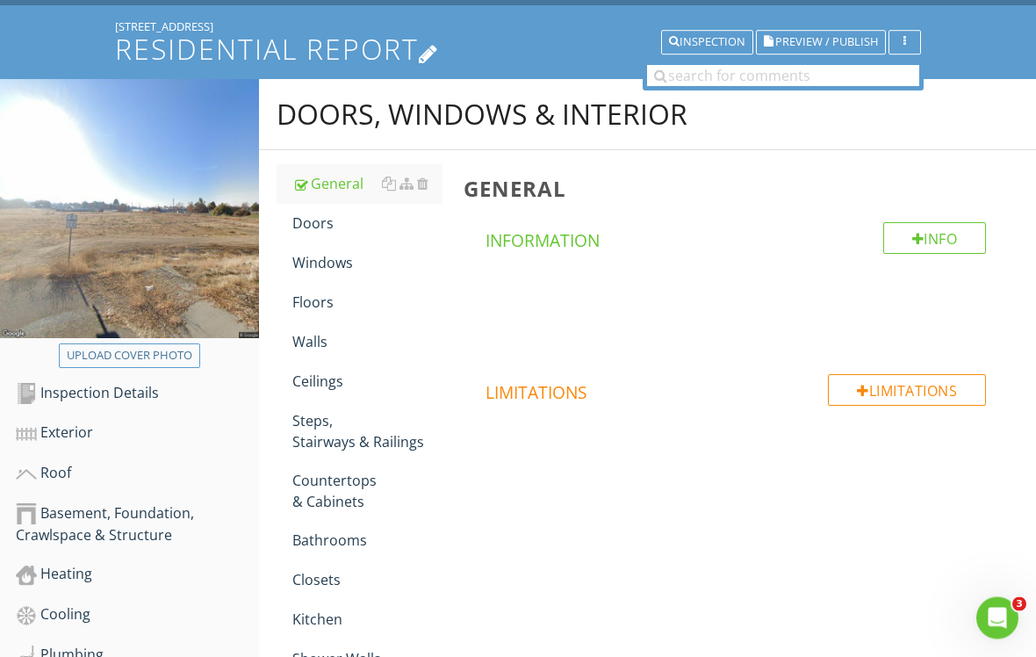
scroll to position [60, 0]
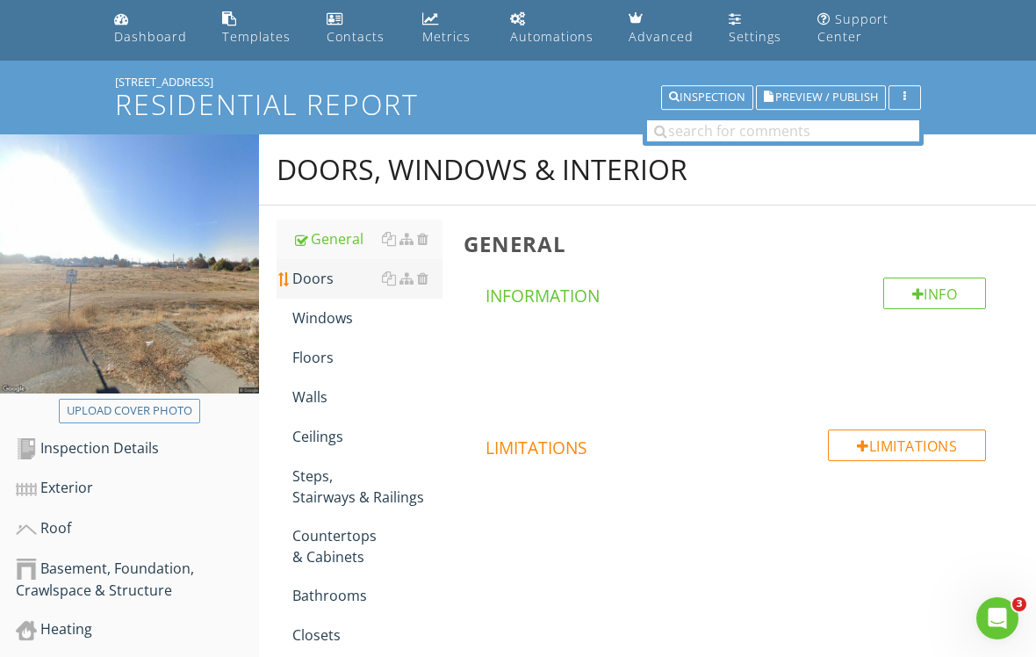
click at [353, 282] on div "Doors" at bounding box center [367, 278] width 150 height 21
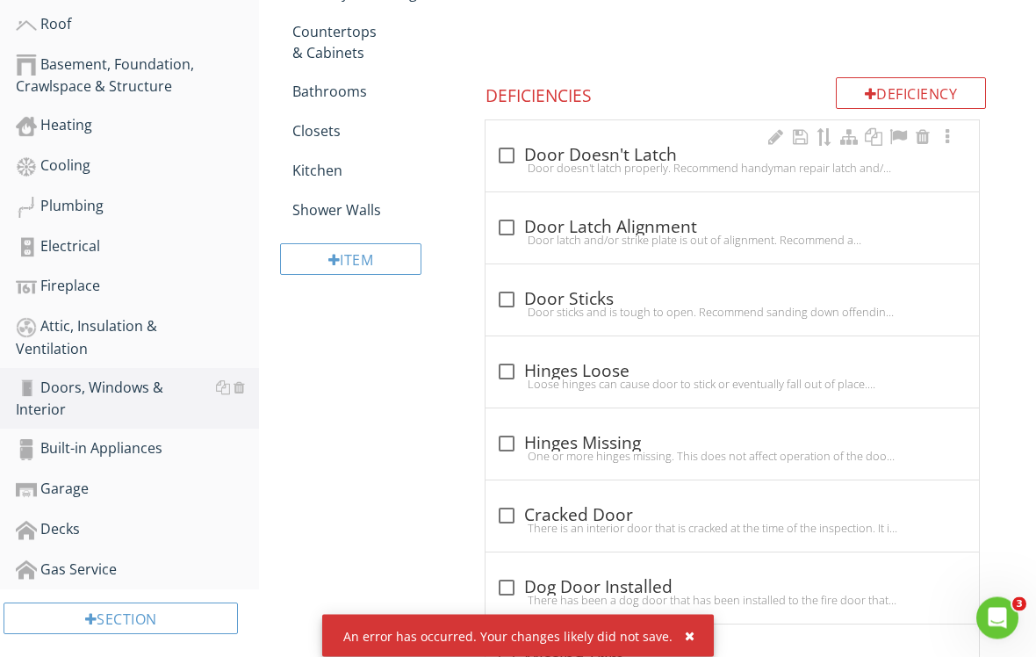
scroll to position [564, 0]
click at [498, 148] on div at bounding box center [507, 156] width 30 height 30
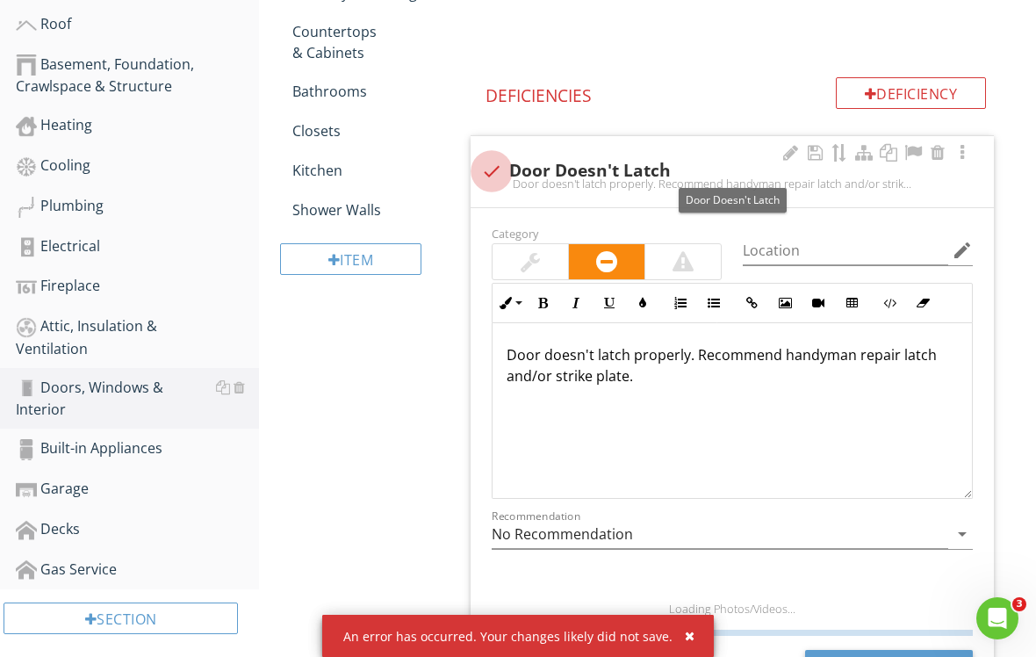
click at [498, 169] on div at bounding box center [492, 171] width 30 height 30
checkbox input "false"
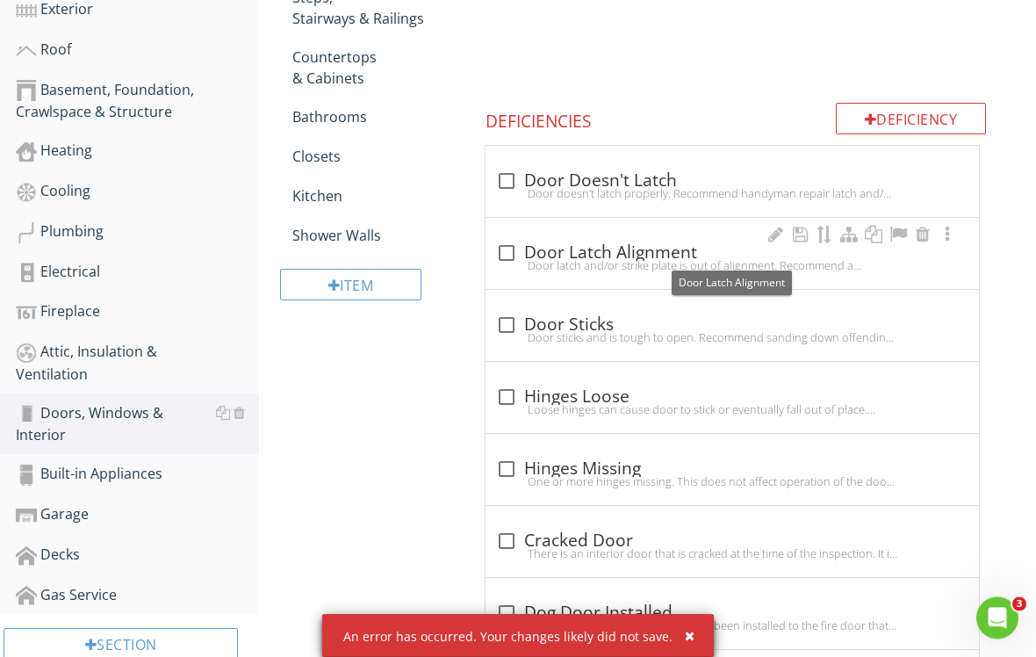
scroll to position [538, 0]
click at [508, 245] on div at bounding box center [507, 253] width 30 height 30
checkbox input "true"
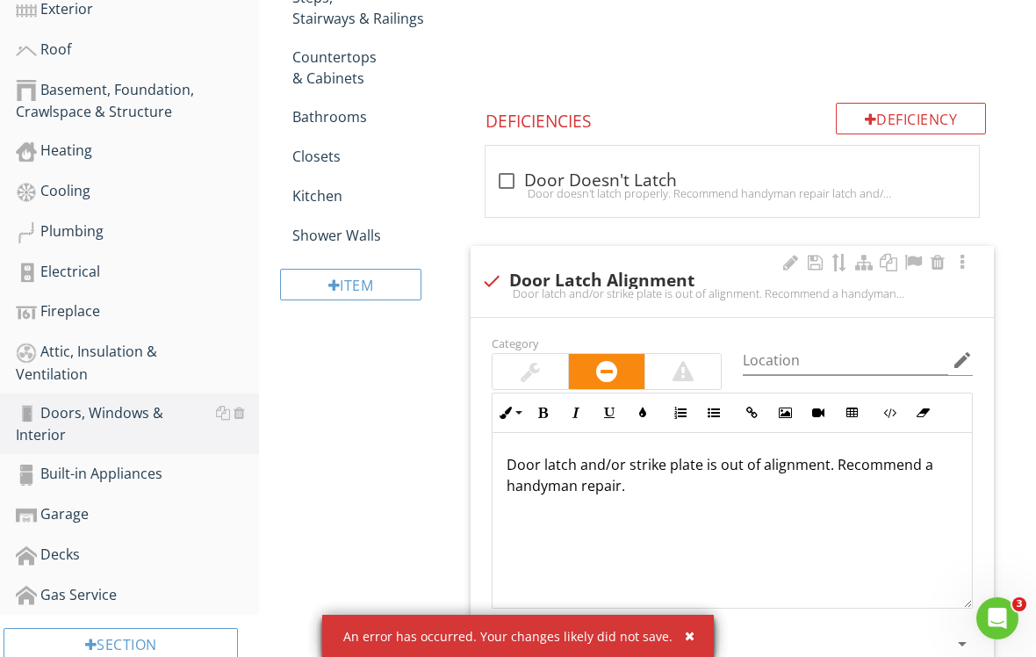
click at [832, 456] on p "Door latch and/or strike plate is out of alignment. Recommend a handyman repair." at bounding box center [732, 475] width 451 height 42
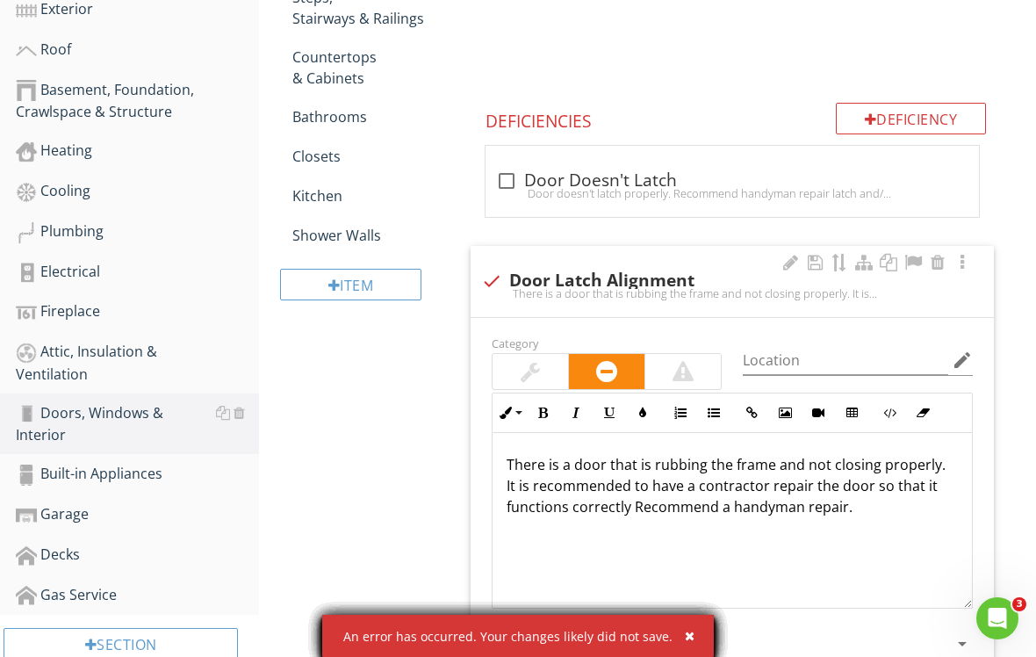
click at [852, 502] on p "There is a door that is rubbing the frame and not closing properly. It is recom…" at bounding box center [732, 485] width 451 height 63
click at [829, 368] on input "Location" at bounding box center [845, 360] width 205 height 29
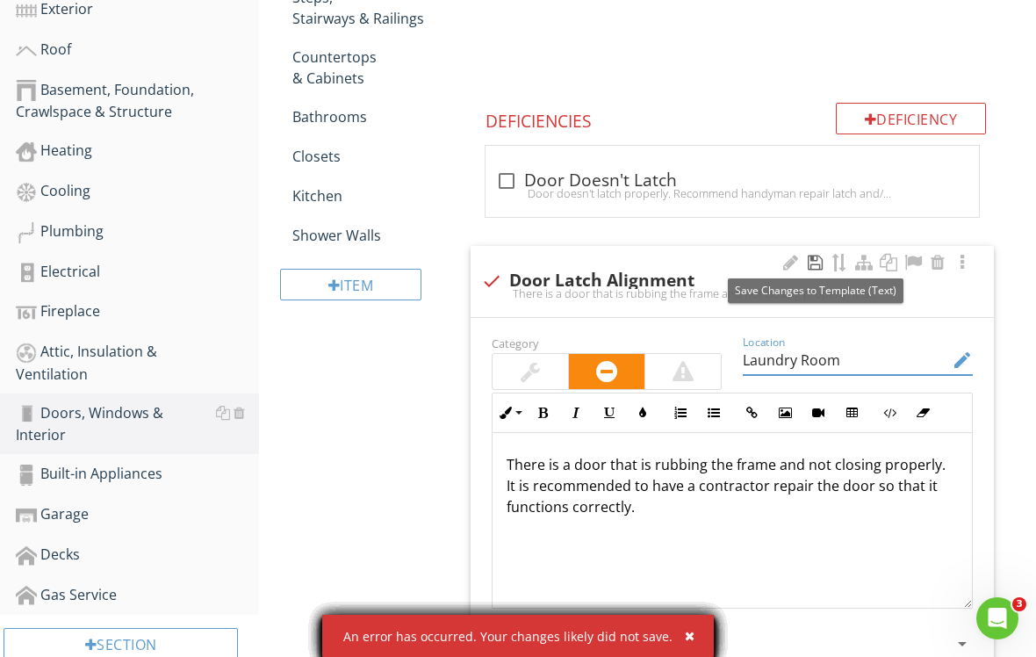
type input "Laundry Room"
click at [818, 258] on div at bounding box center [814, 263] width 21 height 18
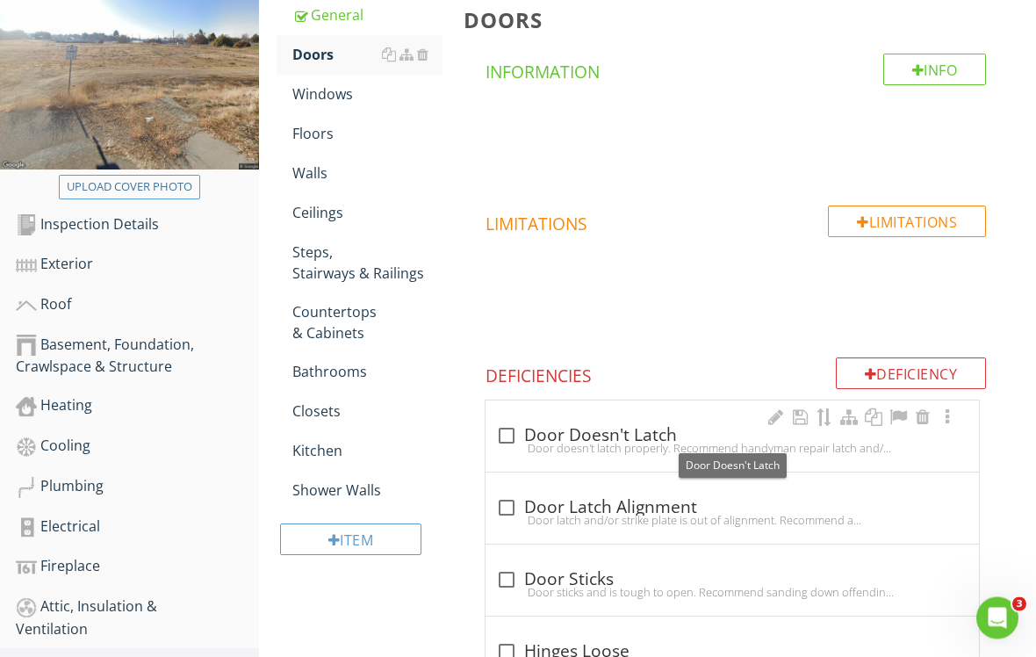
scroll to position [284, 0]
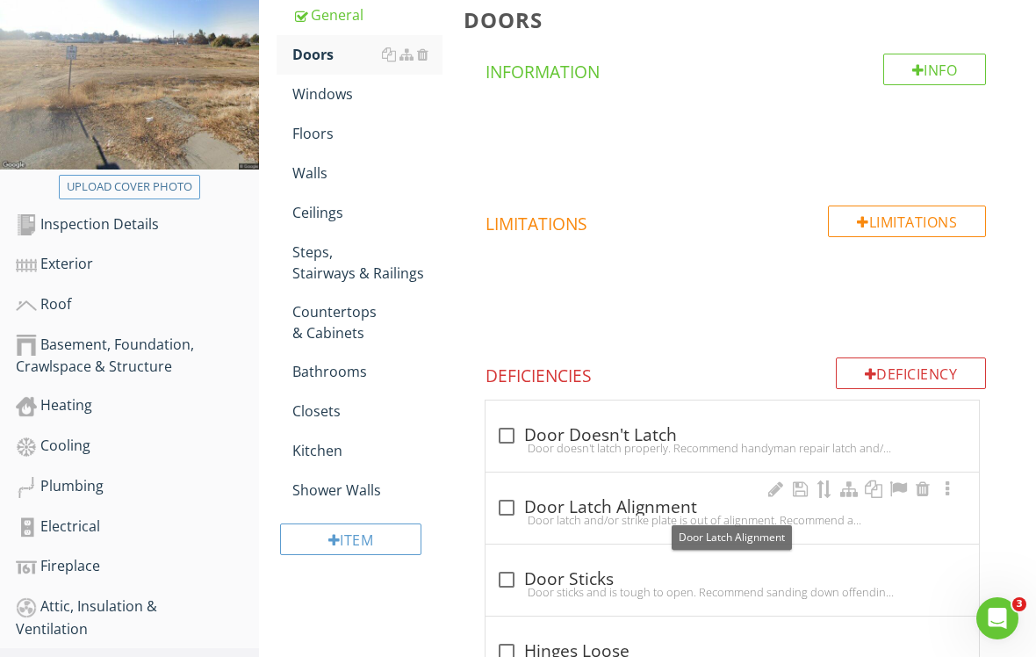
click at [508, 507] on div at bounding box center [507, 508] width 30 height 30
checkbox input "true"
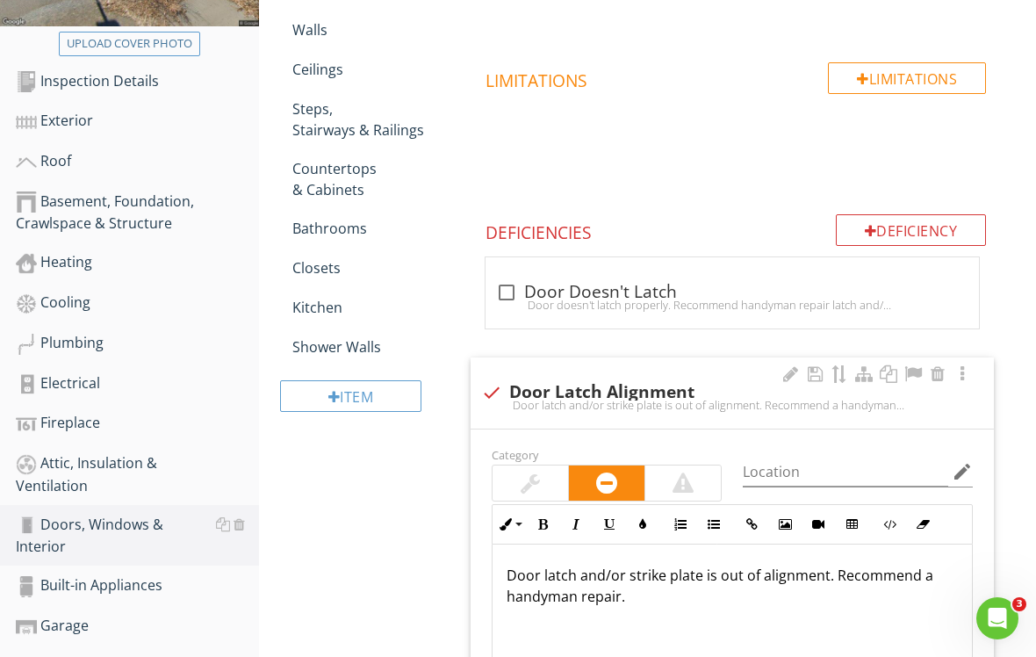
scroll to position [685, 0]
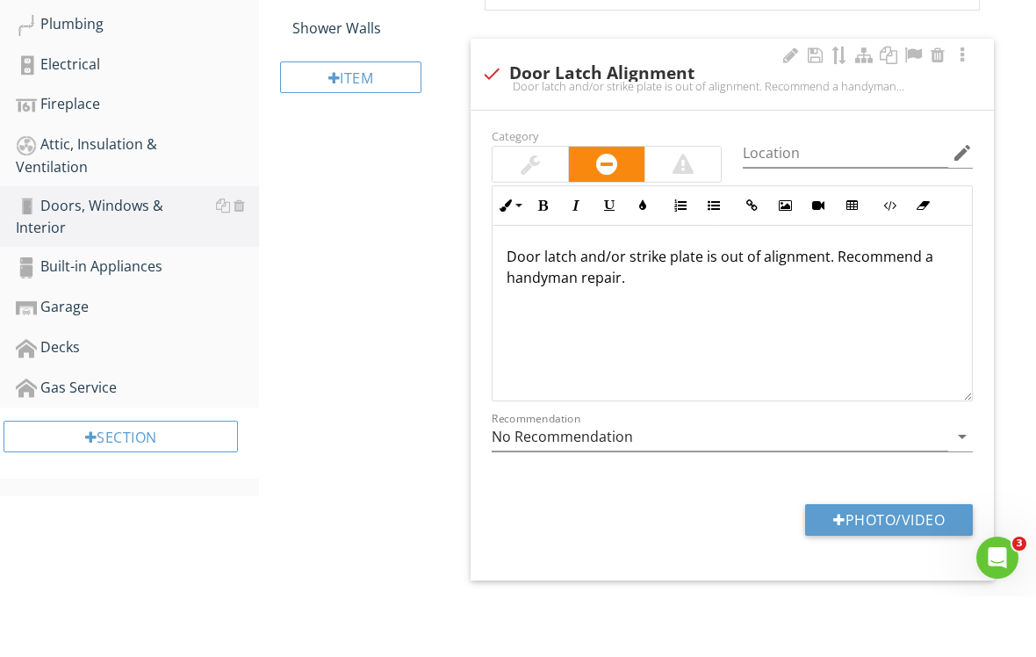
drag, startPoint x: 636, startPoint y: 593, endPoint x: 552, endPoint y: 557, distance: 90.9
click at [552, 557] on div "Category Location edit Inline Style XLarge Large Normal Small Light Small/Light…" at bounding box center [732, 406] width 523 height 470
click at [639, 306] on p "Door latch and/or strike plate is out of alignment. Recommend a handyman repair." at bounding box center [732, 327] width 451 height 42
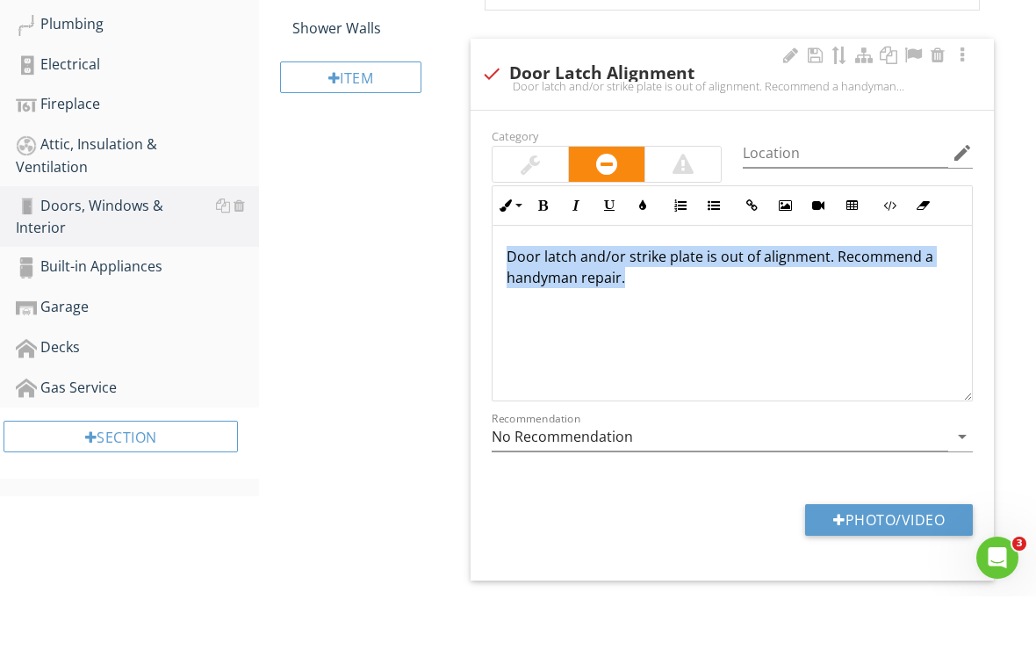
drag, startPoint x: 586, startPoint y: 273, endPoint x: 506, endPoint y: 255, distance: 82.0
click at [506, 285] on div "Door latch and/or strike plate is out of alignment. Recommend a handyman repair." at bounding box center [732, 373] width 479 height 176
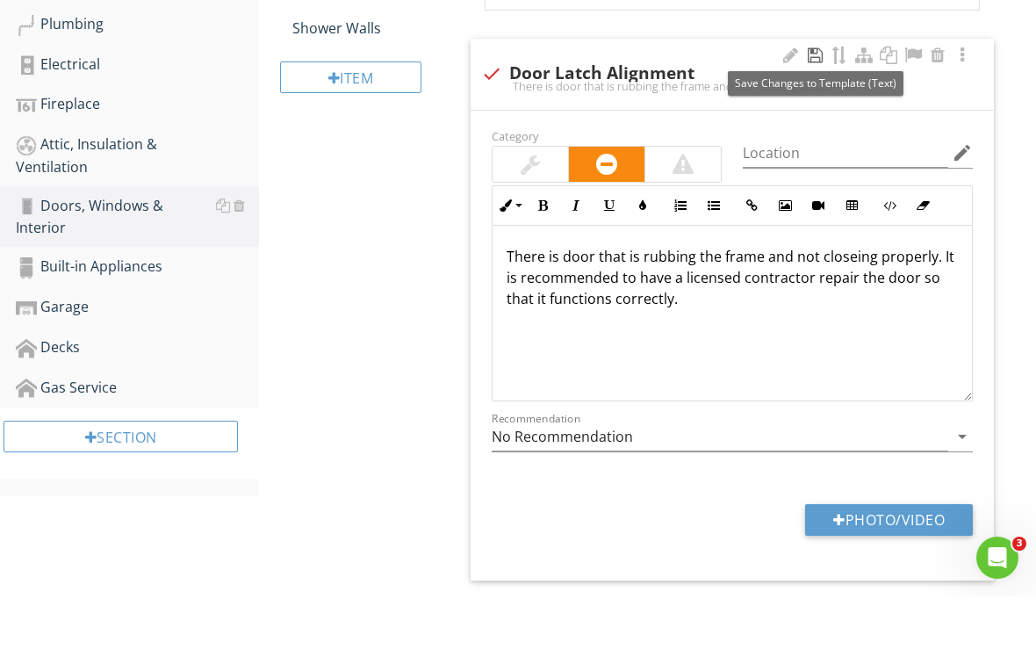
click at [816, 107] on div at bounding box center [814, 116] width 21 height 18
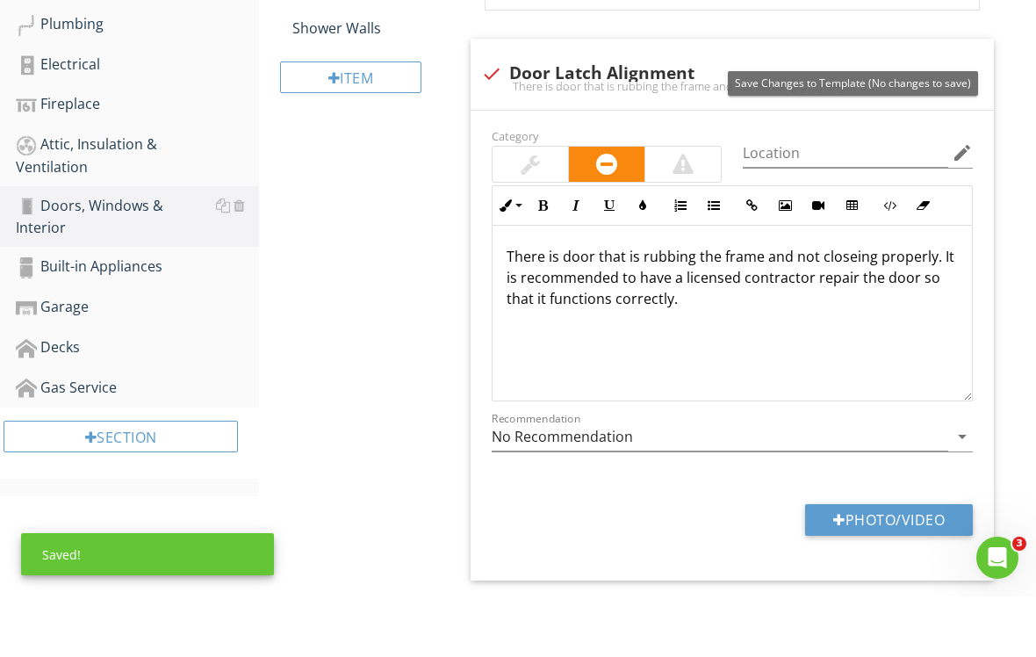
scroll to position [746, 0]
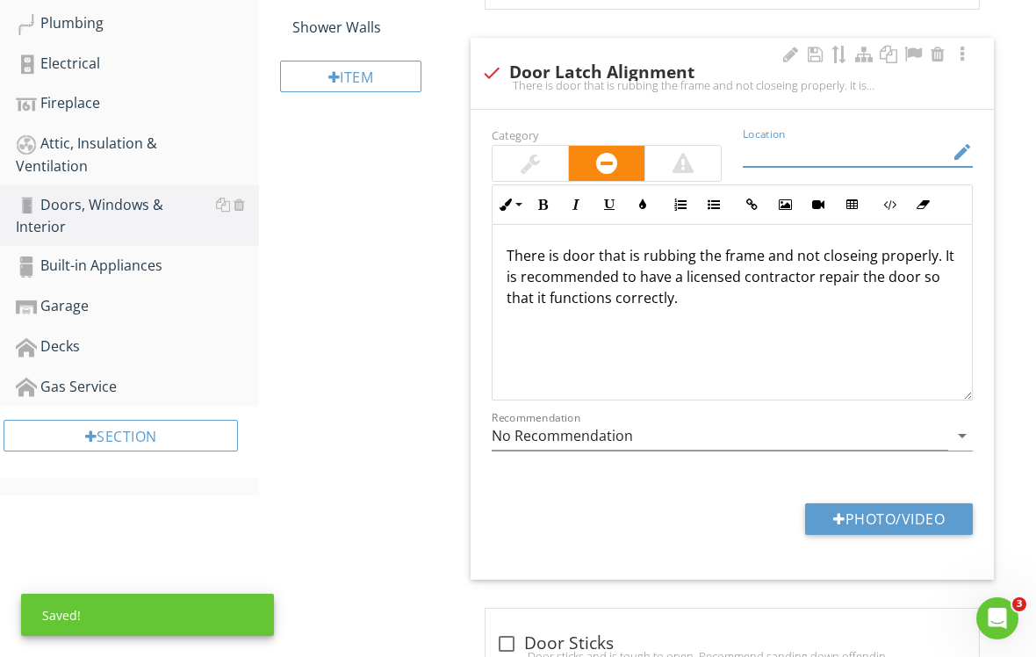
click at [784, 149] on input "Location" at bounding box center [845, 152] width 205 height 29
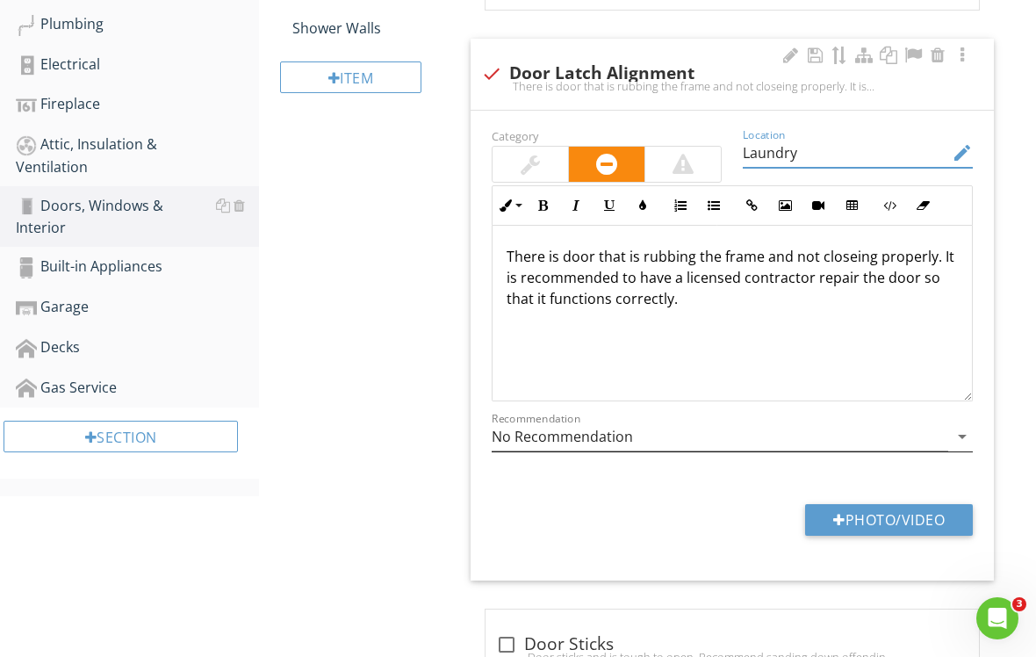
type input "Laundry"
click at [701, 433] on input "No Recommendation" at bounding box center [720, 436] width 457 height 29
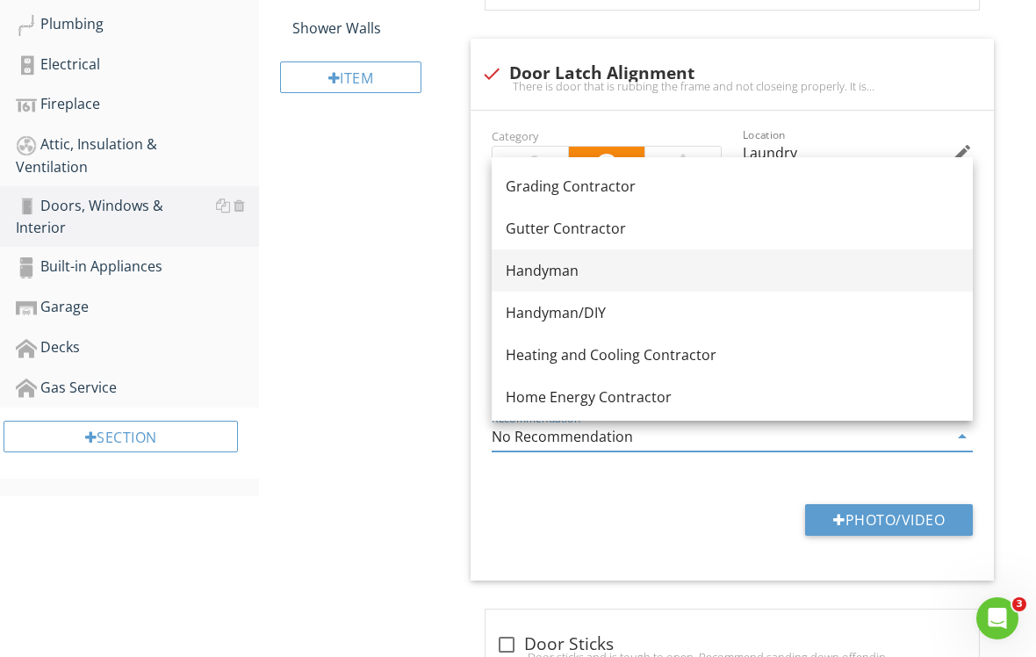
scroll to position [1056, 0]
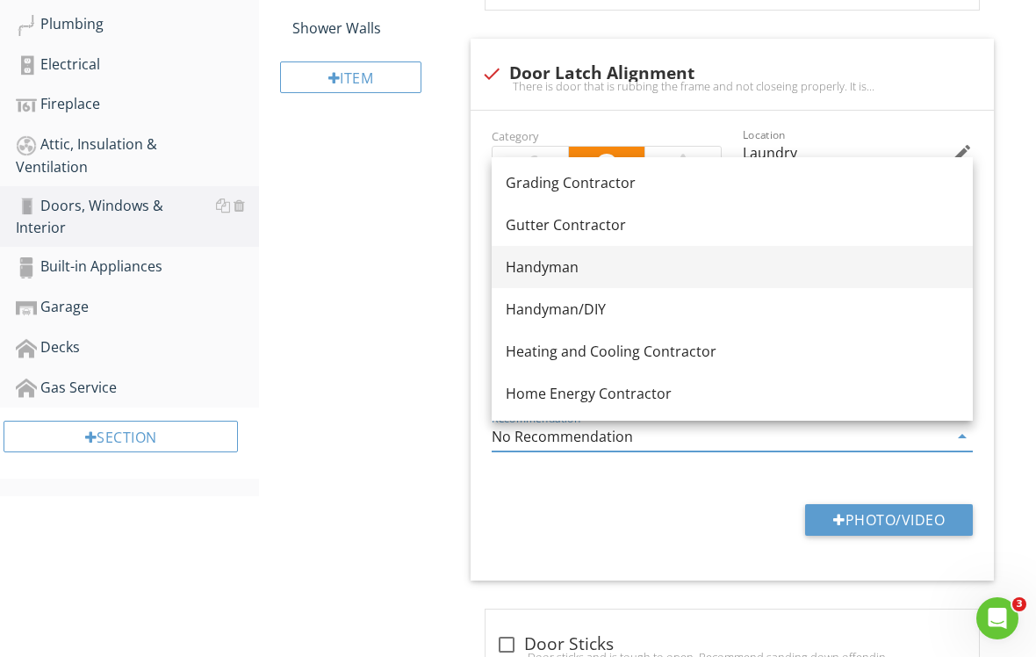
click at [579, 268] on div "Handyman" at bounding box center [732, 266] width 453 height 21
type input "Handyman"
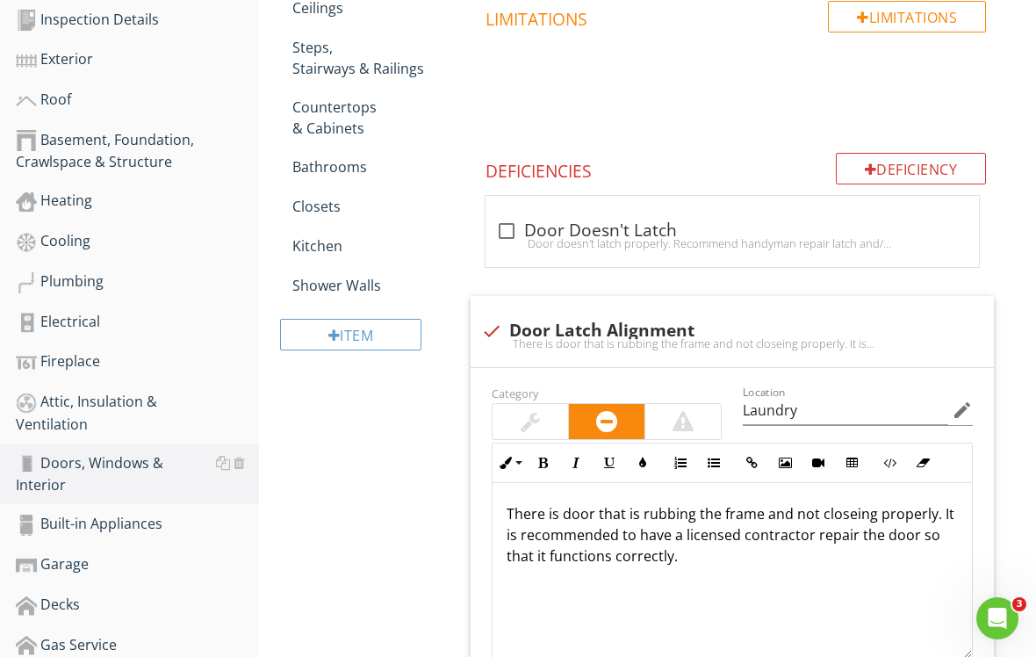
scroll to position [474, 0]
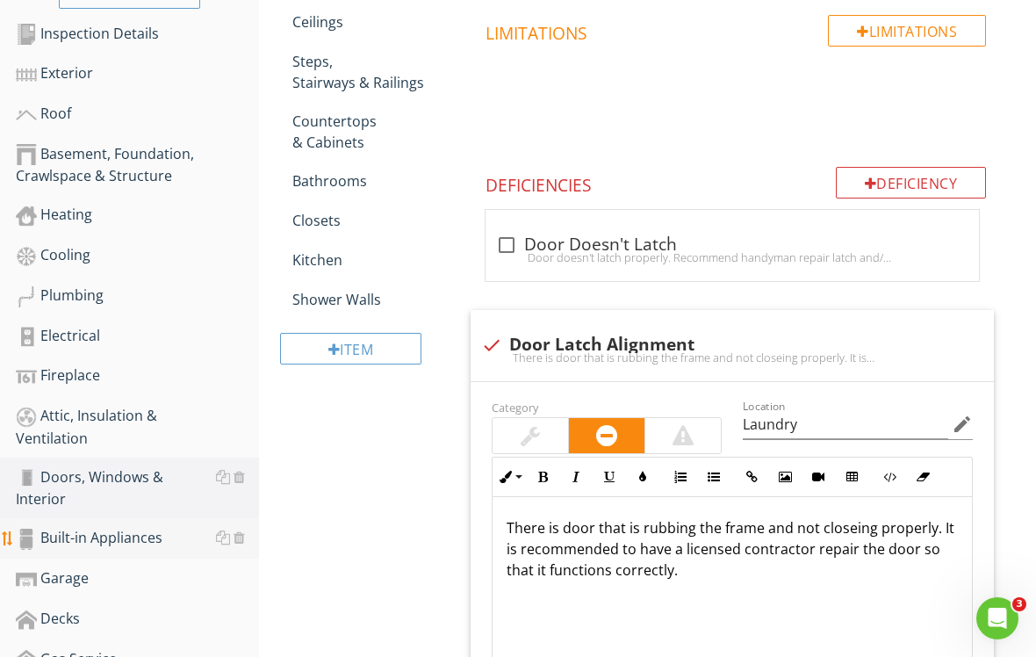
click at [197, 518] on link "Built-in Appliances" at bounding box center [137, 538] width 243 height 40
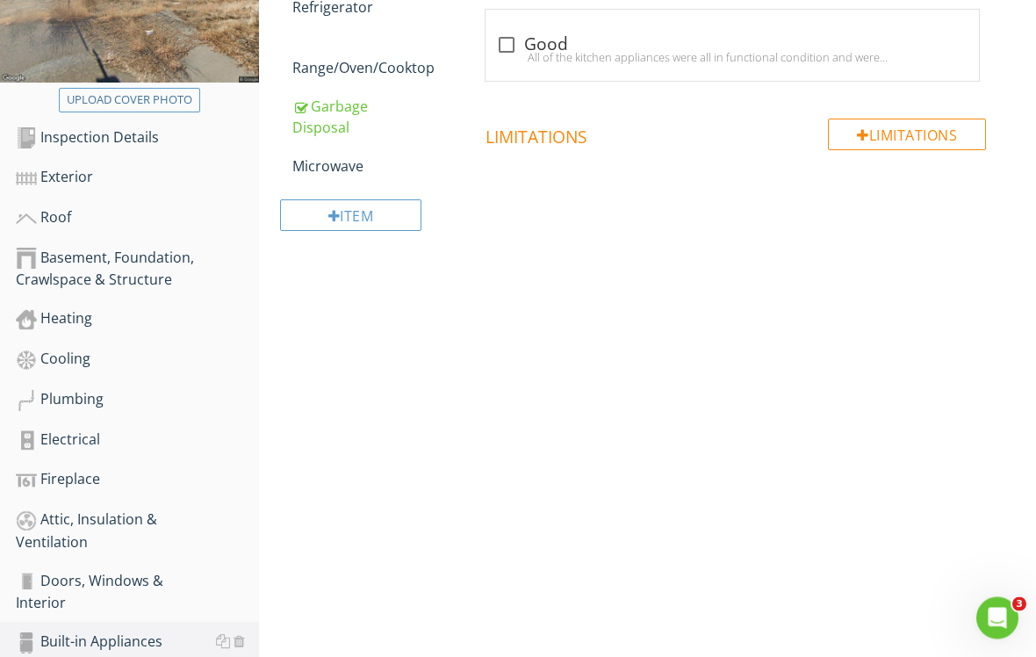
scroll to position [352, 0]
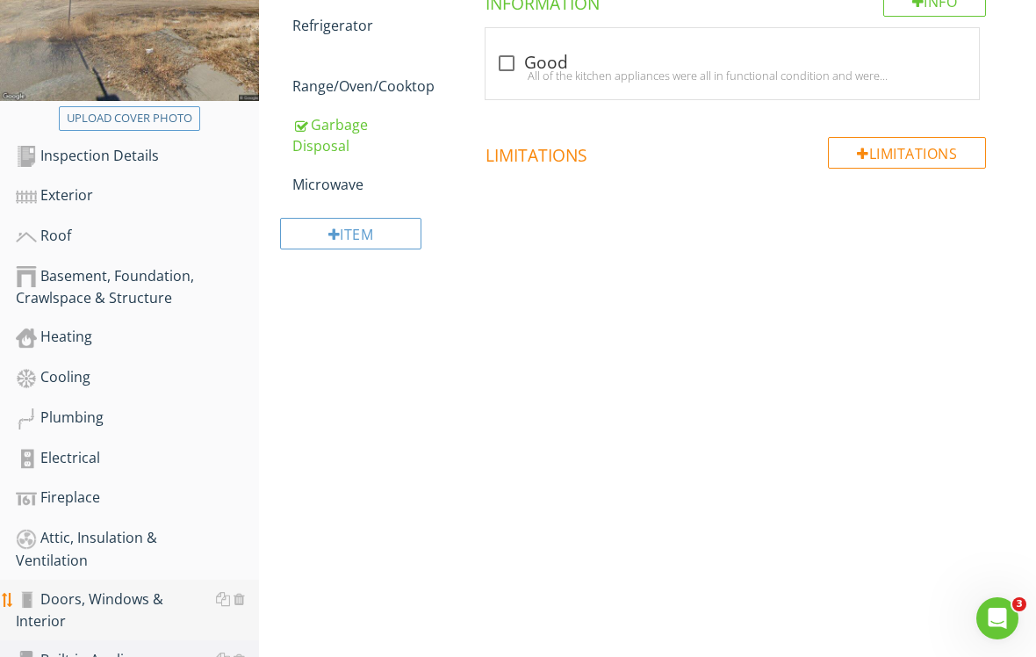
click at [176, 602] on div "Doors, Windows & Interior" at bounding box center [137, 610] width 243 height 44
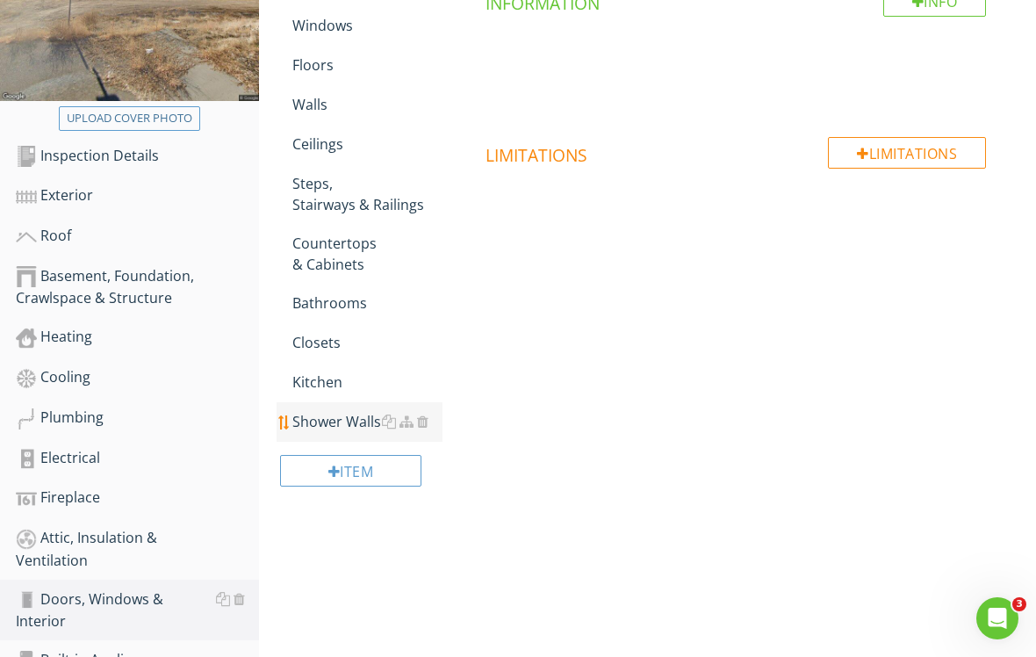
click at [350, 425] on div "Shower Walls" at bounding box center [367, 421] width 150 height 21
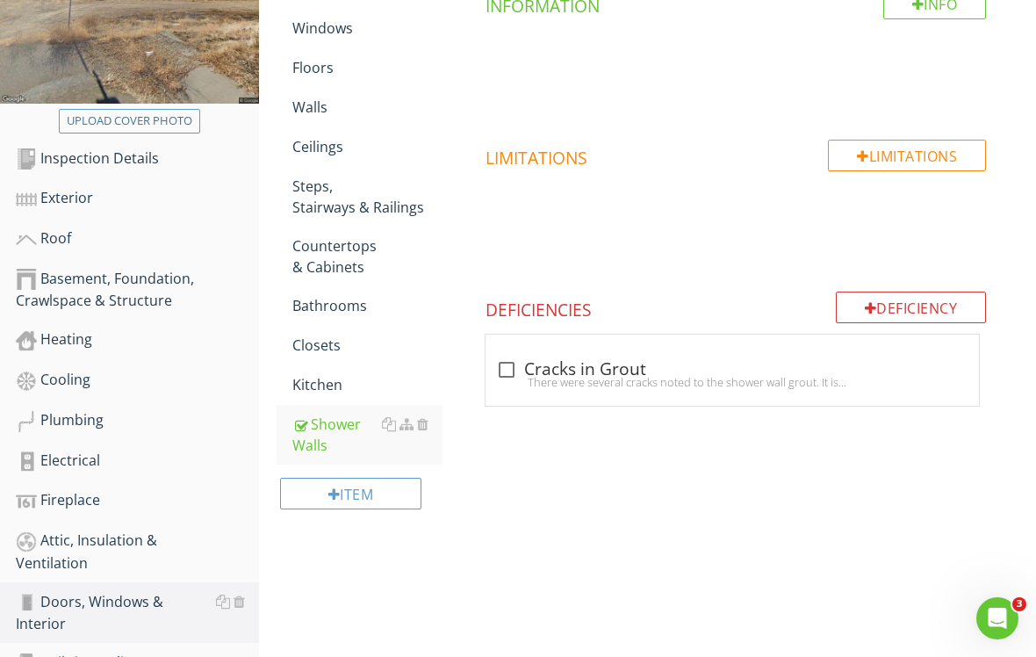
scroll to position [345, 0]
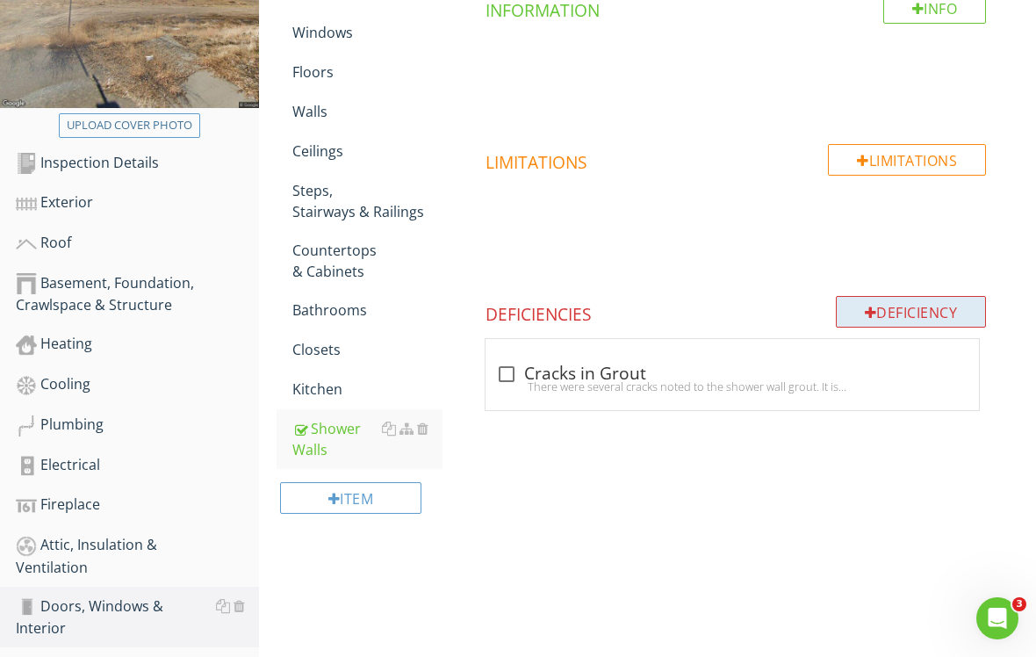
click at [891, 301] on div "Deficiency" at bounding box center [911, 312] width 151 height 32
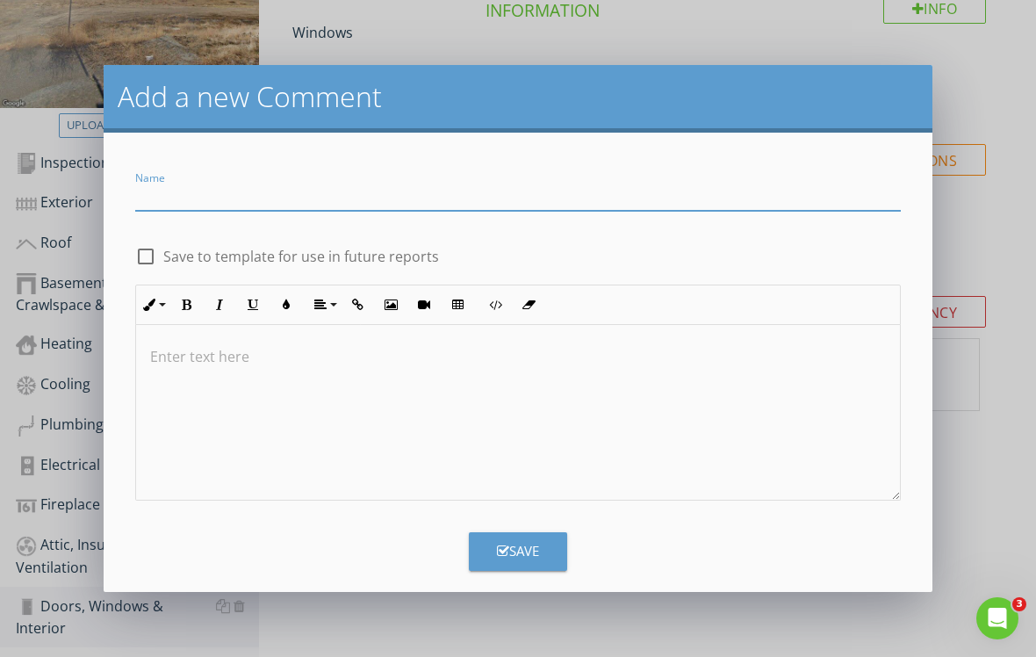
click at [411, 195] on input "Name" at bounding box center [518, 196] width 766 height 29
type input "Cracked Tub"
click at [149, 258] on div at bounding box center [146, 256] width 30 height 30
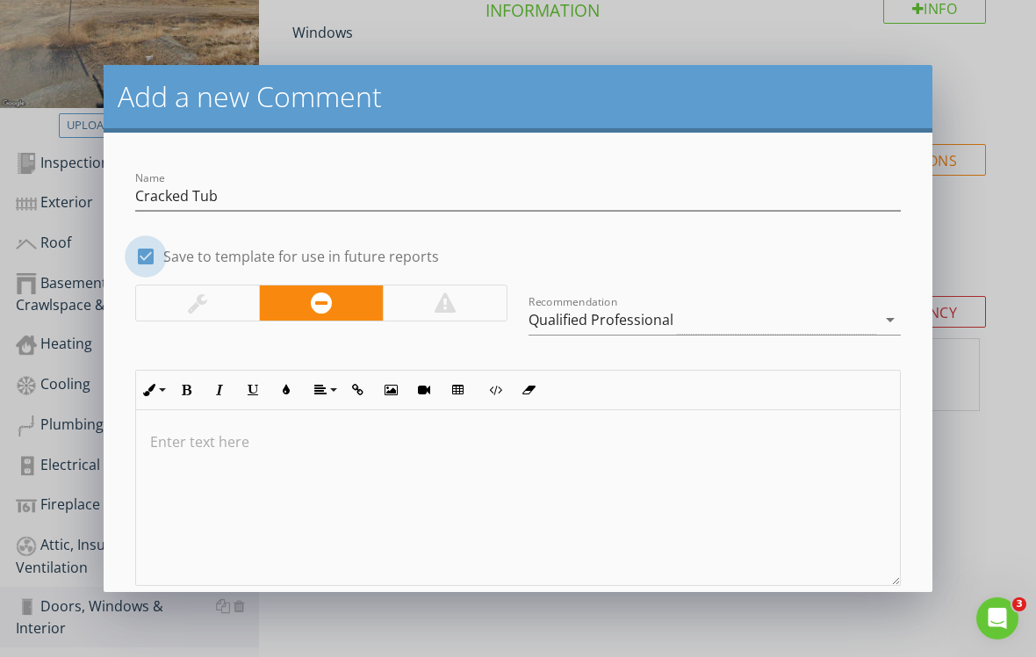
checkbox input "true"
click at [206, 431] on p at bounding box center [518, 441] width 736 height 21
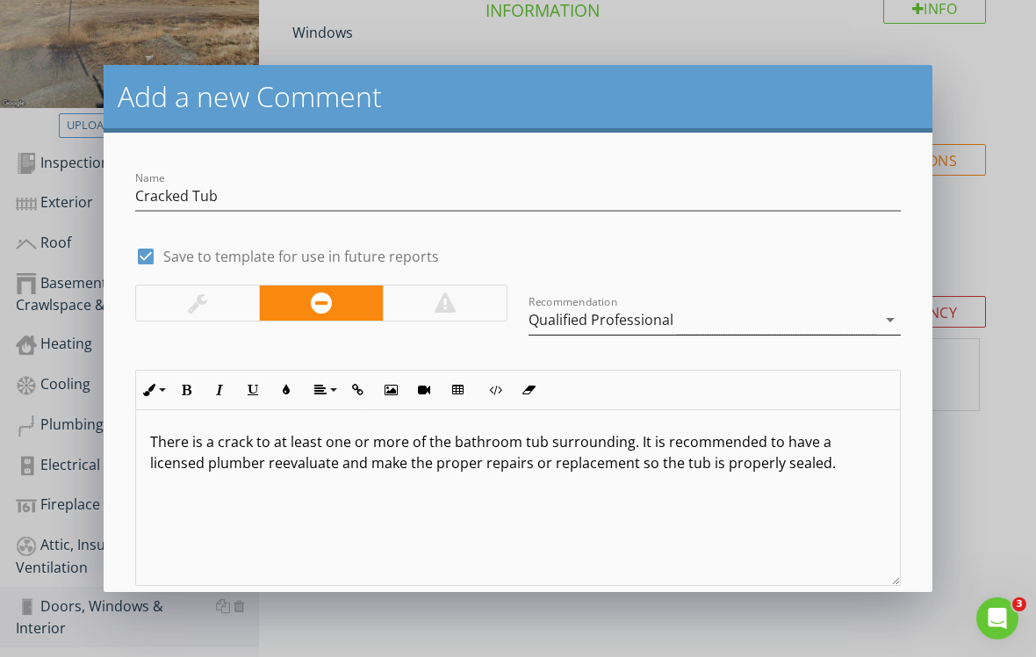
click at [591, 320] on div "Qualified Professional" at bounding box center [601, 320] width 145 height 16
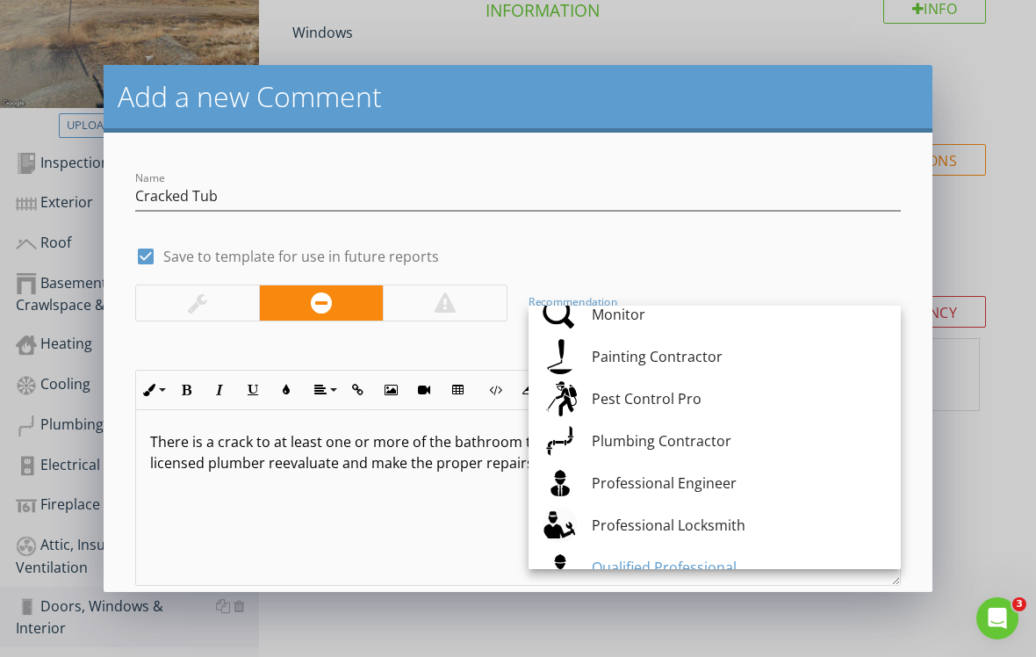
scroll to position [1807, 0]
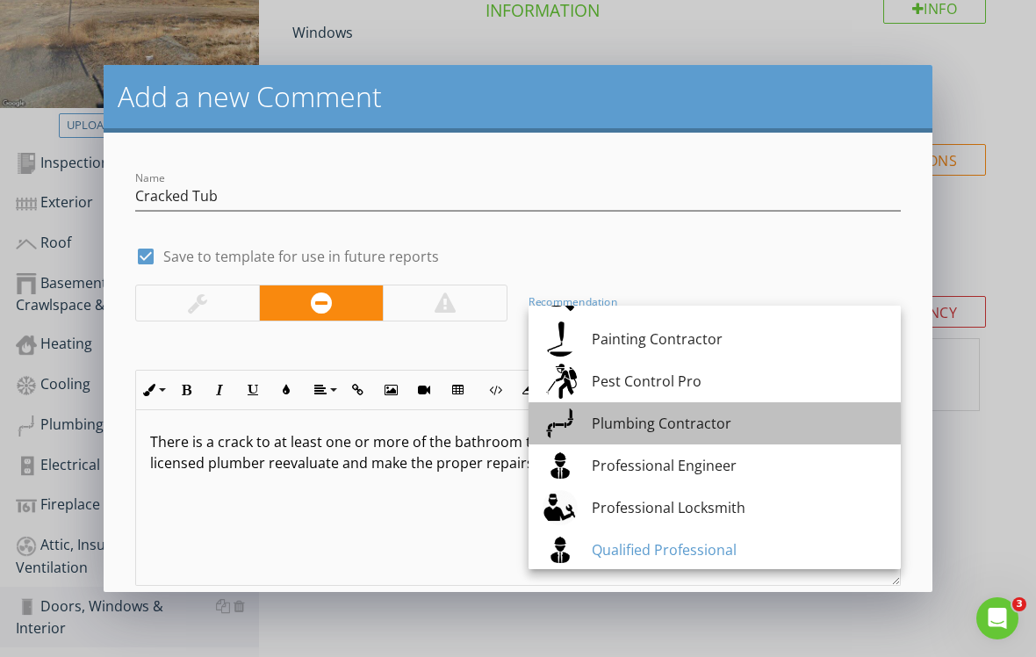
click at [646, 427] on div "Plumbing Contractor" at bounding box center [739, 423] width 295 height 21
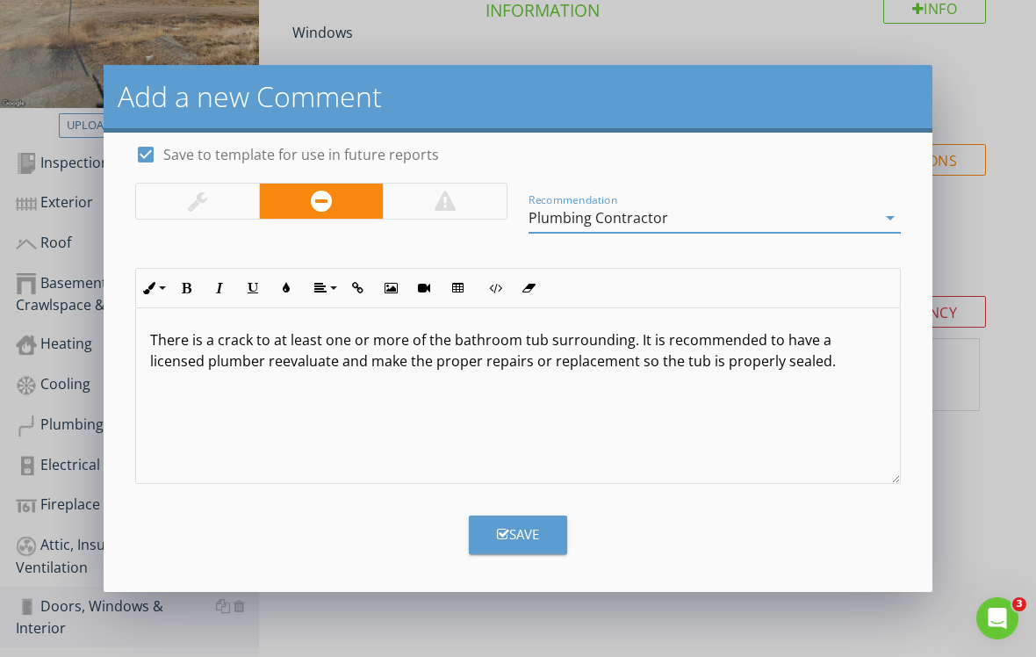
click at [514, 541] on div "Save" at bounding box center [518, 534] width 42 height 20
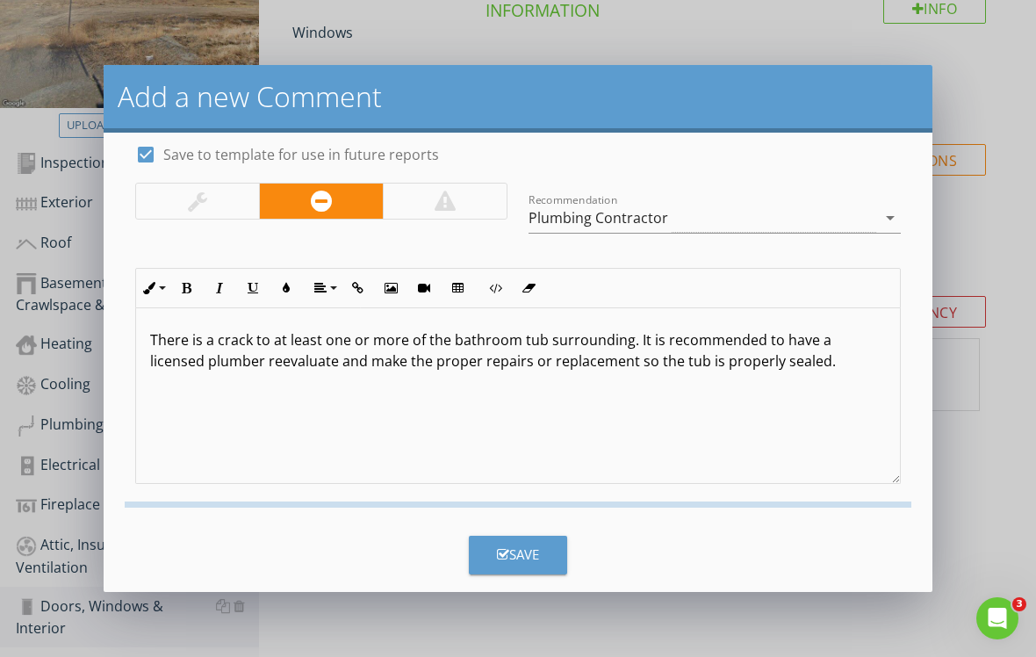
checkbox input "false"
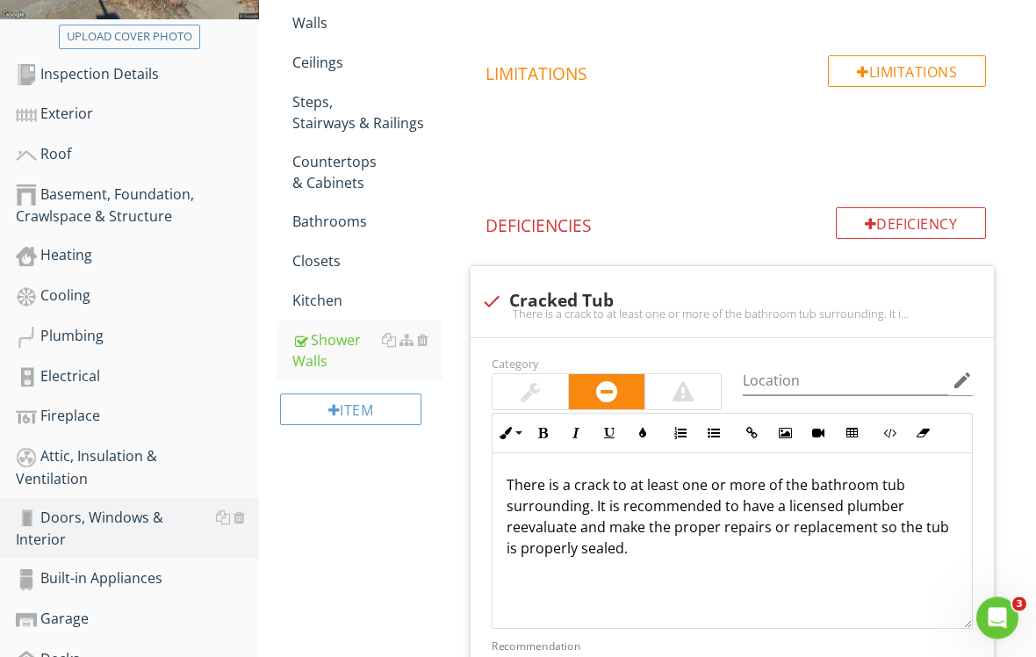
scroll to position [423, 0]
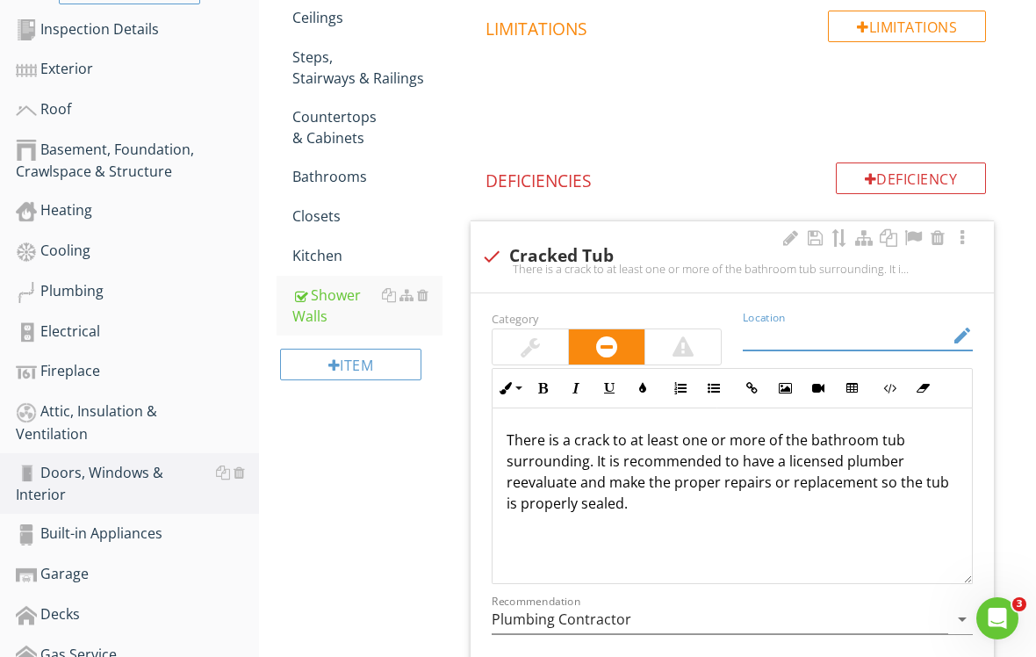
click at [821, 332] on input "Location" at bounding box center [845, 335] width 205 height 29
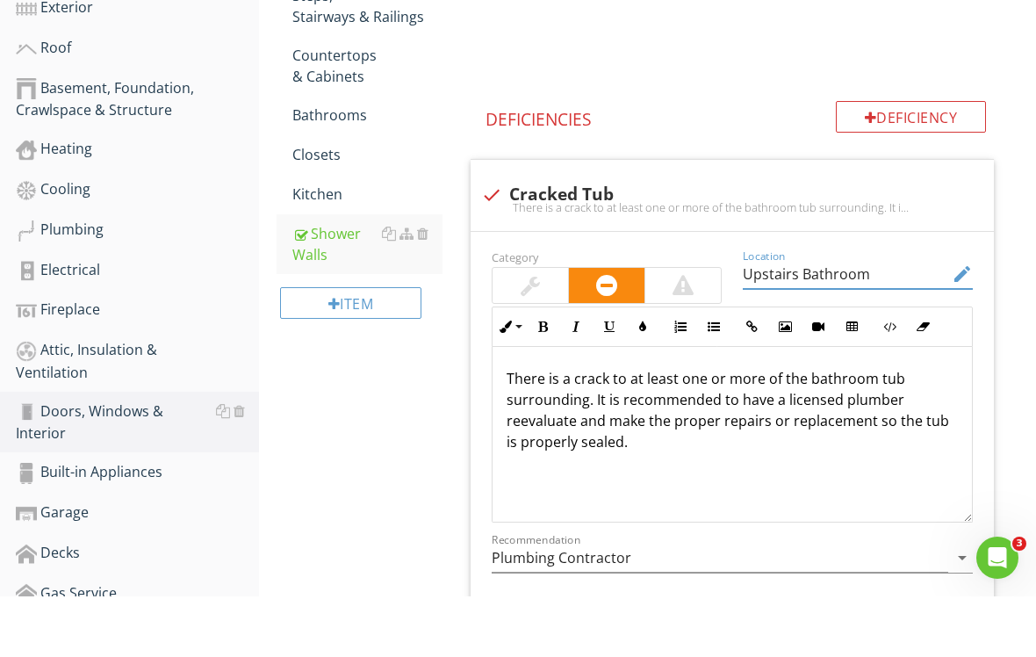
scroll to position [480, 0]
type input "Upstairs Bathroom"
click at [187, 399] on div "Attic, Insulation & Ventilation" at bounding box center [137, 421] width 243 height 44
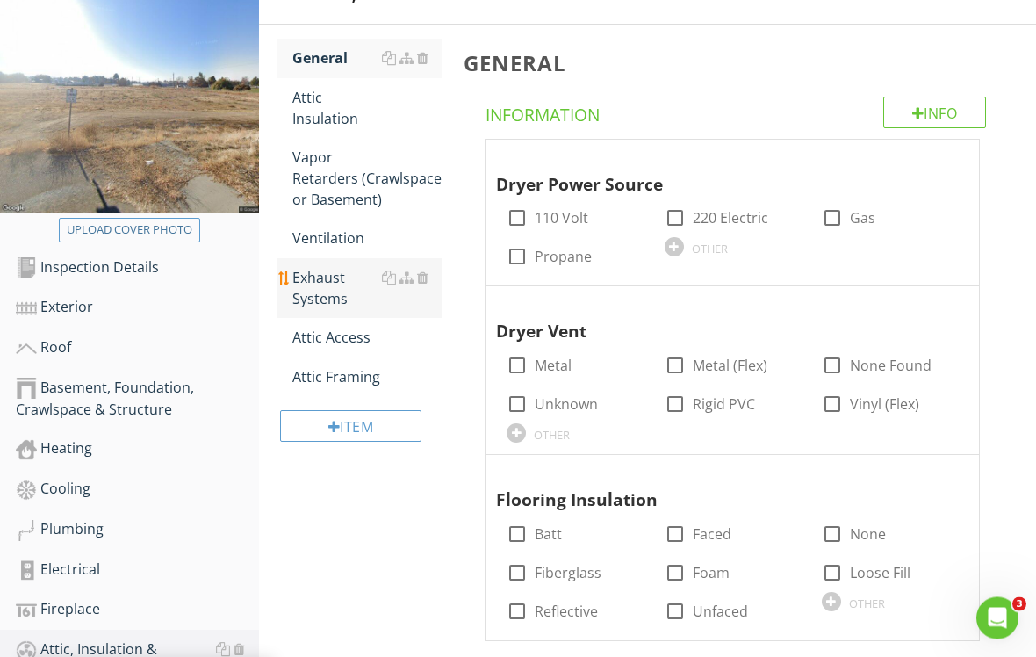
click at [400, 313] on link "Exhaust Systems" at bounding box center [367, 289] width 150 height 60
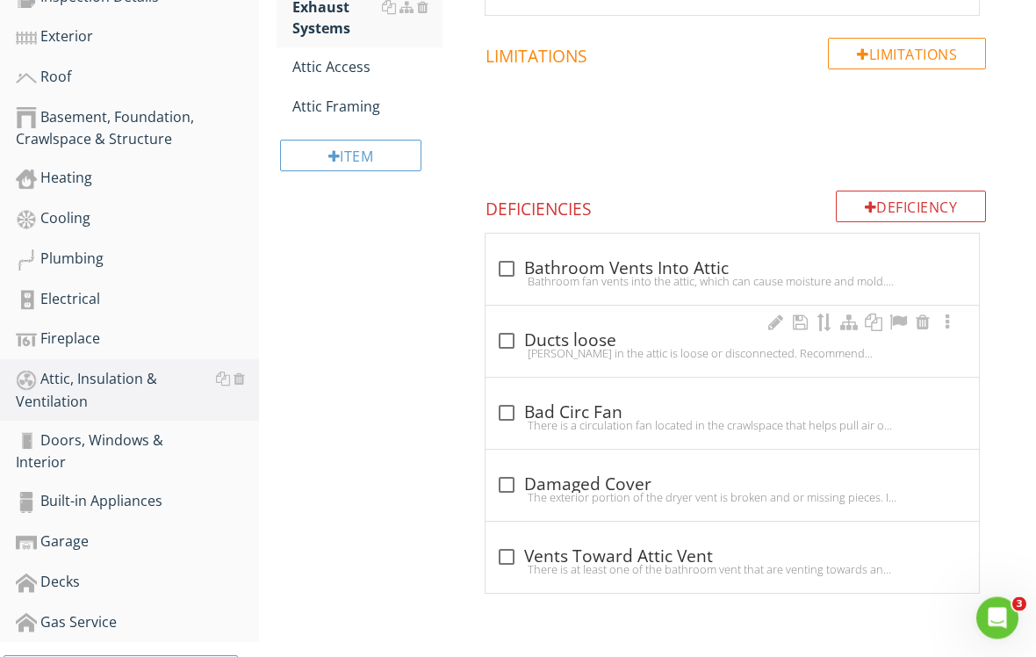
scroll to position [540, 0]
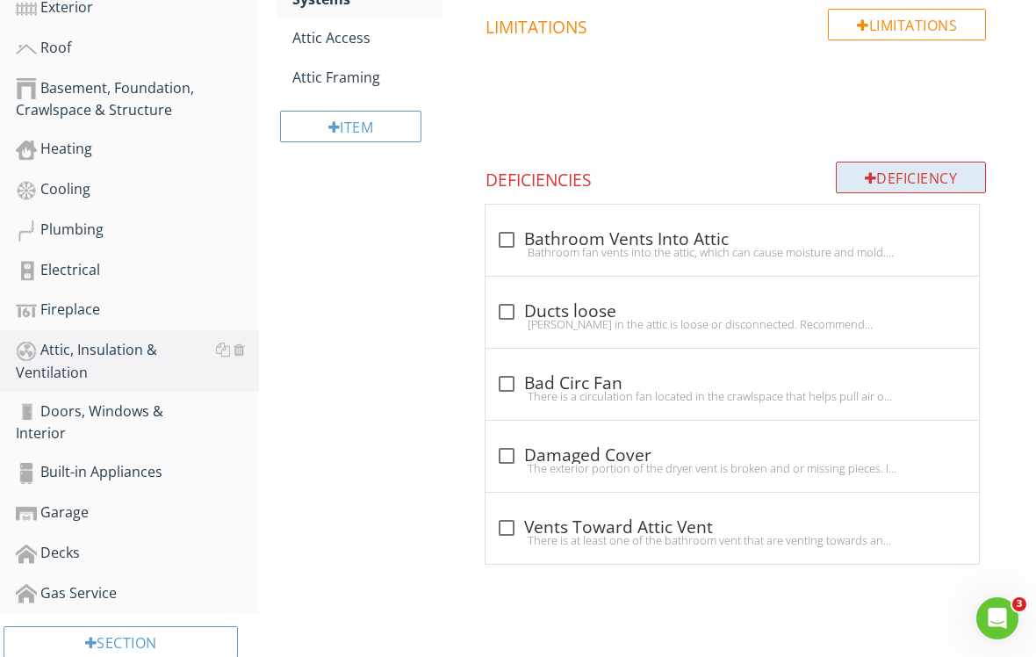
click at [897, 182] on div "Deficiency" at bounding box center [911, 178] width 151 height 32
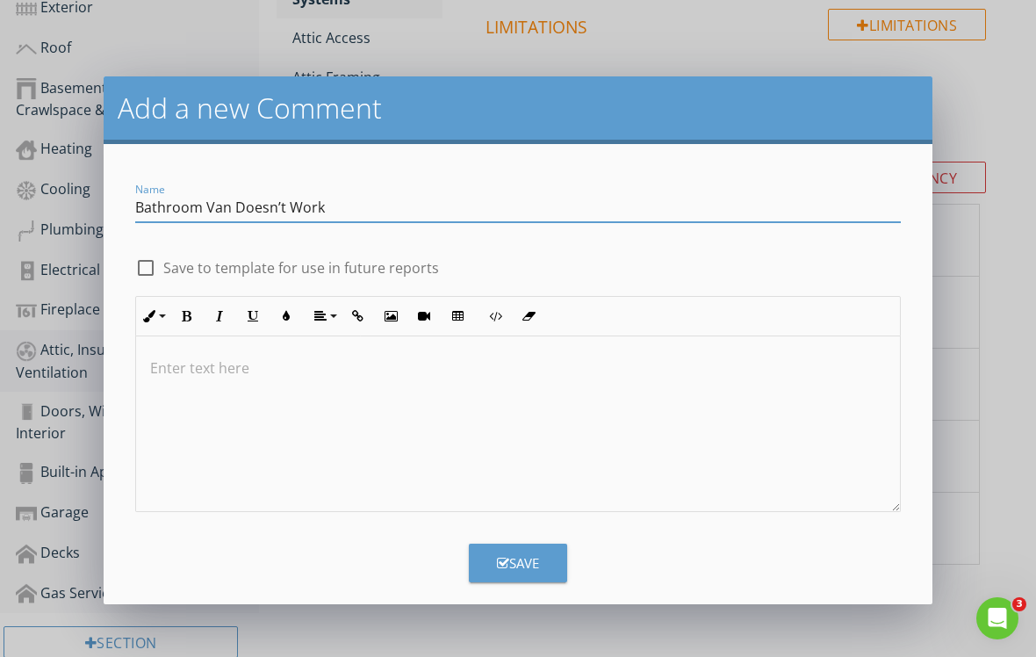
type input "Bathroom Van Doesn’t Work"
click at [145, 263] on div at bounding box center [146, 268] width 30 height 30
checkbox input "true"
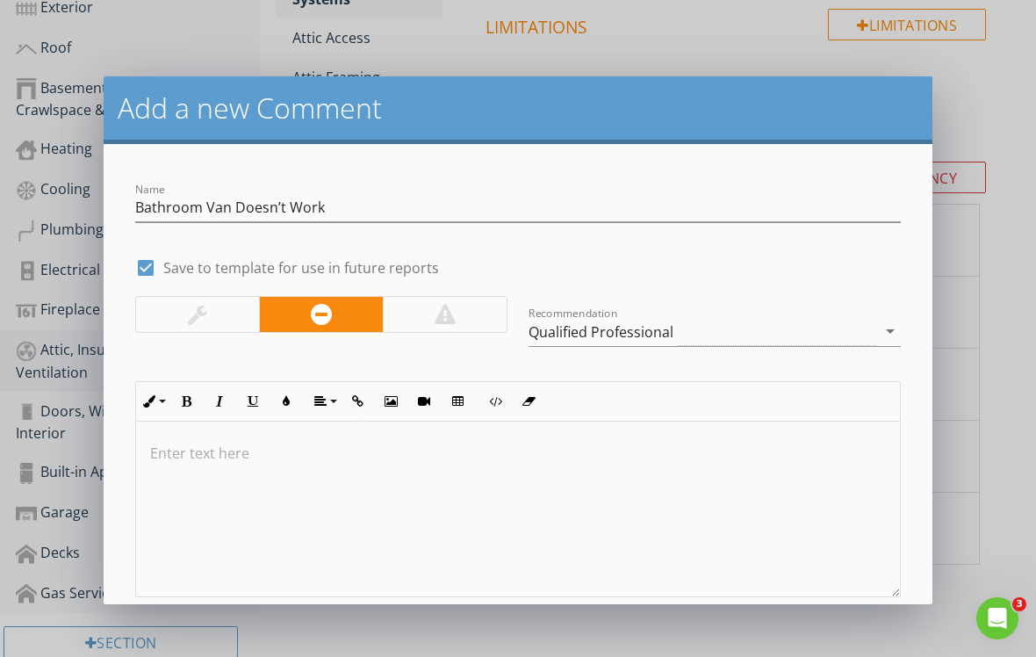
click at [177, 433] on div at bounding box center [518, 510] width 764 height 176
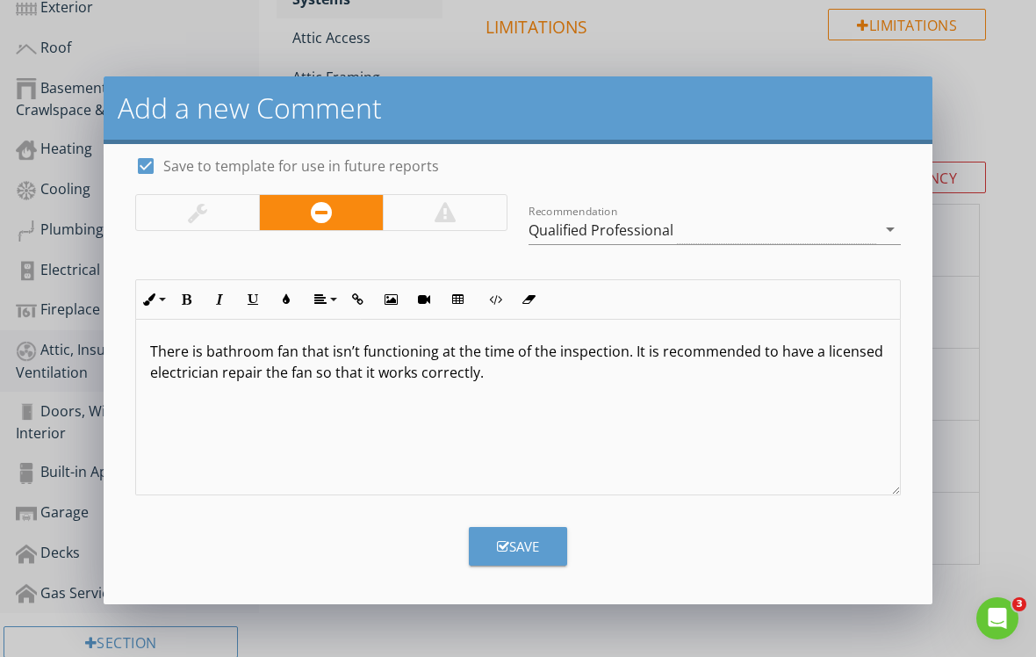
scroll to position [102, 0]
click at [610, 233] on div "Qualified Professional" at bounding box center [601, 230] width 145 height 16
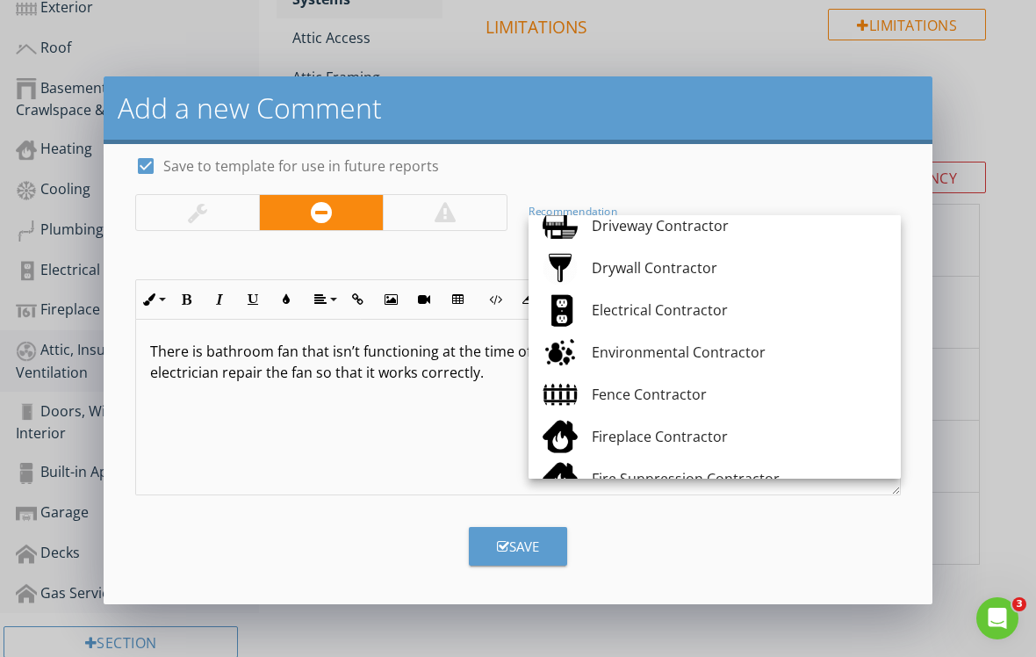
scroll to position [590, 0]
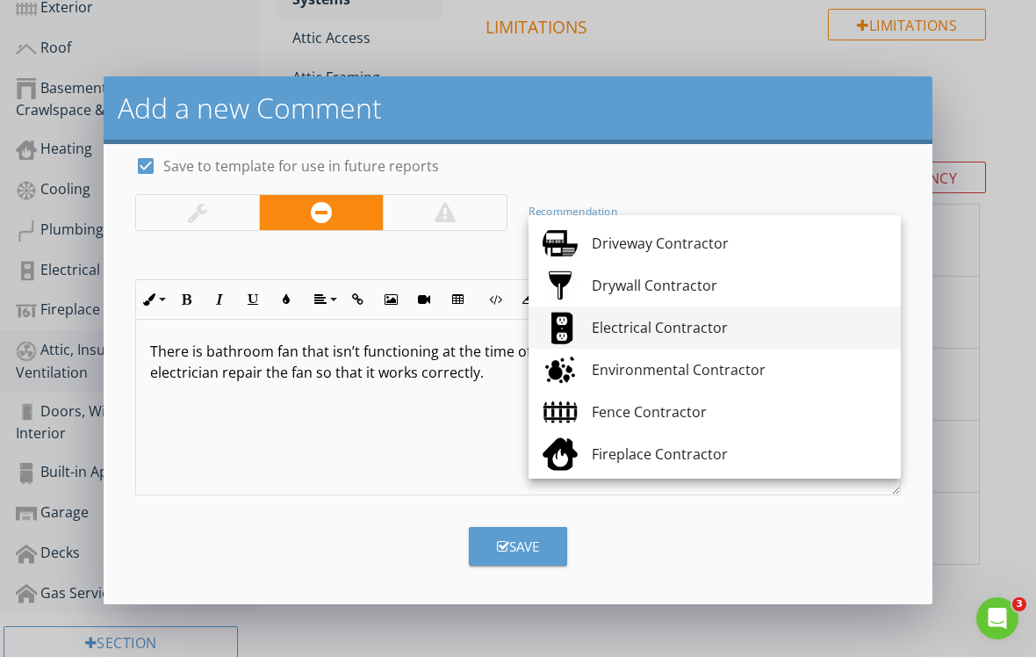
click at [654, 339] on link "Electrical Contractor" at bounding box center [715, 327] width 372 height 42
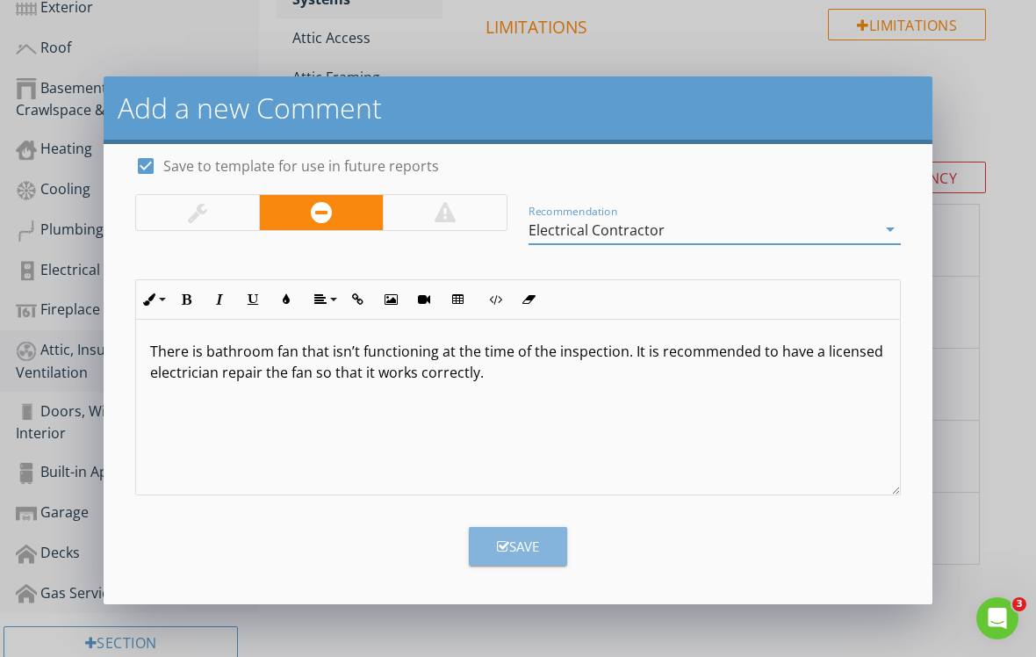
click at [551, 542] on button "Save" at bounding box center [518, 546] width 98 height 39
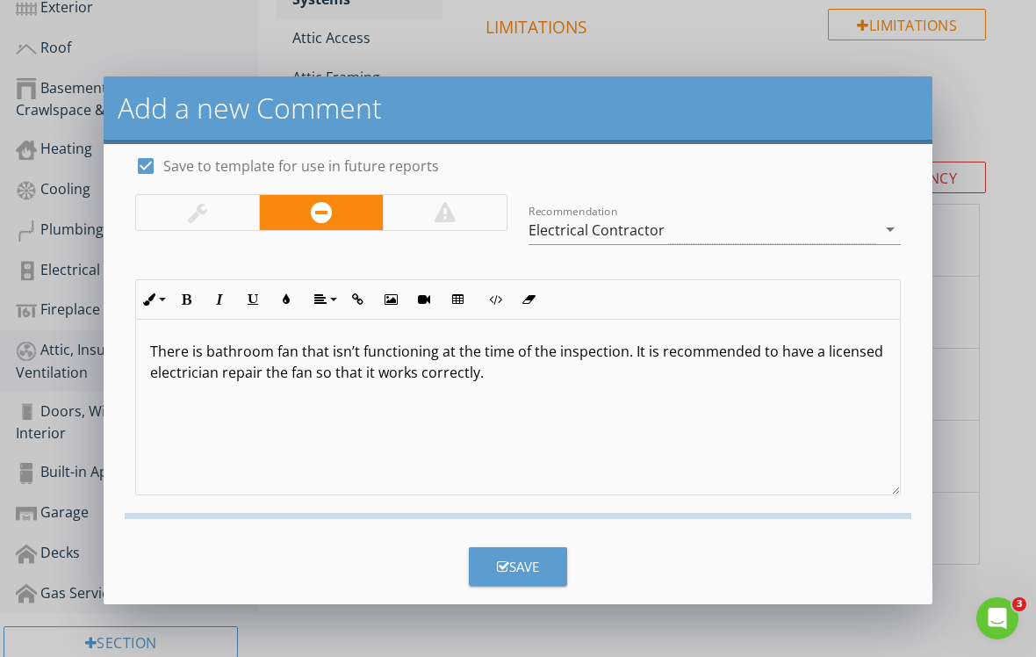
checkbox input "false"
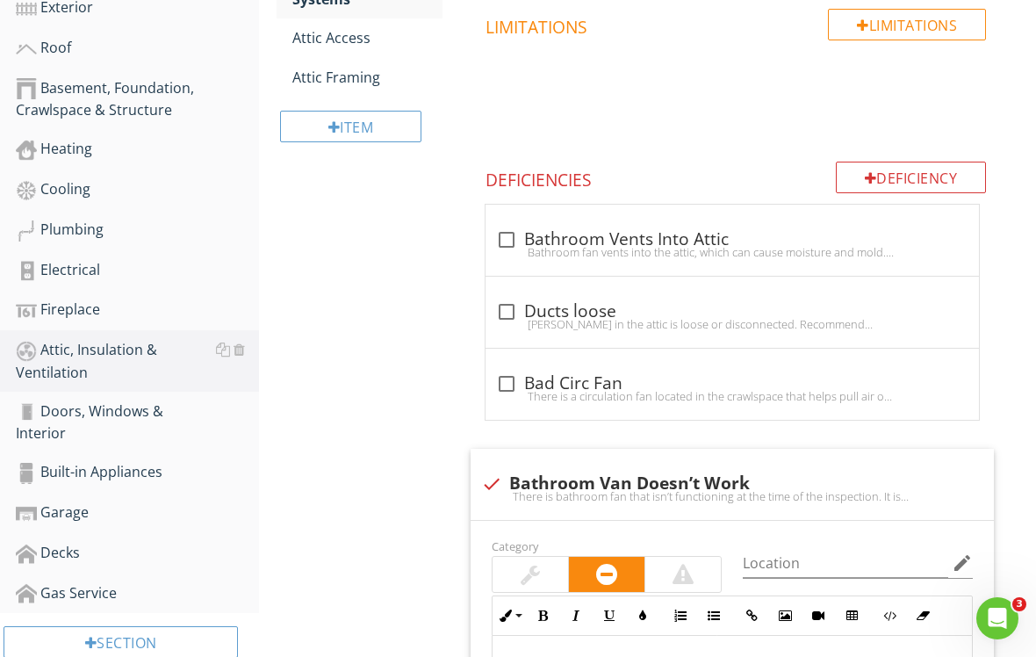
scroll to position [566, 0]
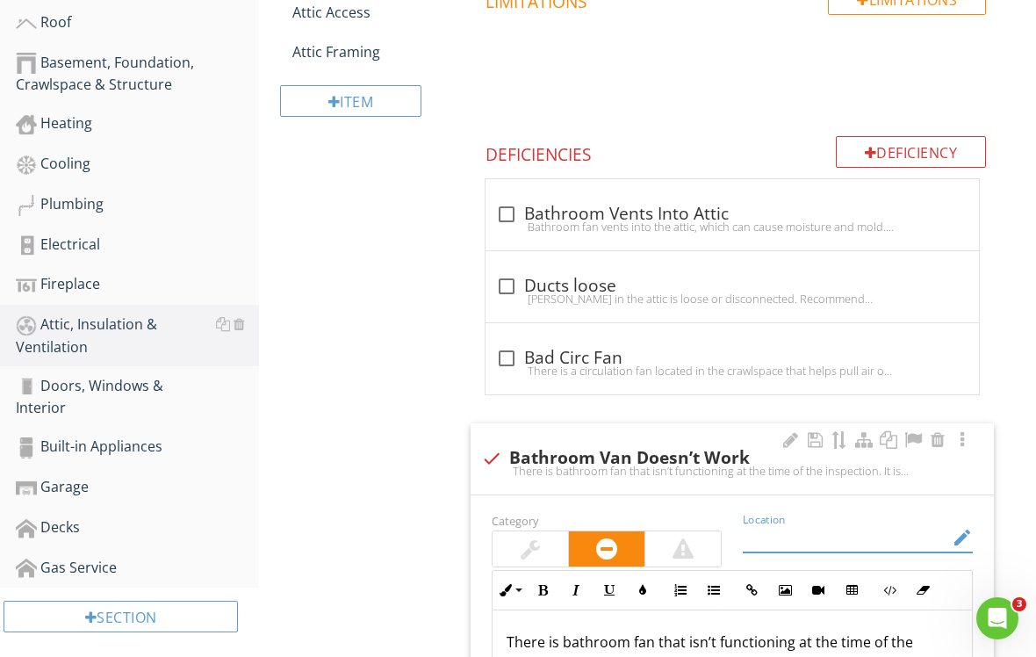
click at [794, 533] on input "Location" at bounding box center [845, 537] width 205 height 29
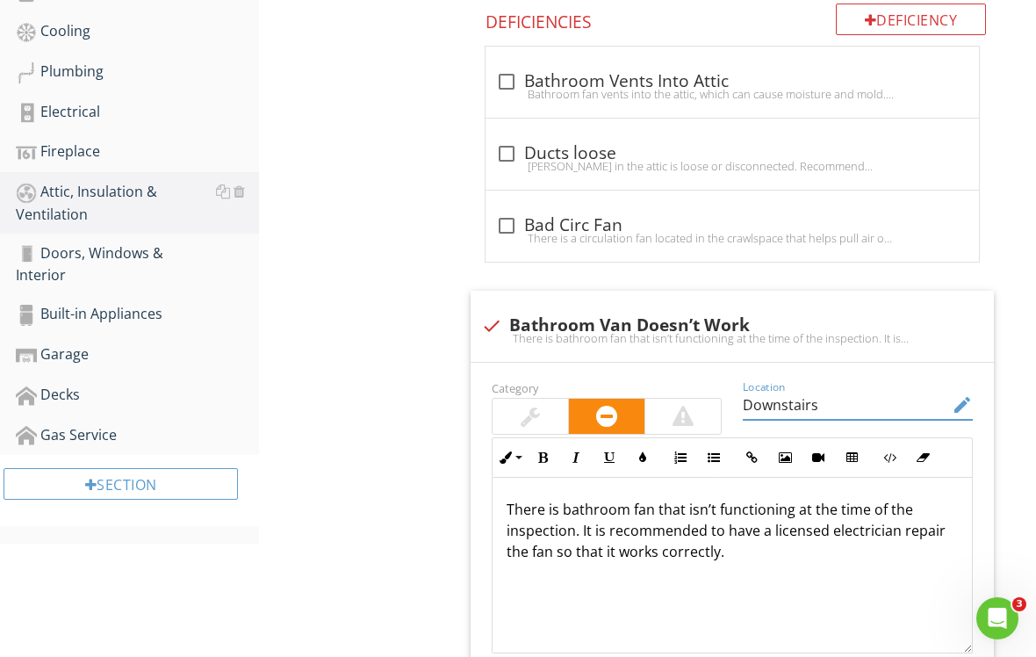
scroll to position [697, 0]
type input "Downstairs"
click at [172, 270] on link "Doors, Windows & Interior" at bounding box center [137, 264] width 243 height 61
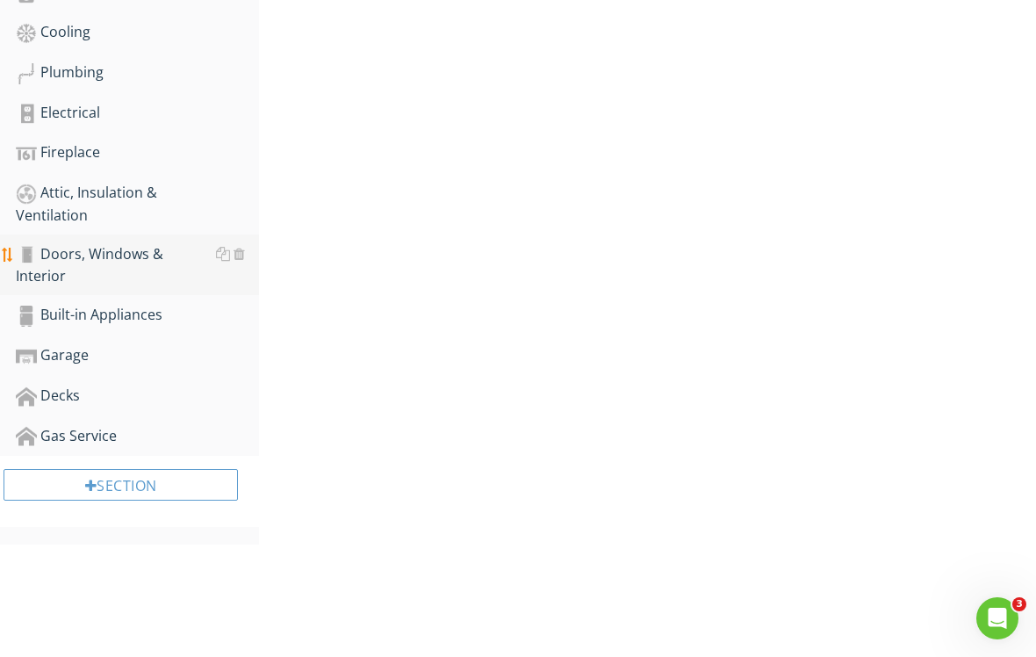
scroll to position [564, 0]
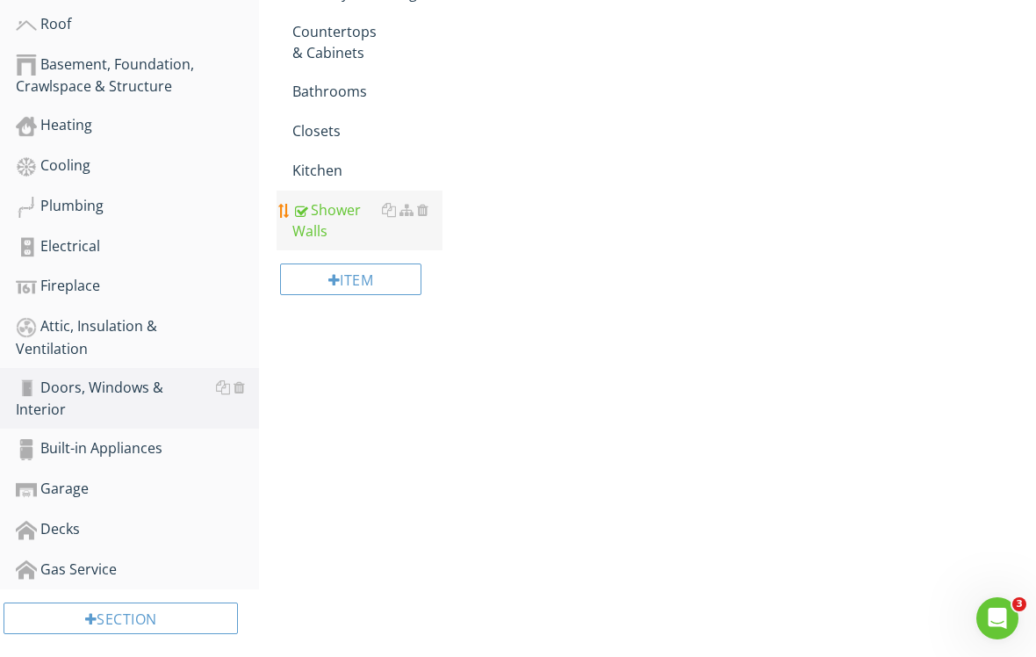
click at [373, 227] on div "Shower Walls" at bounding box center [367, 220] width 150 height 42
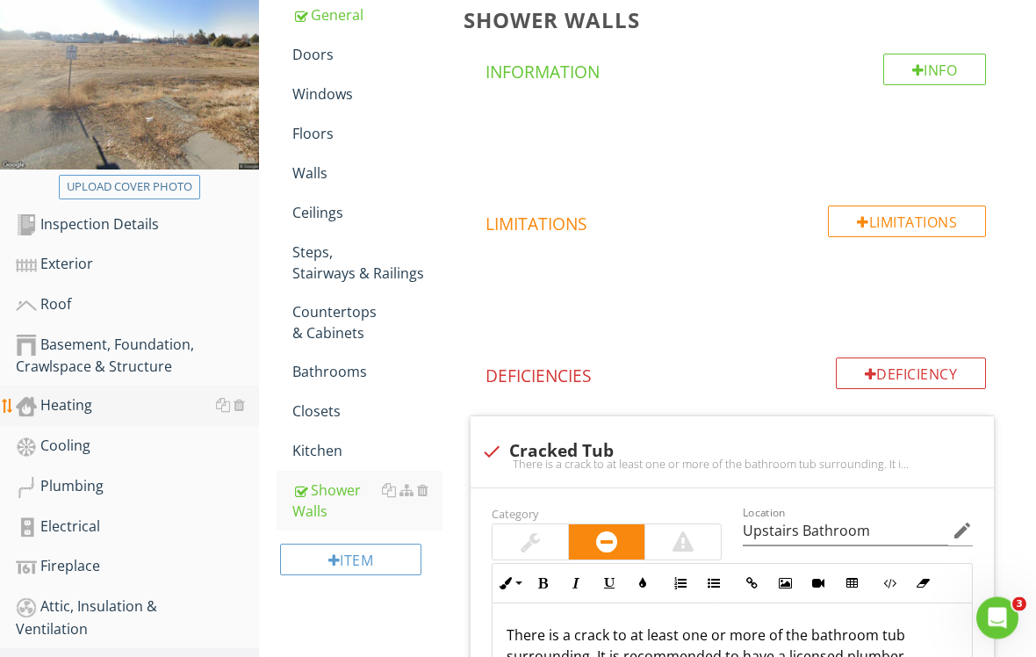
scroll to position [285, 0]
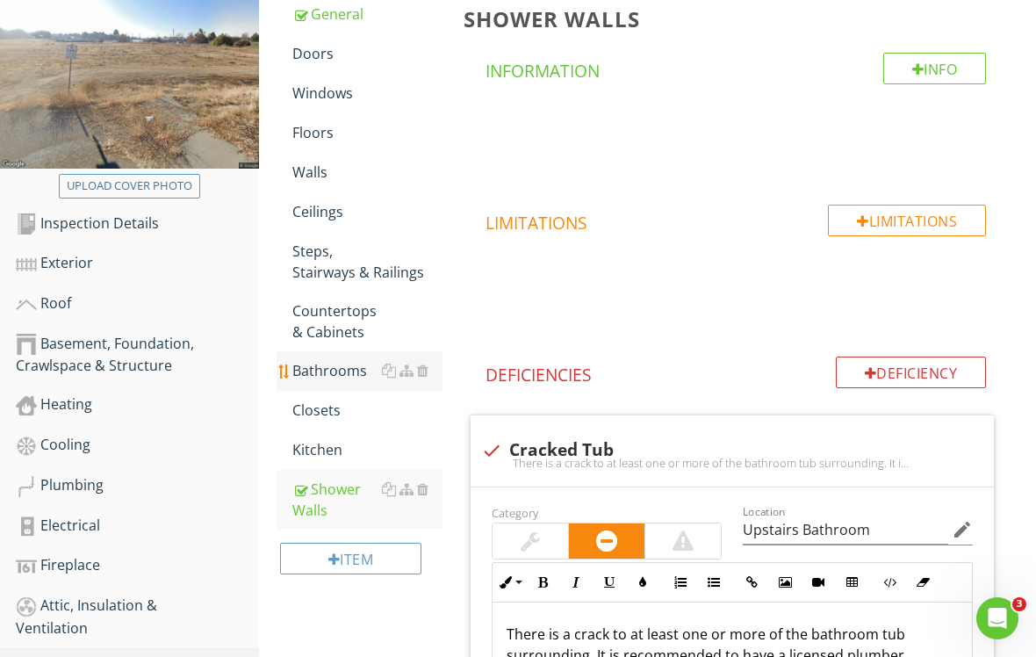
click at [371, 383] on link "Bathrooms" at bounding box center [367, 370] width 150 height 39
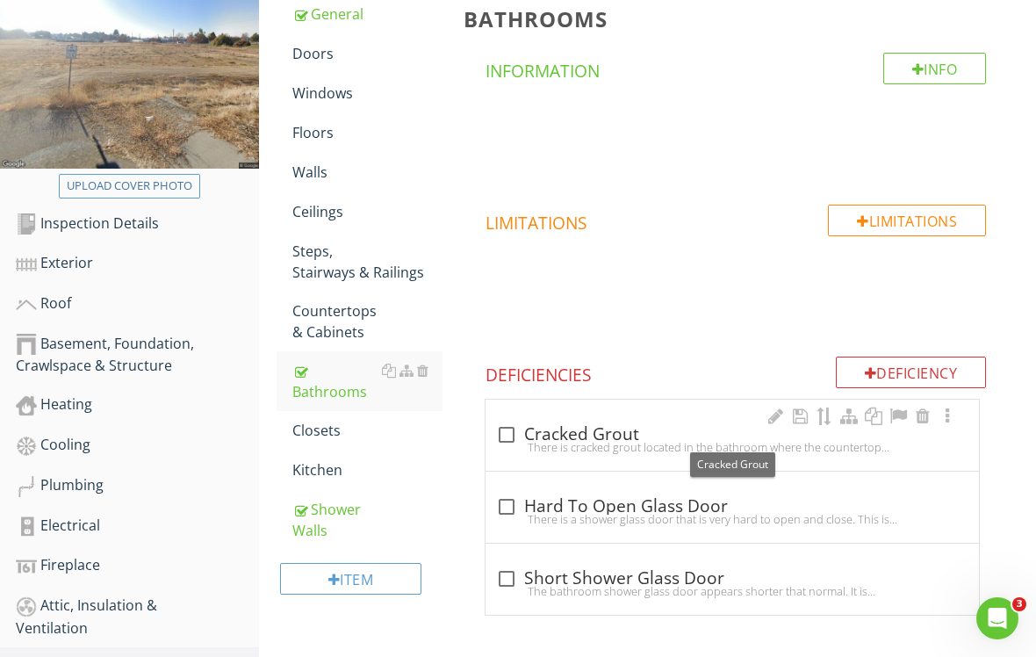
click at [504, 435] on div at bounding box center [507, 435] width 30 height 30
checkbox input "true"
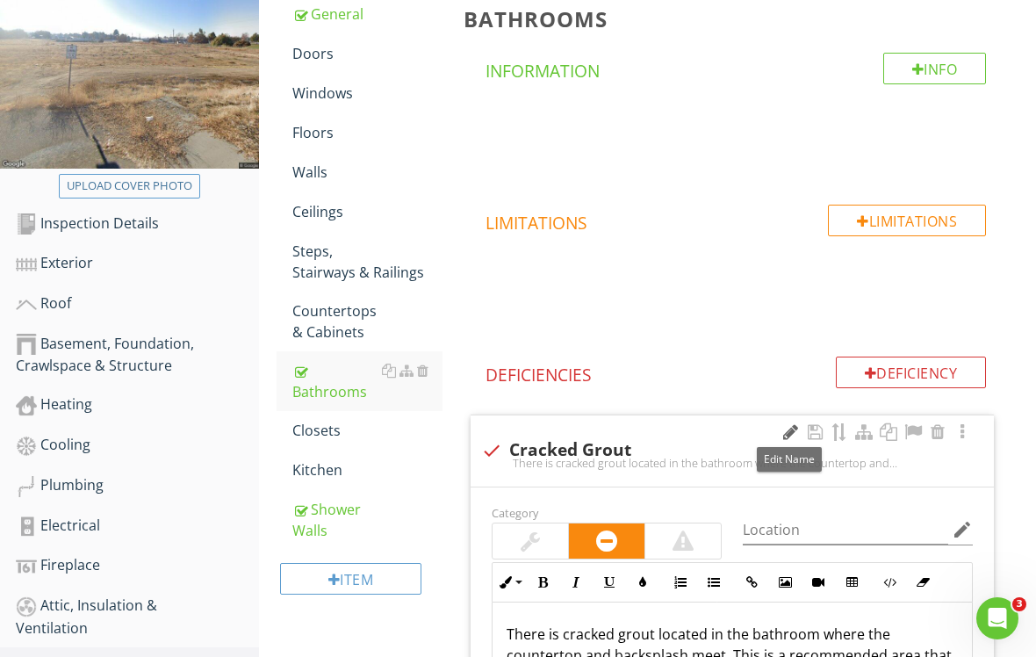
click at [791, 431] on div at bounding box center [790, 432] width 21 height 18
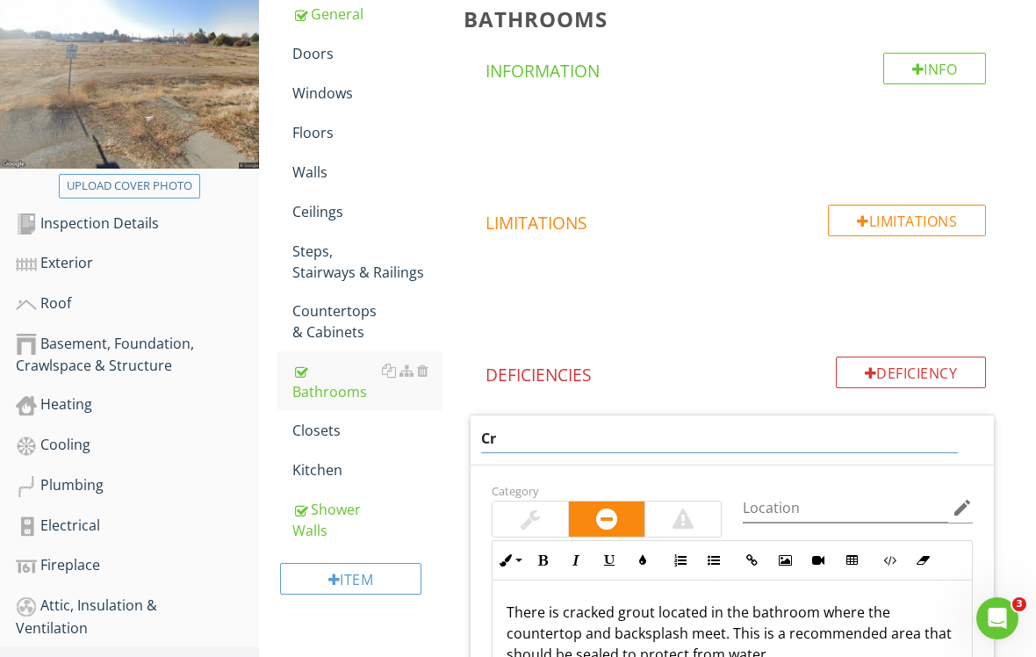
type input "C"
type input "Sealant Needed"
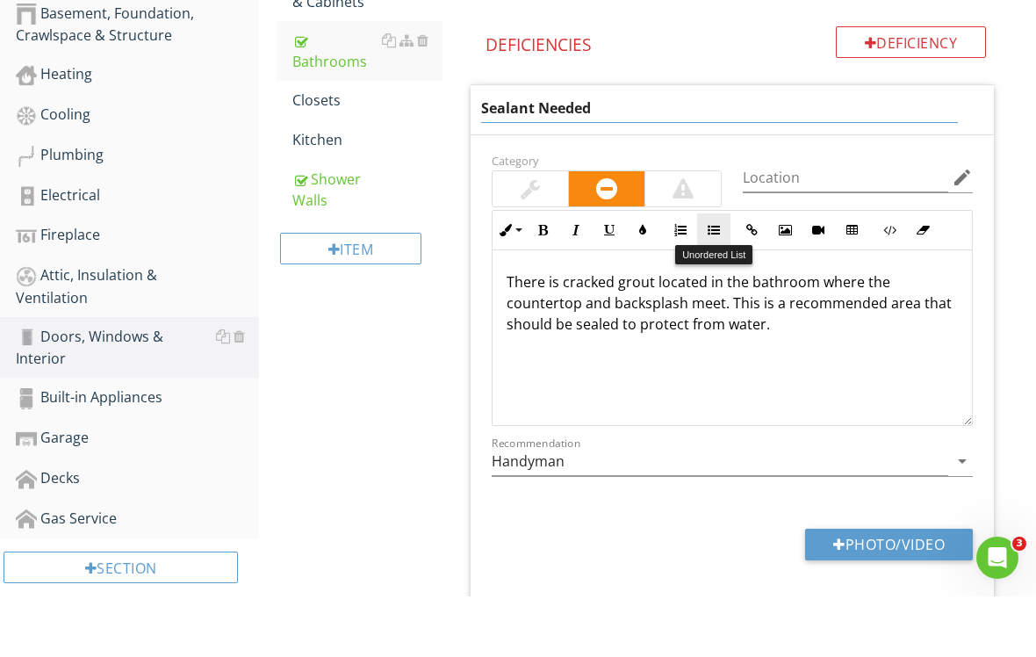
scroll to position [563, 0]
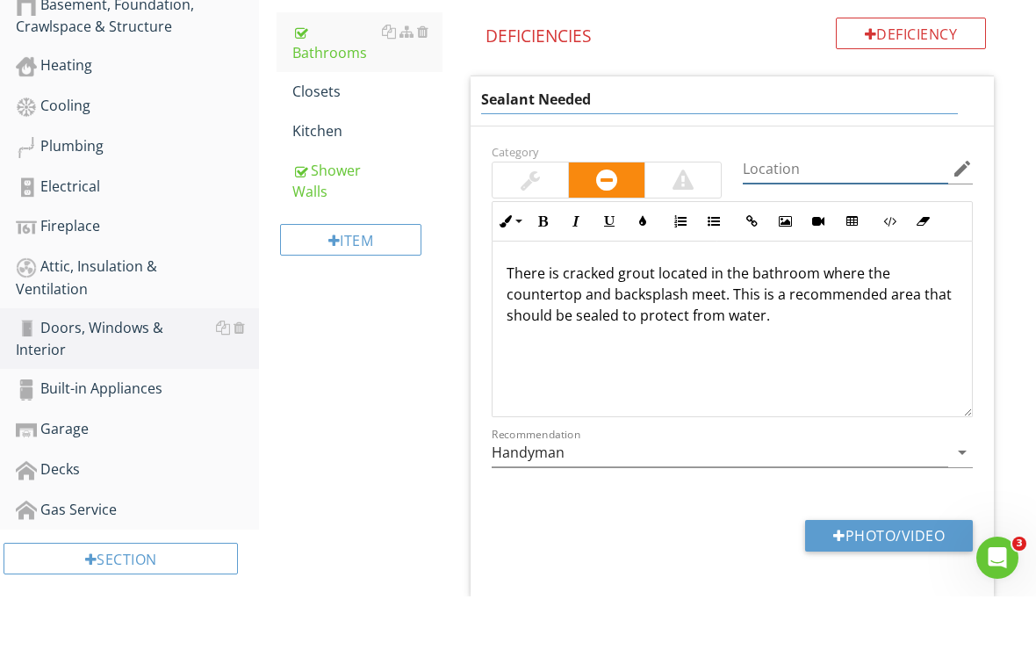
click at [784, 201] on div "Location edit" at bounding box center [857, 231] width 251 height 61
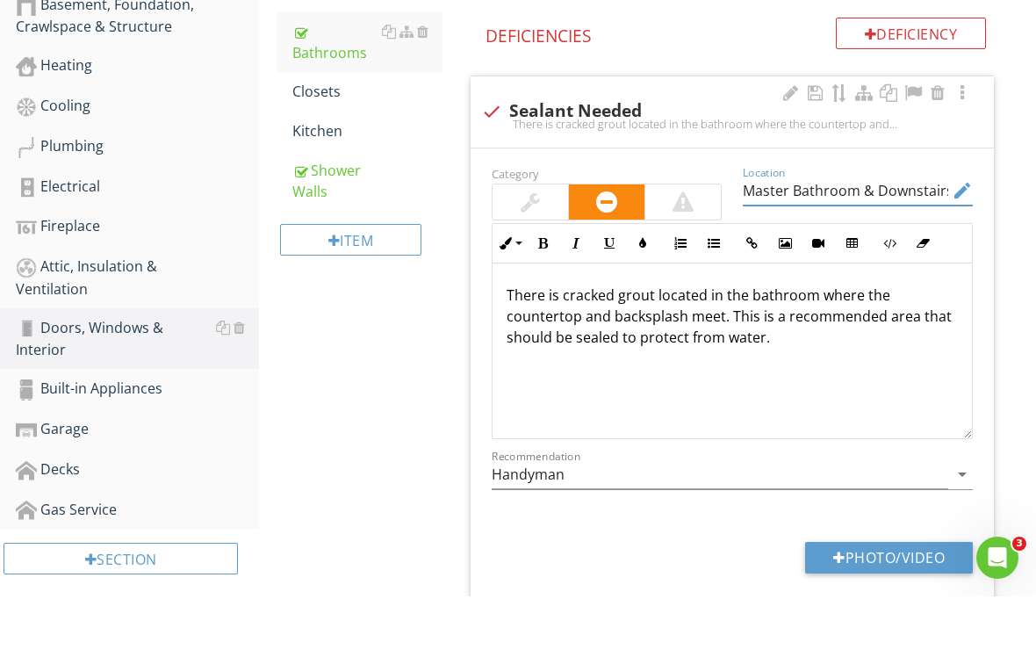
type input "Master Bathroom & Downstairs Bathroom"
click at [653, 345] on p "There is cracked grout located in the bathroom where the countertop and backspl…" at bounding box center [732, 376] width 451 height 63
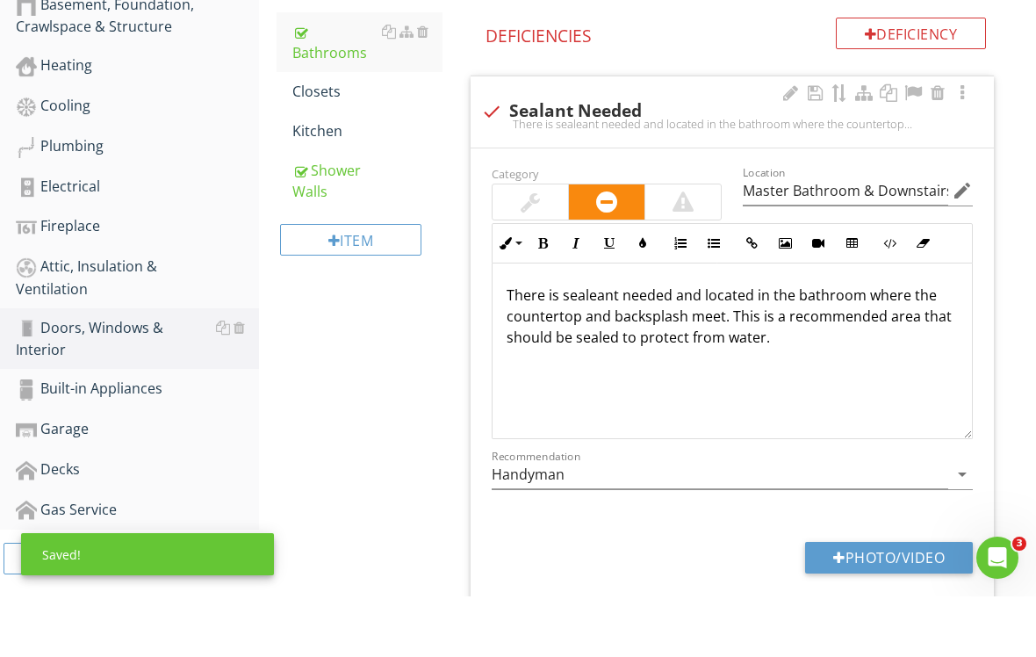
click at [611, 345] on p "There is sealeant needed and located in the bathroom where the countertop and b…" at bounding box center [732, 376] width 451 height 63
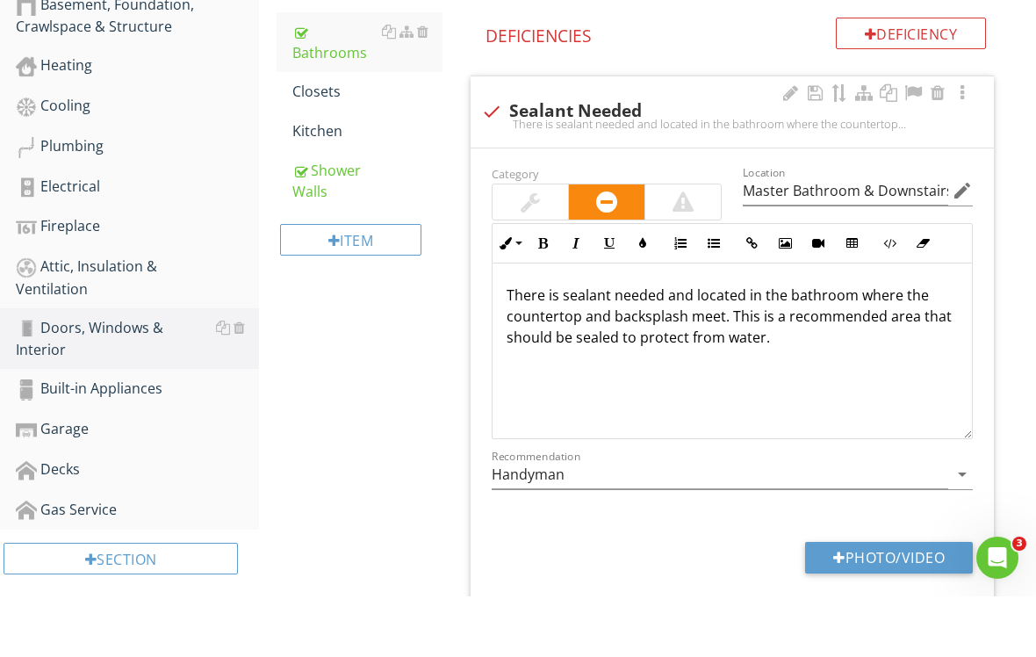
click at [684, 345] on p "There is sealant needed and located in the bathroom where the countertop and ba…" at bounding box center [732, 376] width 451 height 63
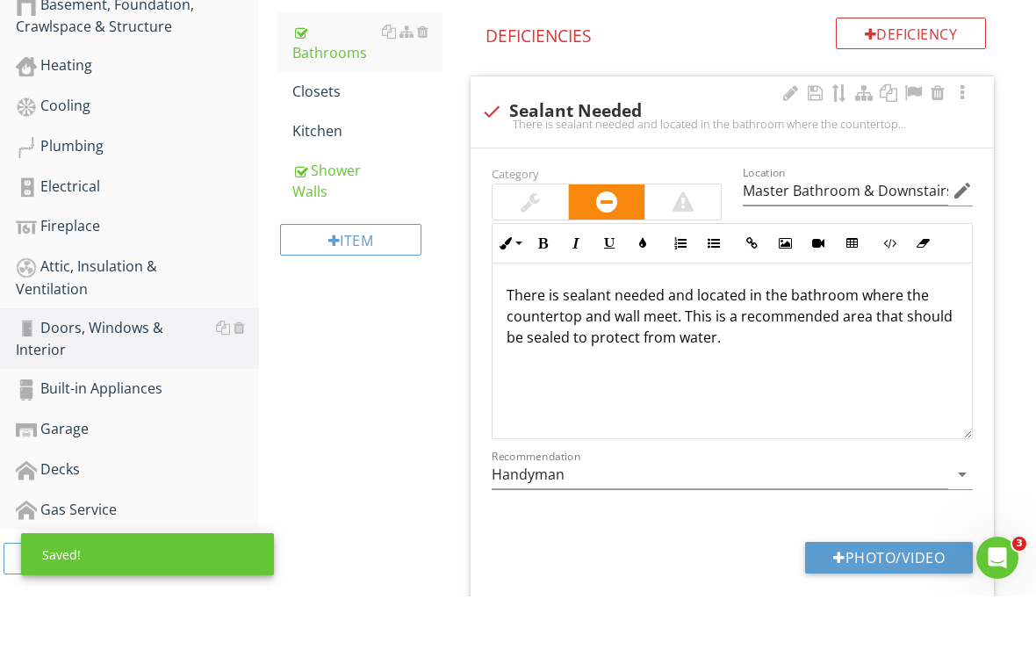
click at [676, 345] on p "There is sealant needed and located in the bathroom where the countertop and wa…" at bounding box center [732, 376] width 451 height 63
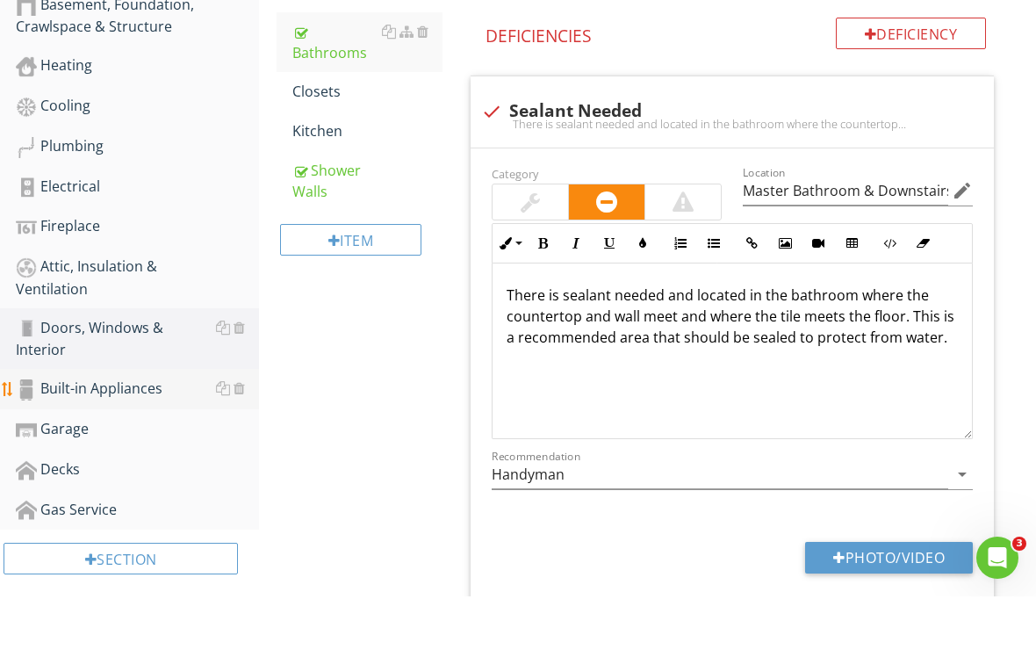
click at [178, 438] on div "Built-in Appliances" at bounding box center [137, 449] width 243 height 23
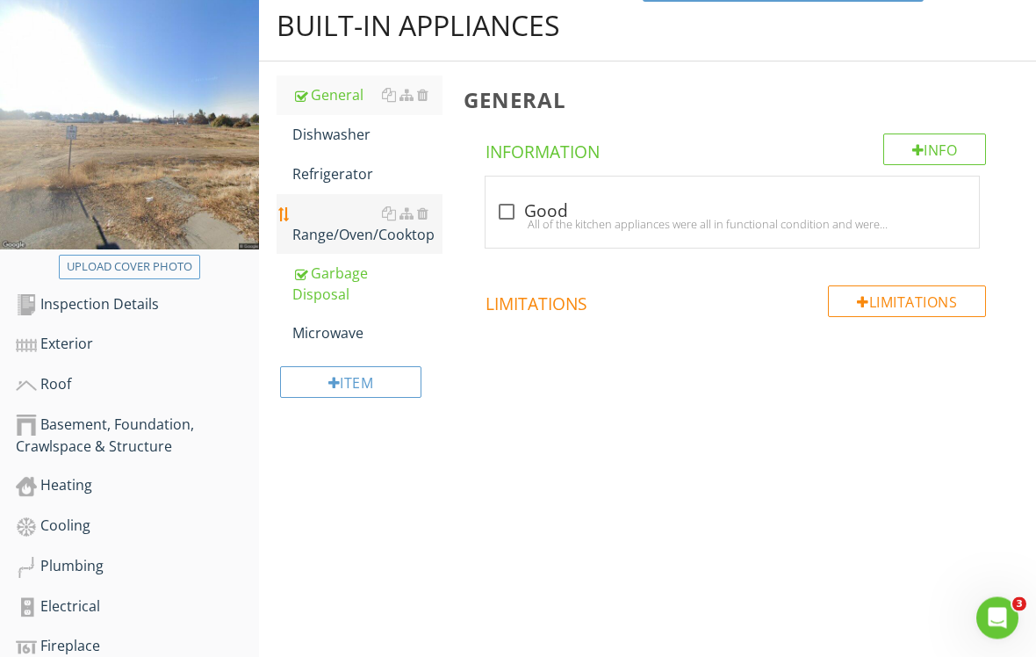
scroll to position [204, 0]
click at [349, 220] on div "Range/Oven/Cooktop" at bounding box center [367, 224] width 150 height 42
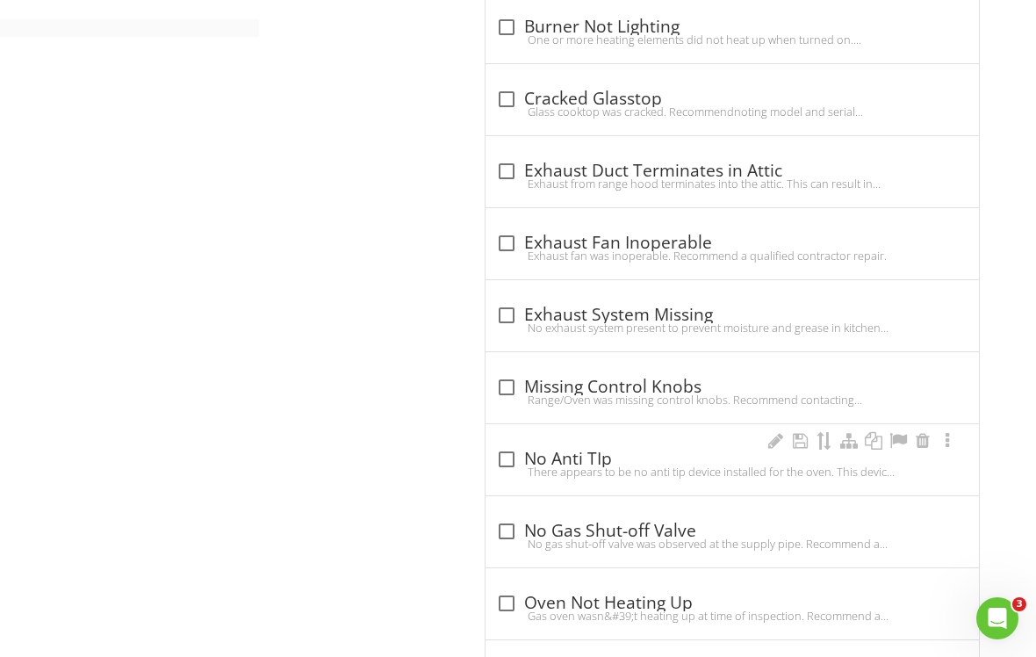
scroll to position [1210, 0]
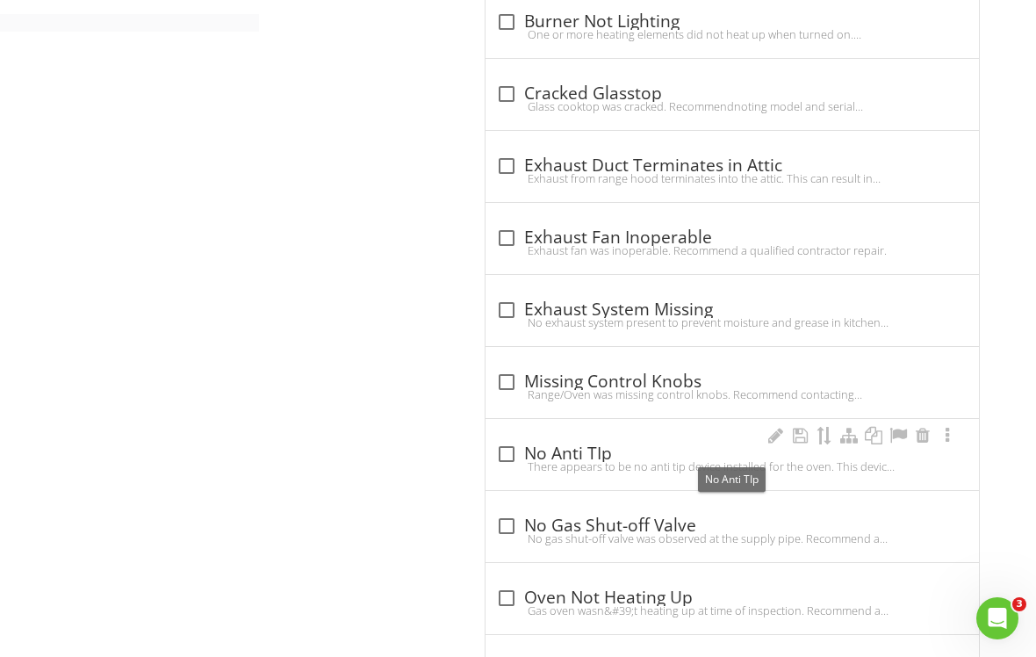
click at [518, 450] on div at bounding box center [507, 454] width 30 height 30
checkbox input "true"
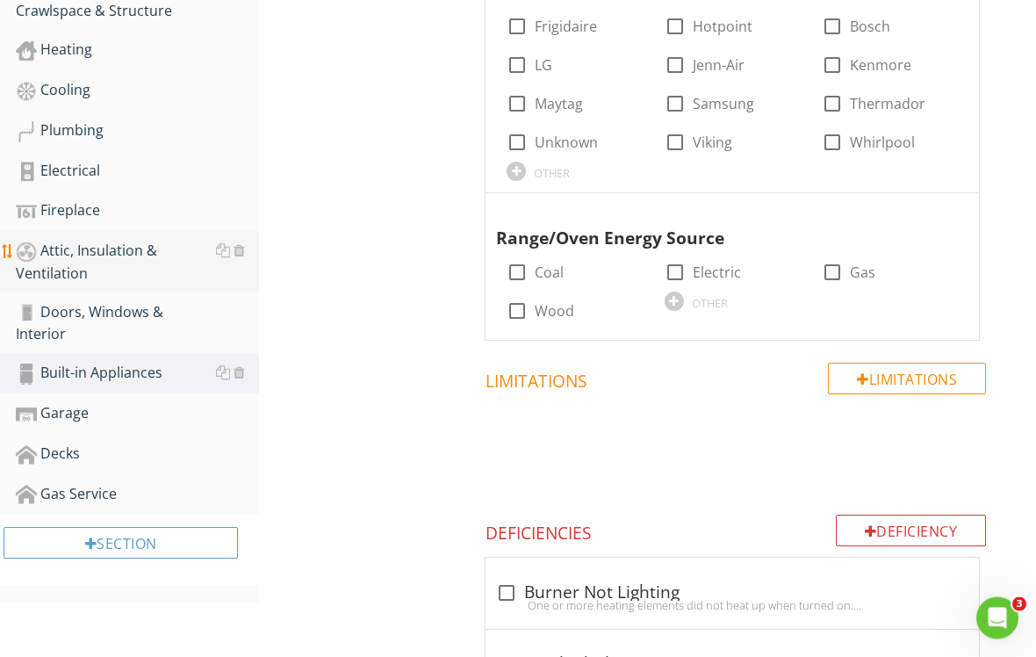
scroll to position [639, 0]
click at [157, 54] on div "Heating" at bounding box center [137, 50] width 243 height 23
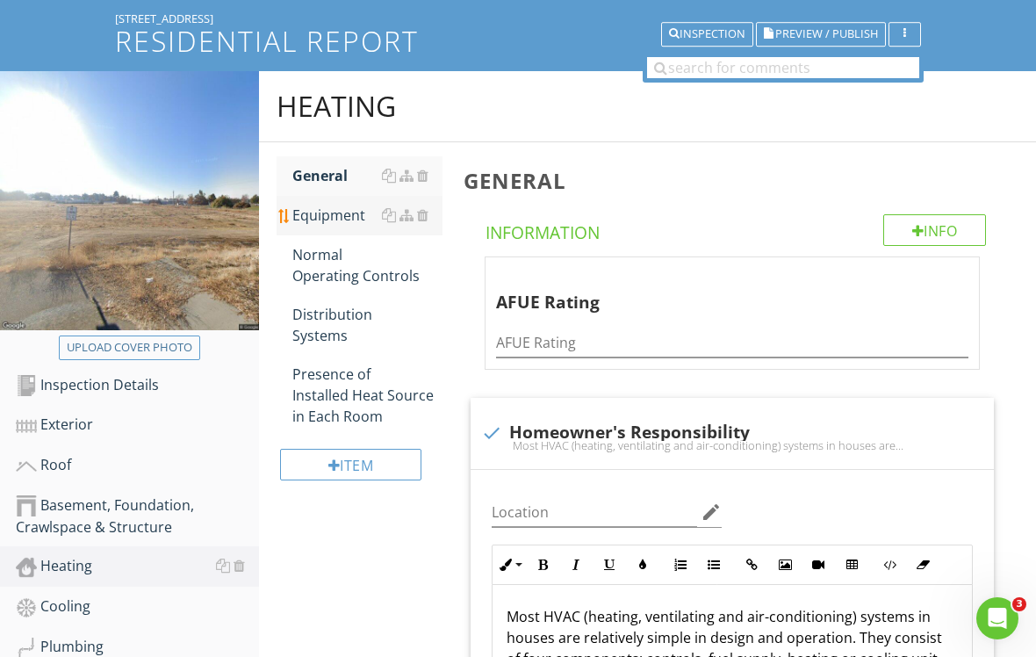
scroll to position [121, 0]
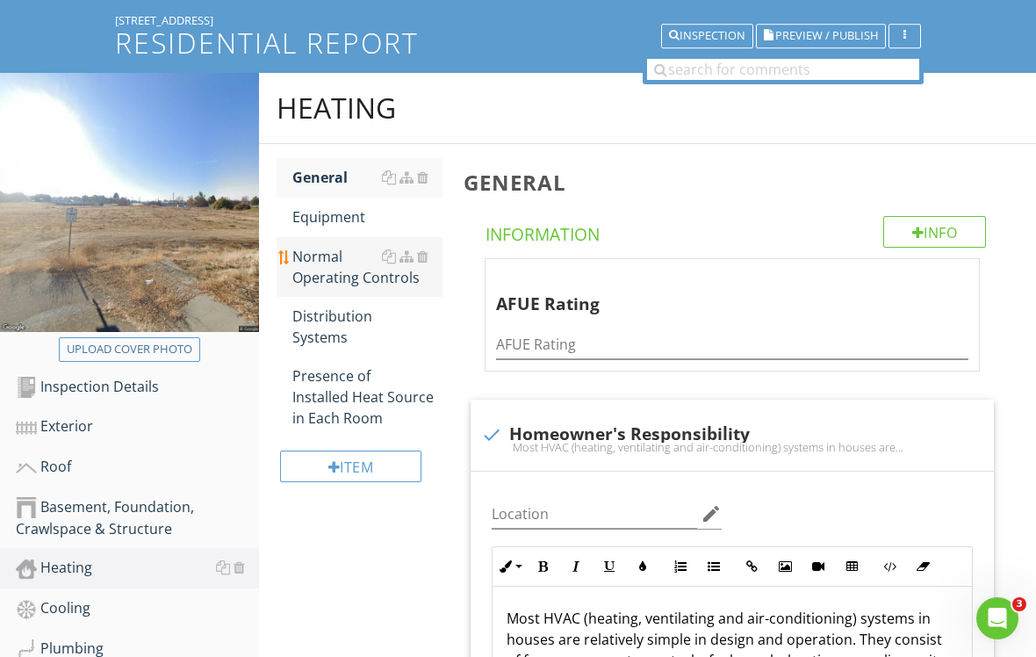
click at [363, 251] on div "Normal Operating Controls" at bounding box center [367, 267] width 150 height 42
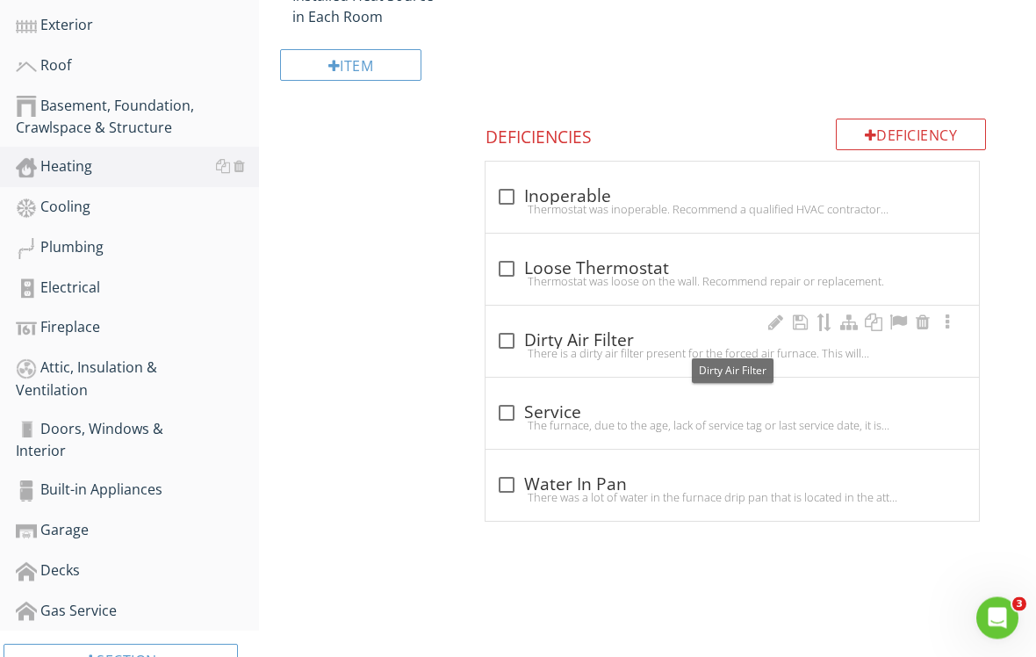
scroll to position [522, 0]
click at [512, 334] on div at bounding box center [507, 341] width 30 height 30
checkbox input "true"
